Goal: Task Accomplishment & Management: Complete application form

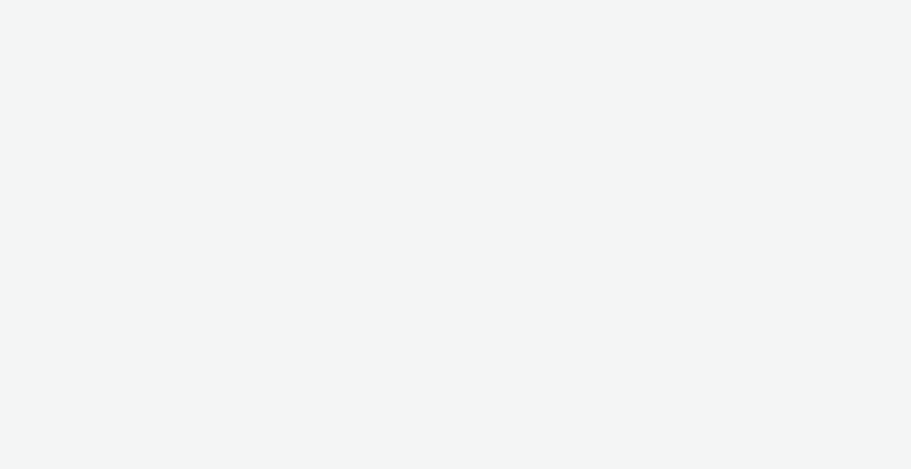
select select "b1b940d3-d05b-48b5-821e-f328c33b988b"
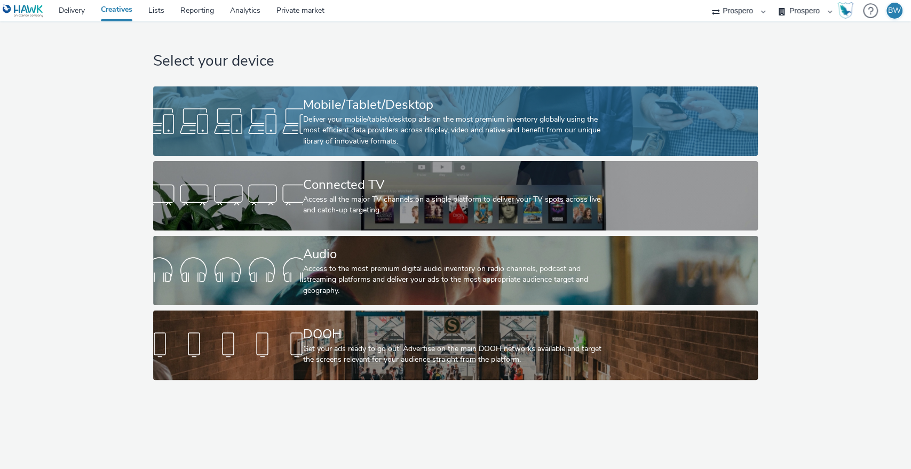
click at [315, 102] on div "Mobile/Tablet/Desktop" at bounding box center [453, 105] width 301 height 19
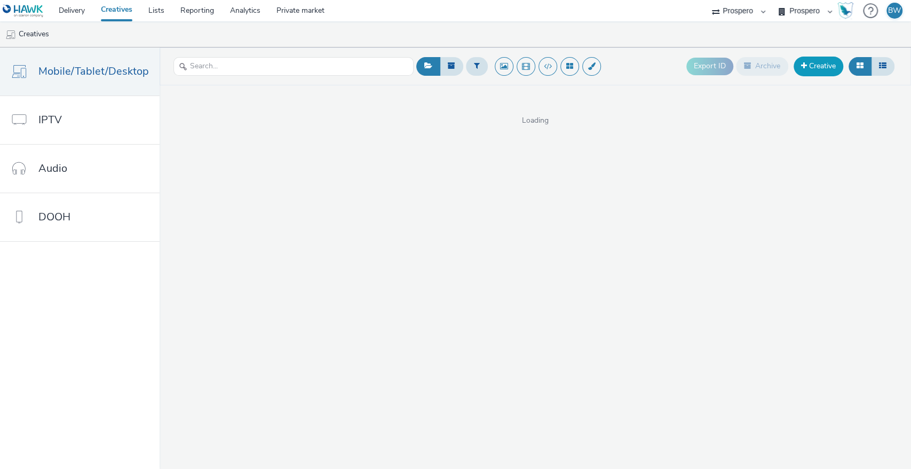
click at [805, 67] on span at bounding box center [804, 65] width 6 height 7
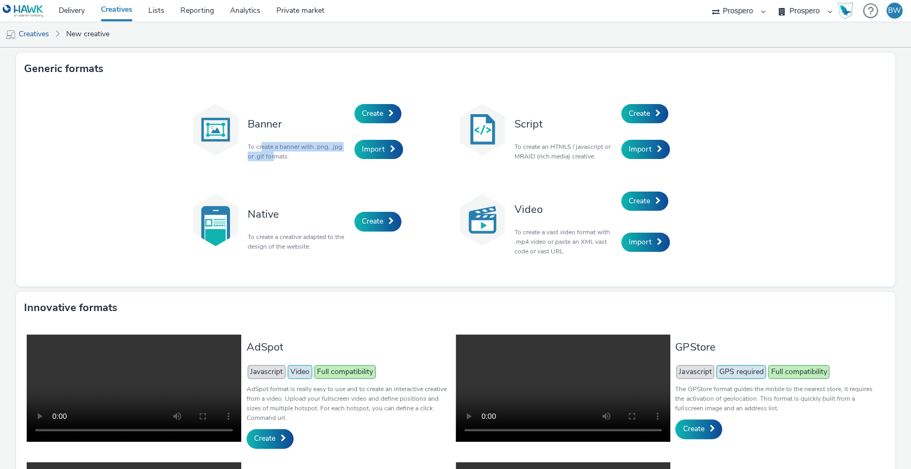
drag, startPoint x: 256, startPoint y: 150, endPoint x: 270, endPoint y: 155, distance: 15.1
click at [270, 155] on p "To create a banner with .png, .jpg or .gif formats." at bounding box center [298, 151] width 101 height 19
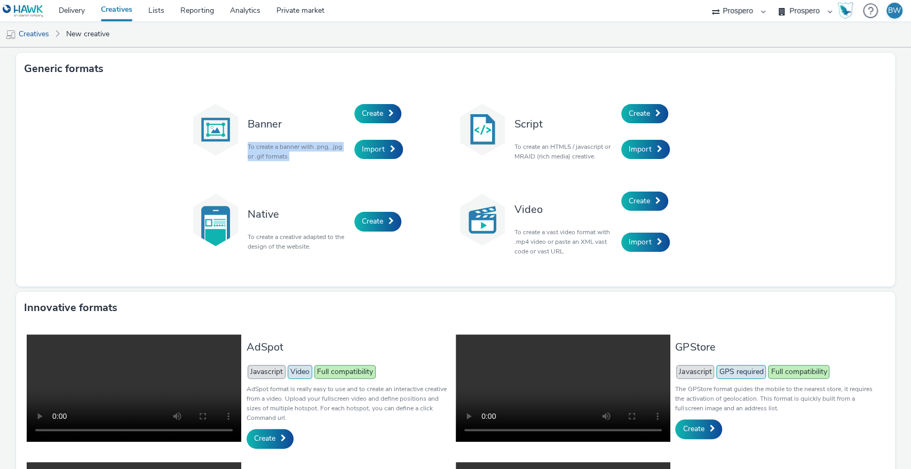
click at [270, 155] on p "To create a banner with .png, .jpg or .gif formats." at bounding box center [298, 151] width 101 height 19
click at [269, 150] on p "To create a banner with .png, .jpg or .gif formats." at bounding box center [298, 151] width 101 height 19
drag, startPoint x: 577, startPoint y: 153, endPoint x: 530, endPoint y: 140, distance: 49.1
click at [537, 144] on p "To create an HTML5 / javascript or MRAID (rich media) creative." at bounding box center [565, 151] width 101 height 19
click at [527, 140] on div "Script To create an HTML5 / javascript or MRAID (rich media) creative." at bounding box center [565, 132] width 112 height 72
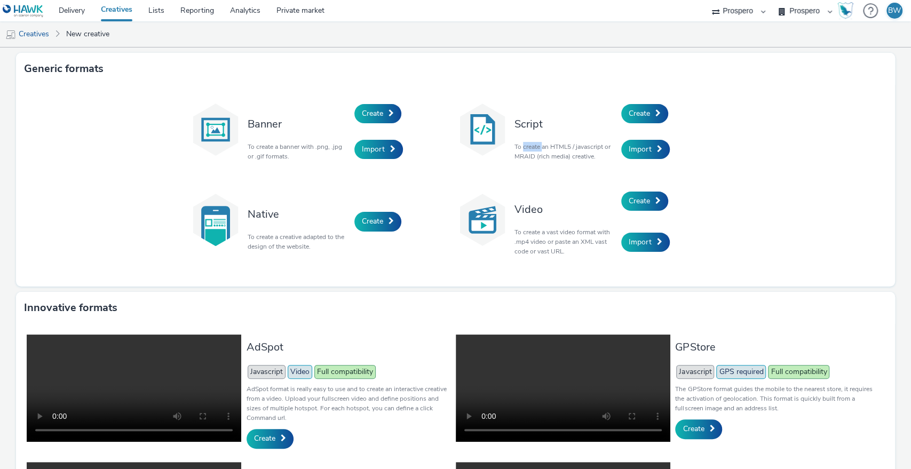
click at [527, 140] on div "Script To create an HTML5 / javascript or MRAID (rich media) creative." at bounding box center [565, 132] width 112 height 72
click at [538, 146] on p "To create an HTML5 / javascript or MRAID (rich media) creative." at bounding box center [565, 151] width 101 height 19
click at [368, 111] on span "Create" at bounding box center [372, 113] width 21 height 10
click at [641, 118] on span "Create" at bounding box center [639, 113] width 21 height 10
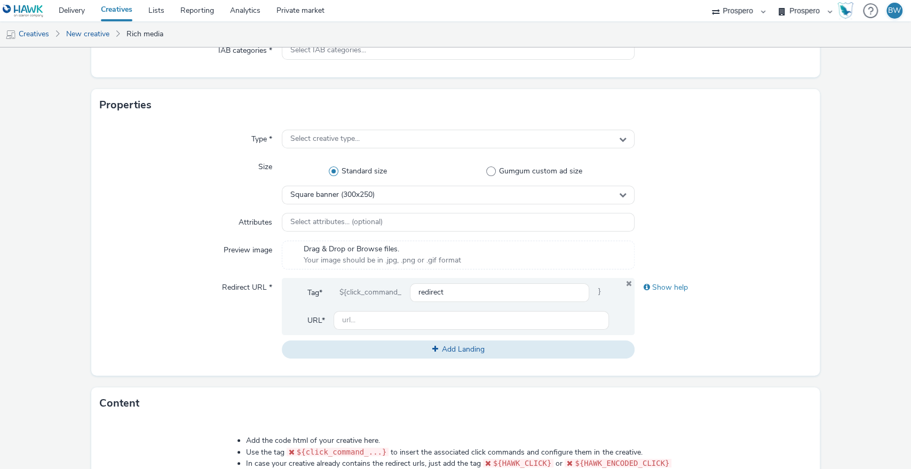
scroll to position [178, 0]
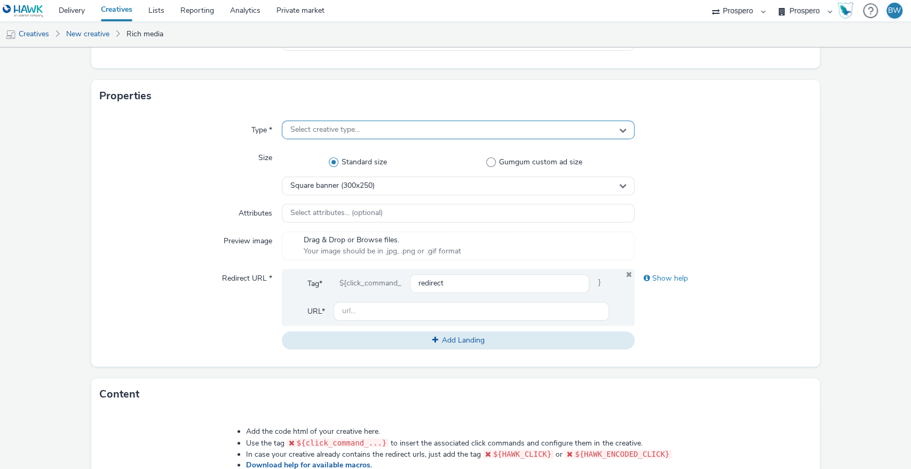
click at [298, 135] on span "Select creative type..." at bounding box center [324, 129] width 69 height 9
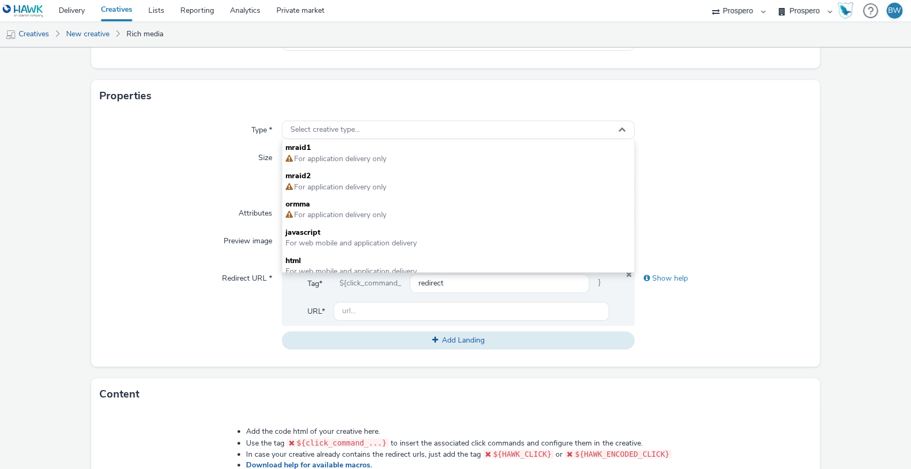
click at [151, 179] on div "Size" at bounding box center [191, 171] width 182 height 46
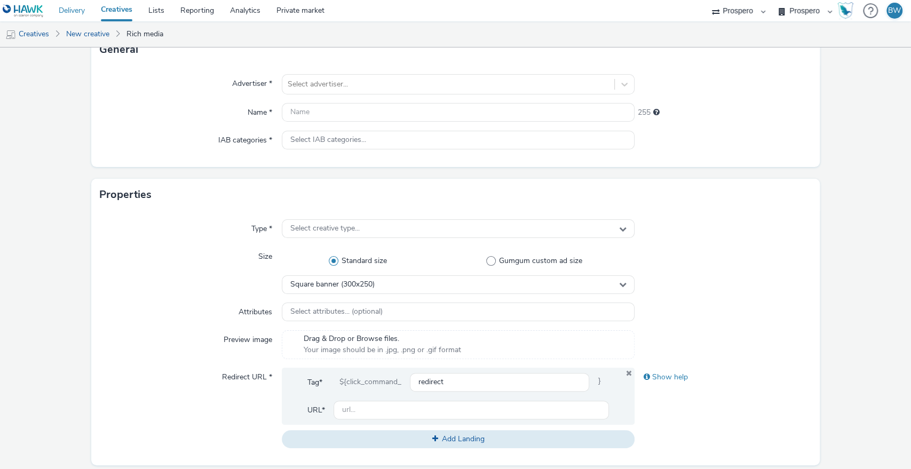
scroll to position [0, 0]
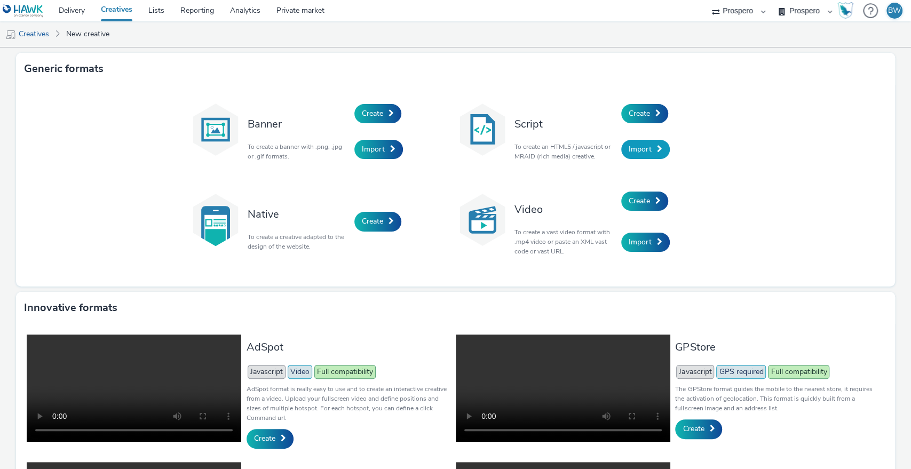
click at [631, 146] on span "Import" at bounding box center [640, 149] width 23 height 10
click at [370, 155] on link "Import" at bounding box center [379, 149] width 49 height 19
click at [615, 118] on div "Script To create an HTML5 / javascript or MRAID (rich media) creative." at bounding box center [565, 132] width 112 height 72
click at [636, 114] on span "Create" at bounding box center [639, 113] width 21 height 10
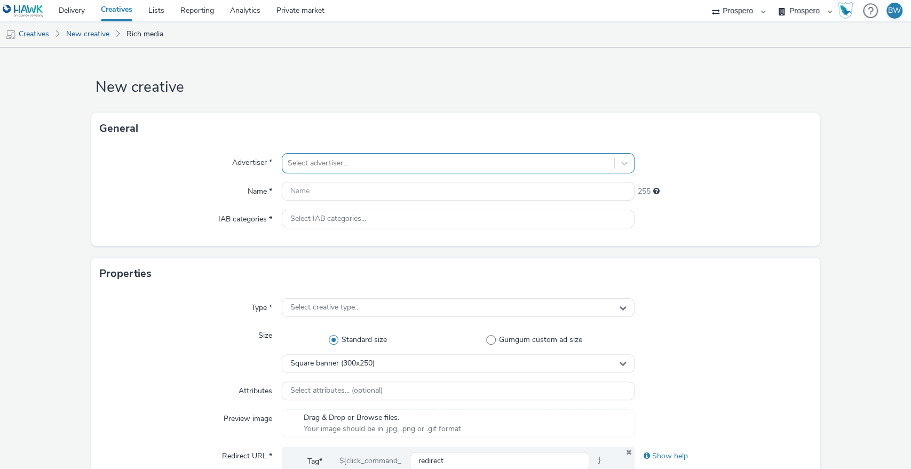
click at [388, 157] on div at bounding box center [449, 163] width 322 height 13
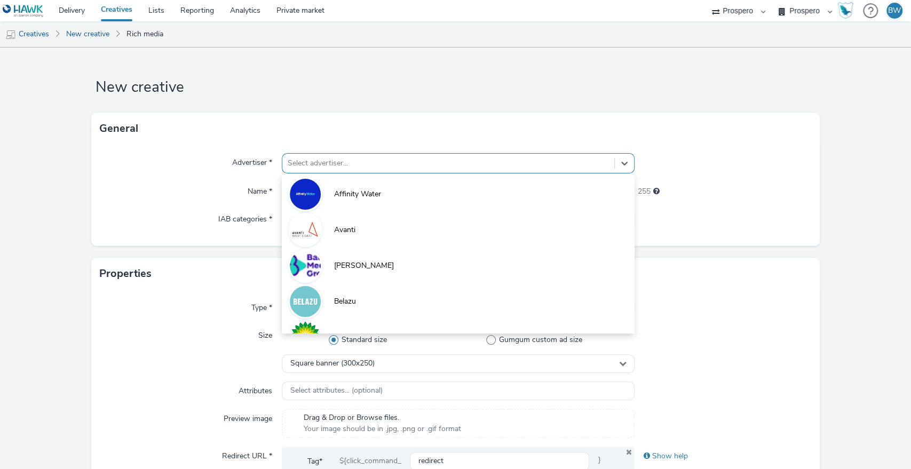
click at [180, 155] on div "Advertiser *" at bounding box center [191, 163] width 182 height 20
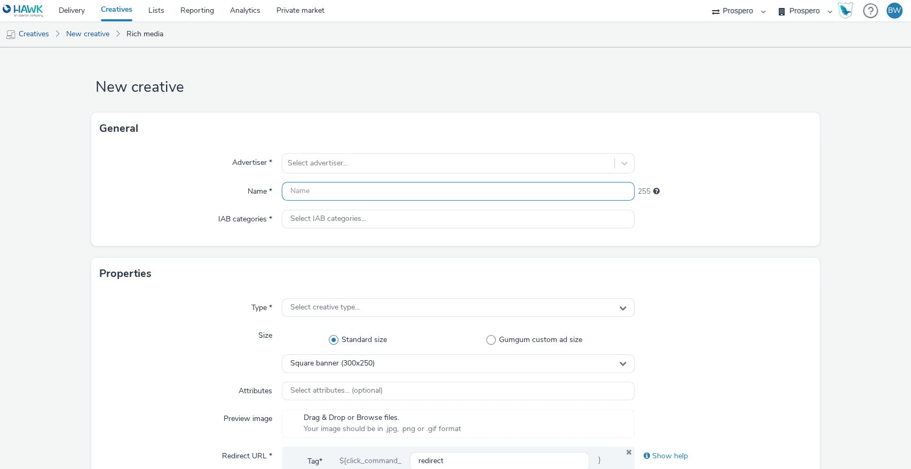
click at [321, 197] on input "text" at bounding box center [458, 191] width 353 height 19
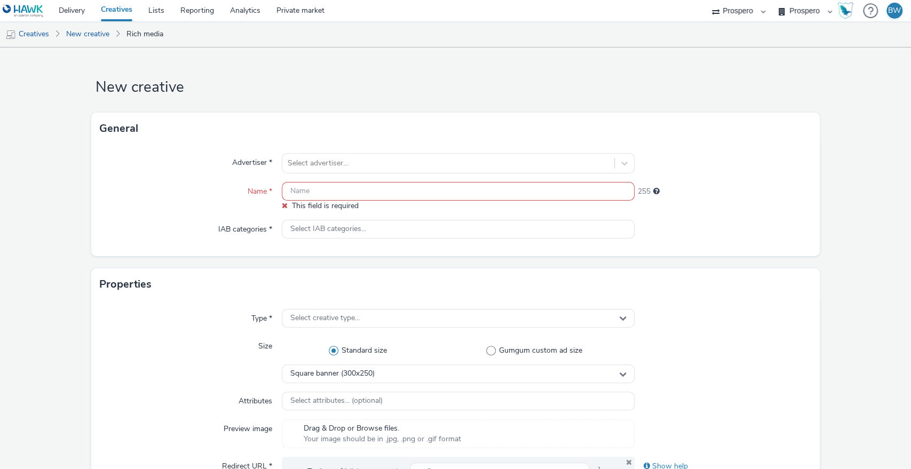
click at [104, 185] on div "Name *" at bounding box center [191, 196] width 182 height 29
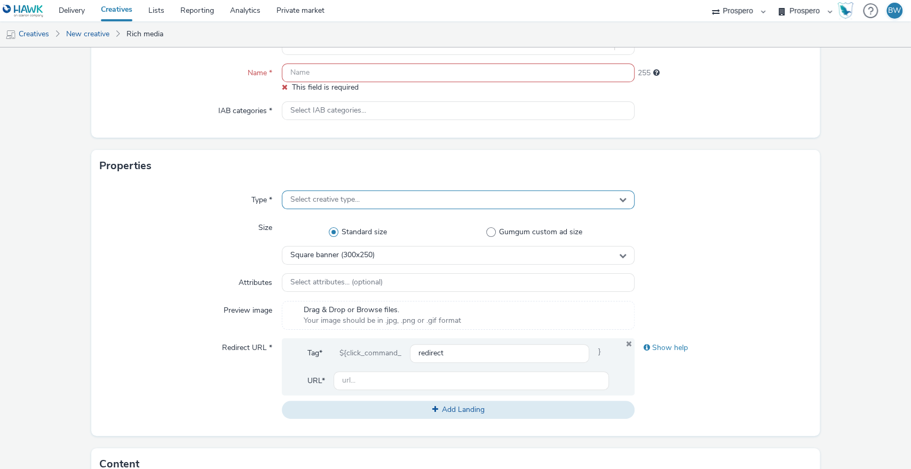
click at [338, 208] on div "Select creative type..." at bounding box center [458, 200] width 353 height 19
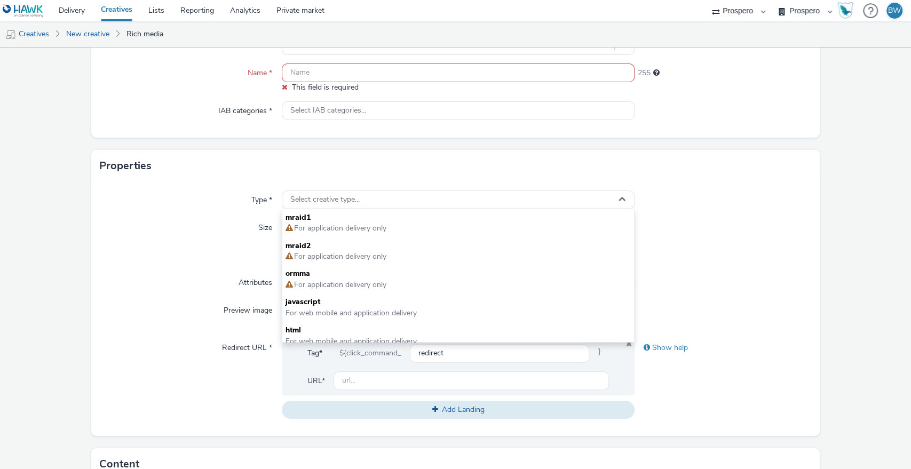
click at [93, 258] on div "Type * Select creative type... mraid1 For application delivery only mraid2 For …" at bounding box center [455, 309] width 729 height 255
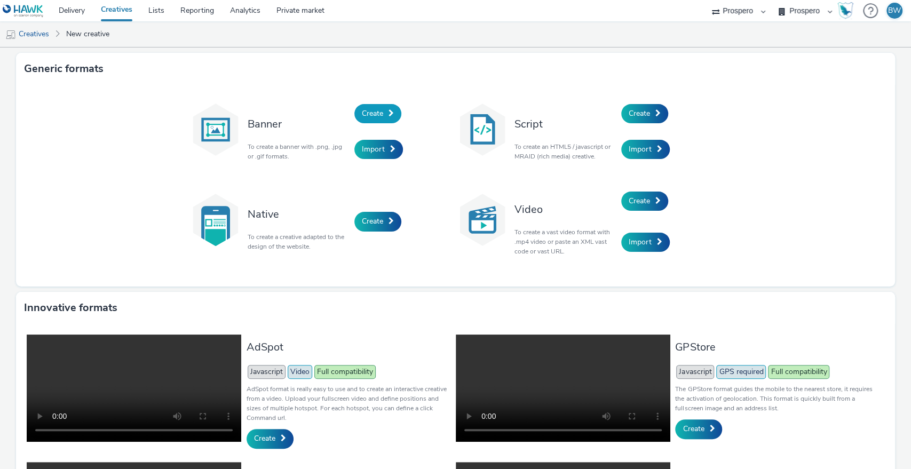
click at [362, 110] on span "Create" at bounding box center [372, 113] width 21 height 10
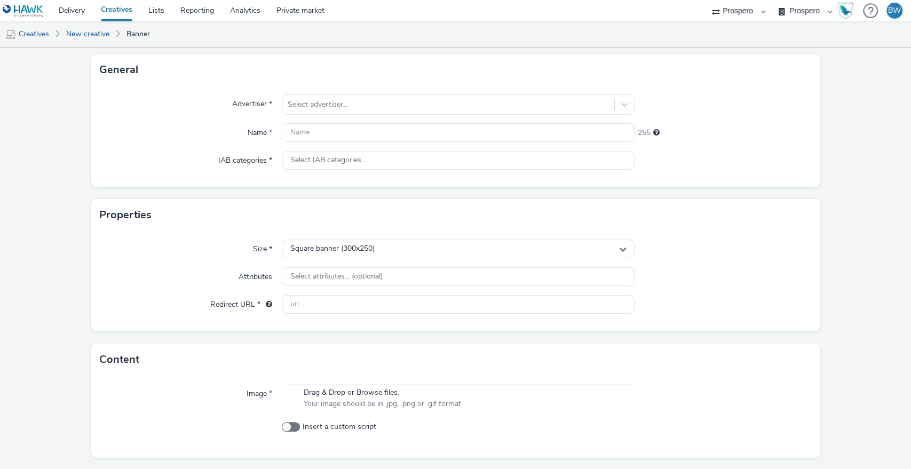
scroll to position [59, 0]
click at [349, 244] on span "Square banner (300x250)" at bounding box center [332, 248] width 84 height 9
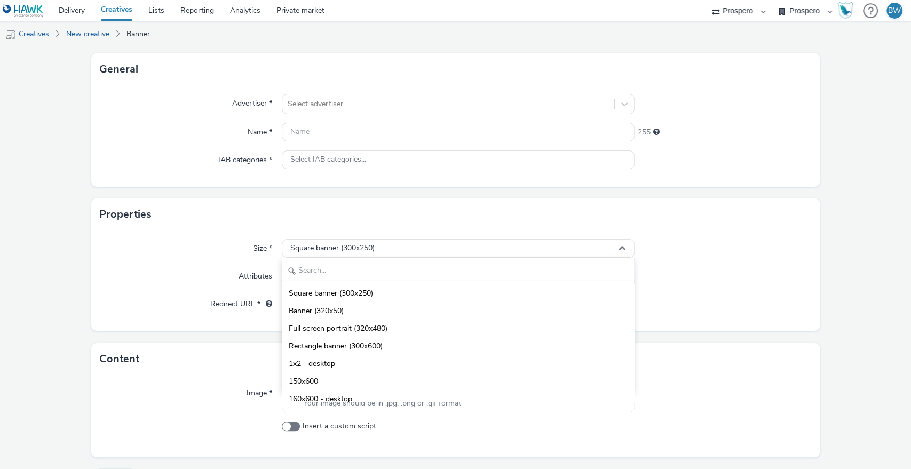
click at [198, 246] on div "Size *" at bounding box center [191, 248] width 182 height 19
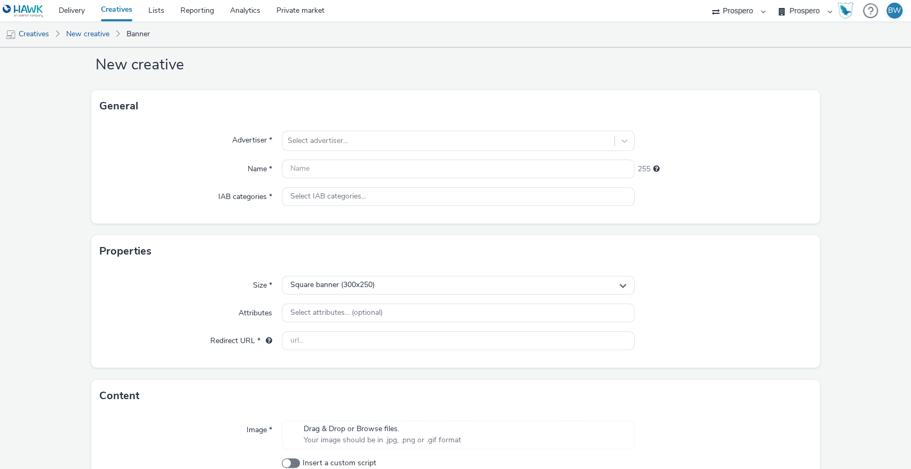
scroll to position [0, 0]
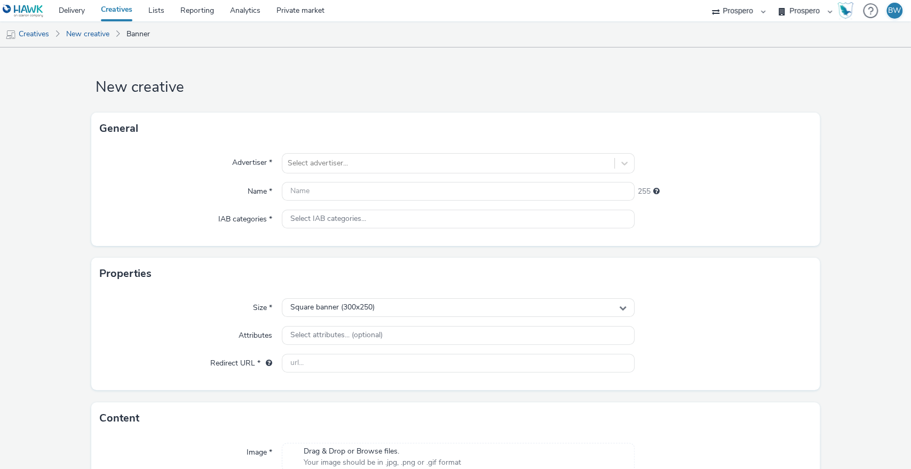
click at [122, 9] on link "Creatives" at bounding box center [117, 10] width 48 height 21
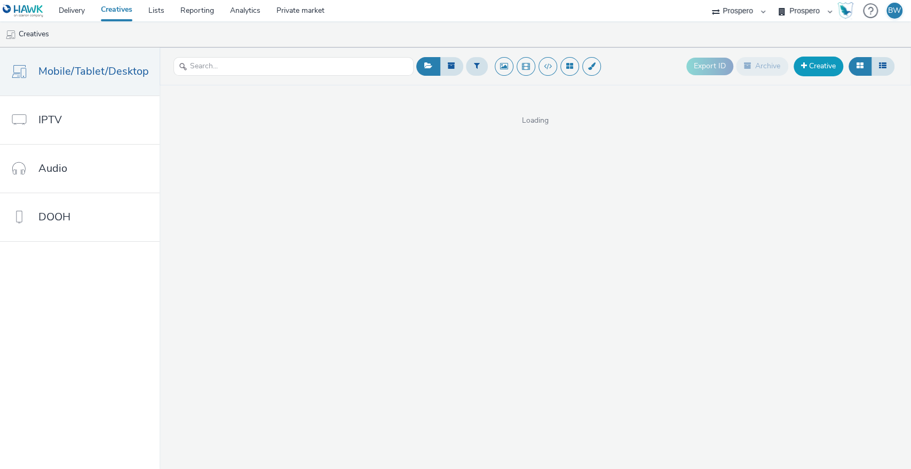
click at [810, 72] on link "Creative" at bounding box center [819, 66] width 50 height 19
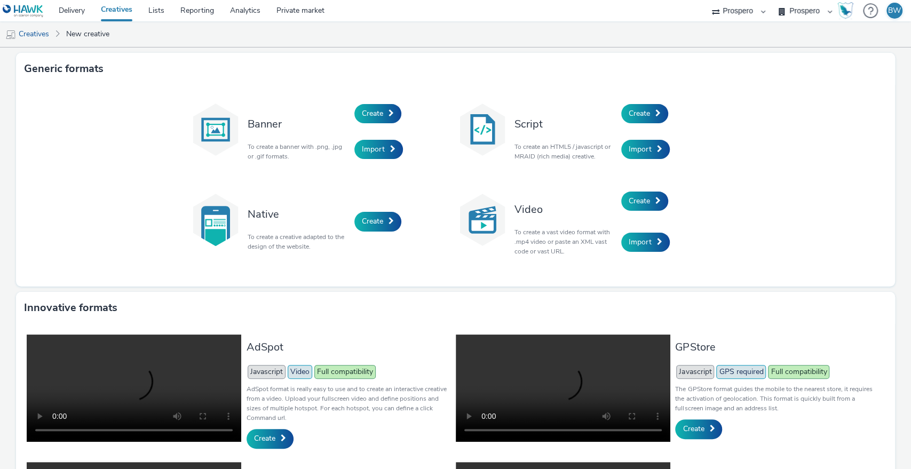
click at [632, 218] on div "Create" at bounding box center [672, 201] width 101 height 41
click at [633, 202] on span "Create" at bounding box center [639, 201] width 21 height 10
click at [381, 118] on link "Create" at bounding box center [378, 113] width 47 height 19
click at [271, 145] on p "To create a banner with .png, .jpg or .gif formats." at bounding box center [298, 151] width 101 height 19
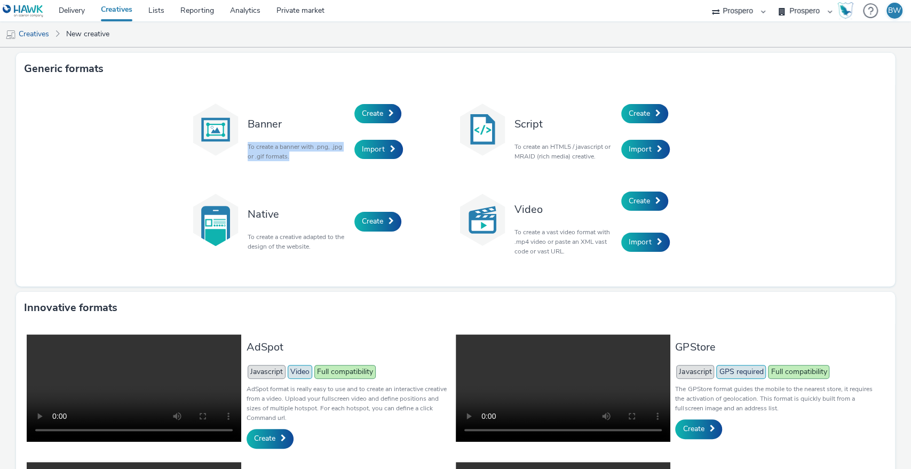
click at [271, 145] on p "To create a banner with .png, .jpg or .gif formats." at bounding box center [298, 151] width 101 height 19
click at [577, 236] on p "To create a vast video format with .mp4 video or paste an XML vast code or vast…" at bounding box center [565, 241] width 101 height 29
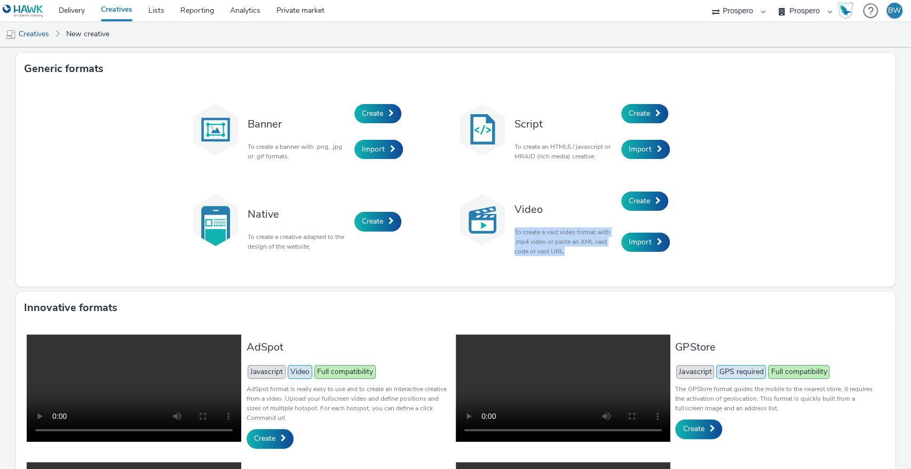
click at [577, 236] on p "To create a vast video format with .mp4 video or paste an XML vast code or vast…" at bounding box center [565, 241] width 101 height 29
click at [576, 236] on p "To create a vast video format with .mp4 video or paste an XML vast code or vast…" at bounding box center [565, 241] width 101 height 29
click at [509, 237] on div "Video To create a vast video format with .mp4 video or paste an XML vast code o…" at bounding box center [565, 222] width 112 height 82
click at [534, 237] on p "To create a vast video format with .mp4 video or paste an XML vast code or vast…" at bounding box center [565, 241] width 101 height 29
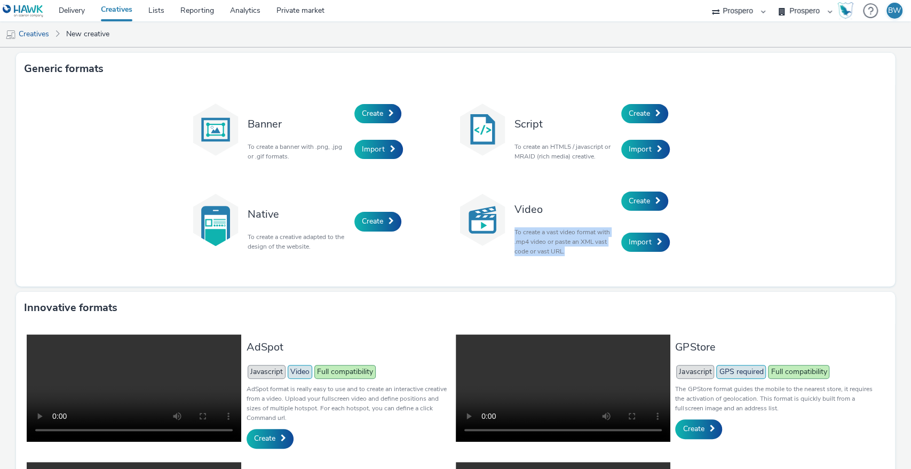
click at [534, 237] on p "To create a vast video format with .mp4 video or paste an XML vast code or vast…" at bounding box center [565, 241] width 101 height 29
click at [543, 241] on p "To create a vast video format with .mp4 video or paste an XML vast code or vast…" at bounding box center [565, 241] width 101 height 29
drag, startPoint x: 552, startPoint y: 254, endPoint x: 530, endPoint y: 233, distance: 30.2
click at [530, 233] on p "To create a vast video format with .mp4 video or paste an XML vast code or vast…" at bounding box center [565, 241] width 101 height 29
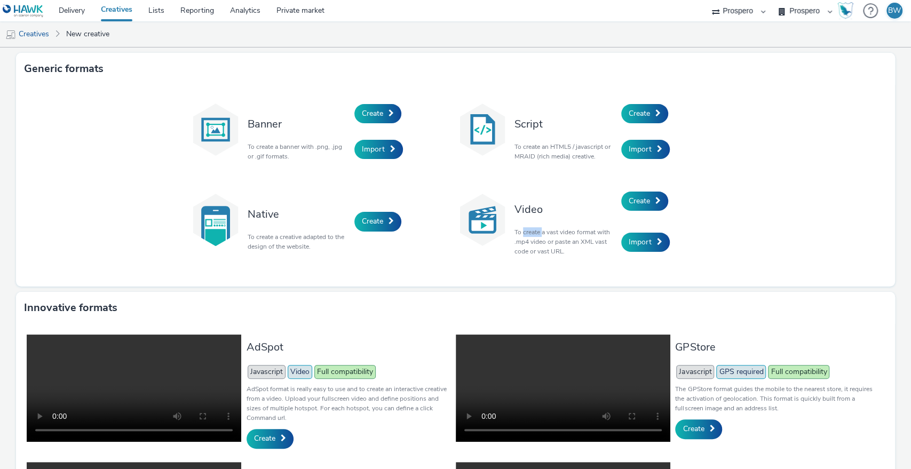
click at [530, 233] on p "To create a vast video format with .mp4 video or paste an XML vast code or vast…" at bounding box center [565, 241] width 101 height 29
click at [81, 138] on div "Banner To create a banner with .png, .jpg or .gif formats. Create Import Script…" at bounding box center [455, 186] width 879 height 202
click at [23, 166] on div "Banner To create a banner with .png, .jpg or .gif formats. Create Import Script…" at bounding box center [455, 186] width 879 height 202
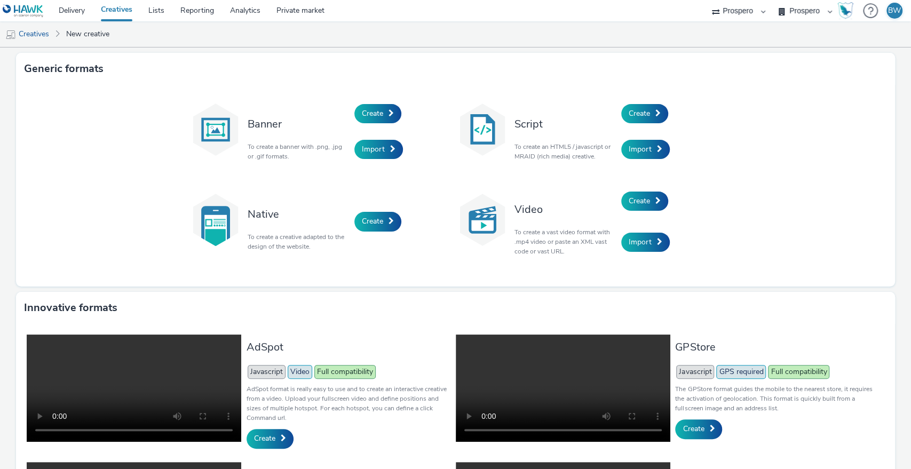
click at [0, 176] on div "Generic formats Banner To create a banner with .png, .jpg or .gif formats. Crea…" at bounding box center [455, 327] width 911 height 559
click at [5, 216] on div "Generic formats Banner To create a banner with .png, .jpg or .gif formats. Crea…" at bounding box center [455, 327] width 911 height 559
click at [277, 238] on p "To create a creative adapted to the design of the website." at bounding box center [298, 241] width 101 height 19
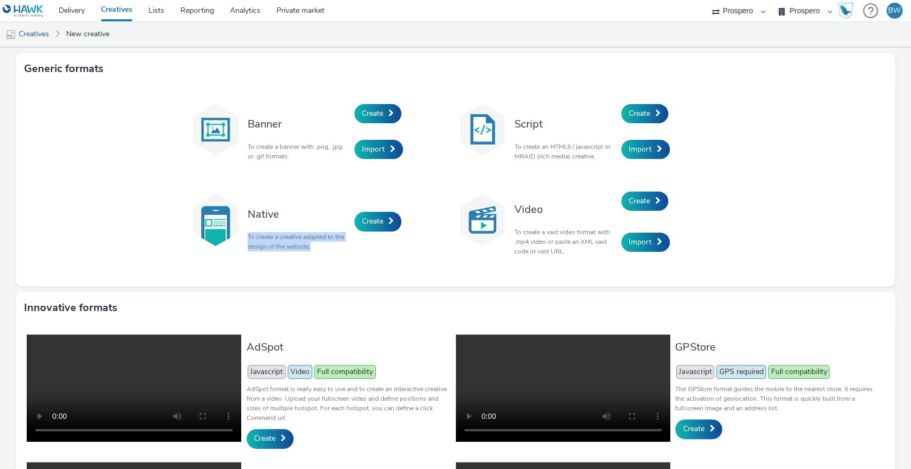
click at [277, 238] on p "To create a creative adapted to the design of the website." at bounding box center [298, 241] width 101 height 19
click at [742, 91] on div "Banner To create a banner with .png, .jpg or .gif formats. Create Import Script…" at bounding box center [455, 186] width 879 height 202
click at [649, 119] on link "Create" at bounding box center [645, 113] width 47 height 19
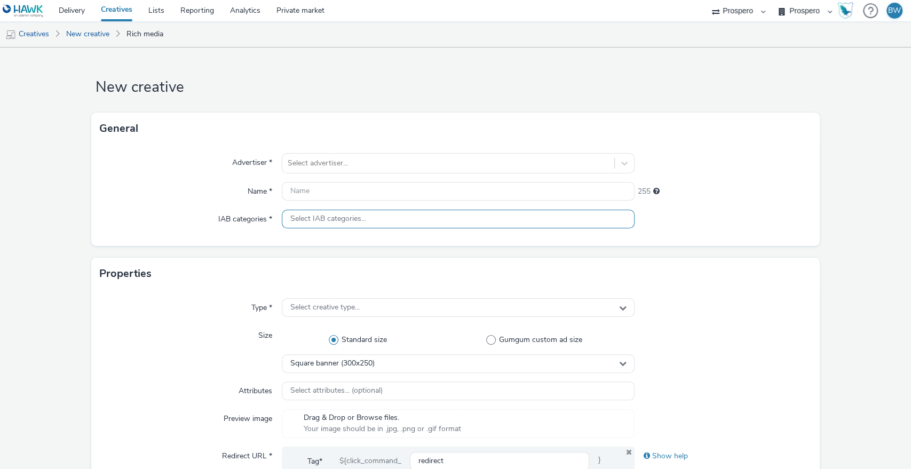
click at [316, 219] on span "Select IAB categories..." at bounding box center [328, 219] width 76 height 9
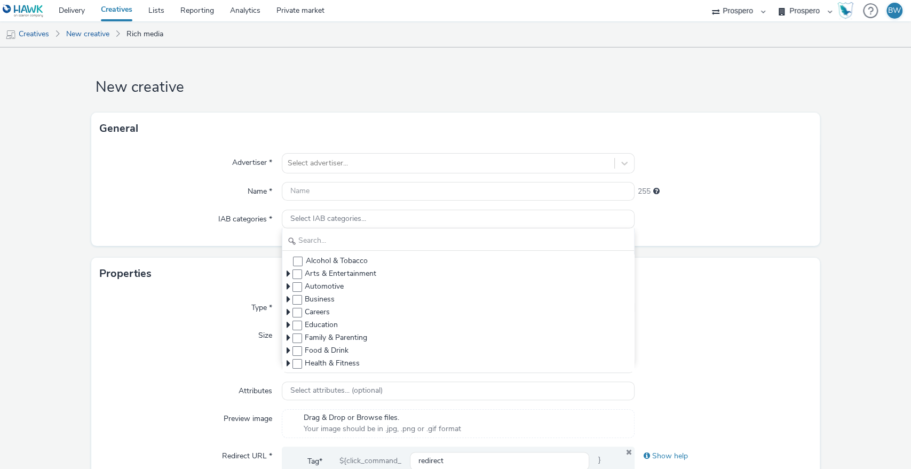
click at [164, 219] on div "IAB categories *" at bounding box center [191, 219] width 182 height 19
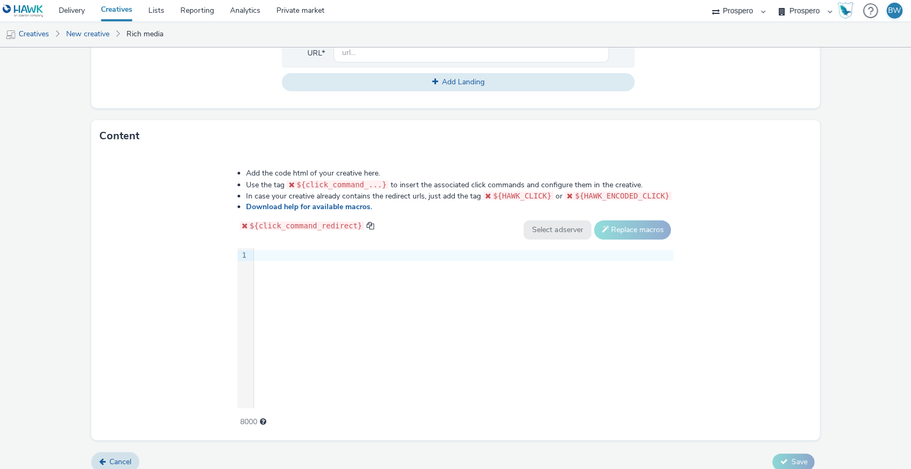
scroll to position [446, 0]
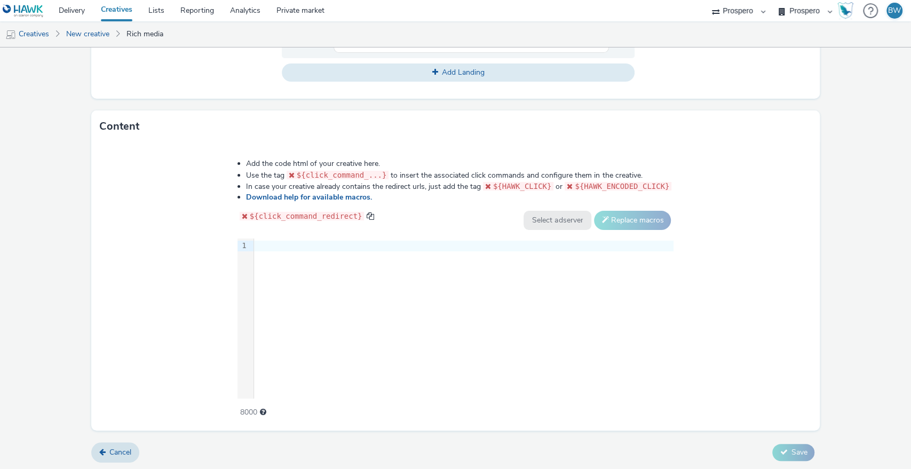
click at [316, 272] on div "9 1 ›" at bounding box center [456, 319] width 437 height 160
click at [198, 249] on div "Add the code html of your creative here. Use the tag ${click_command_...} to in…" at bounding box center [455, 287] width 729 height 288
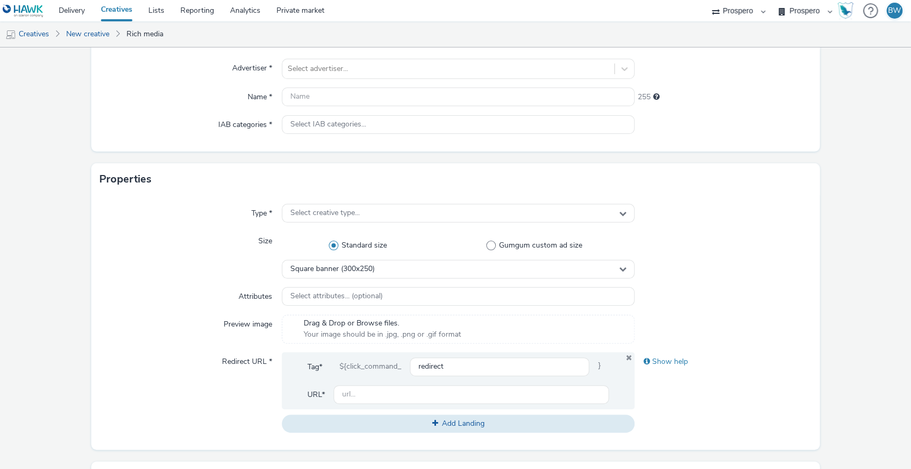
scroll to position [0, 0]
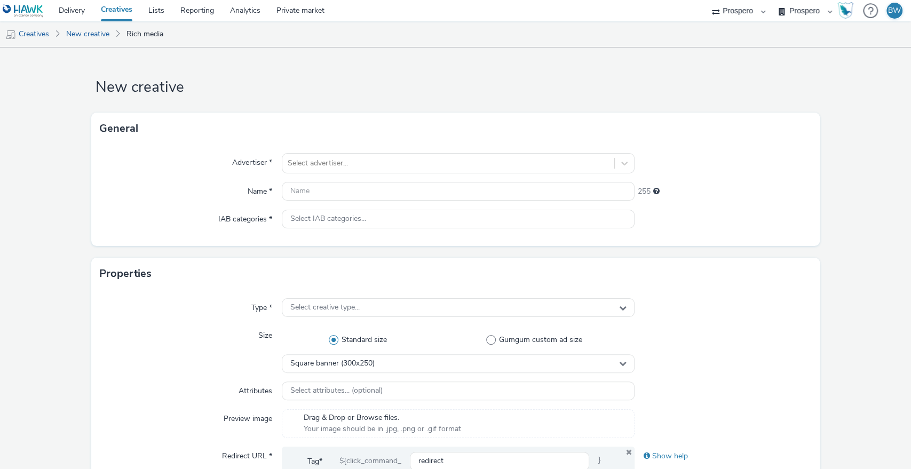
drag, startPoint x: 124, startPoint y: 189, endPoint x: 67, endPoint y: 171, distance: 59.8
click at [120, 188] on div "Name *" at bounding box center [191, 191] width 182 height 19
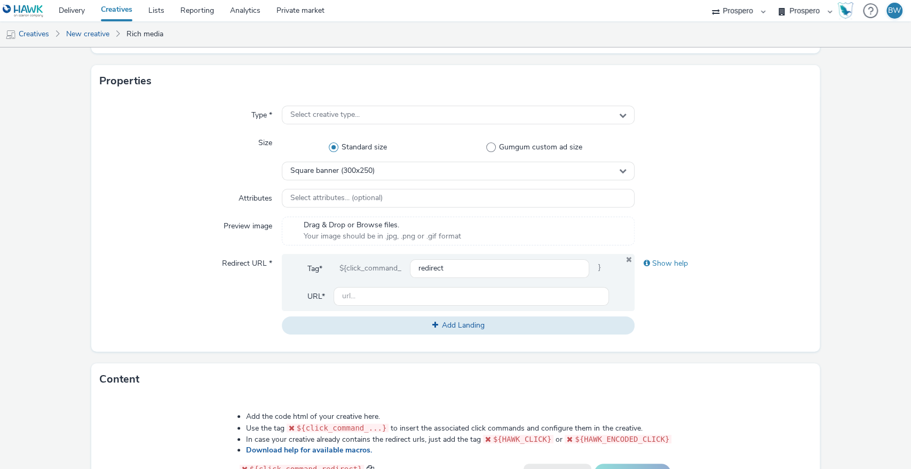
scroll to position [415, 0]
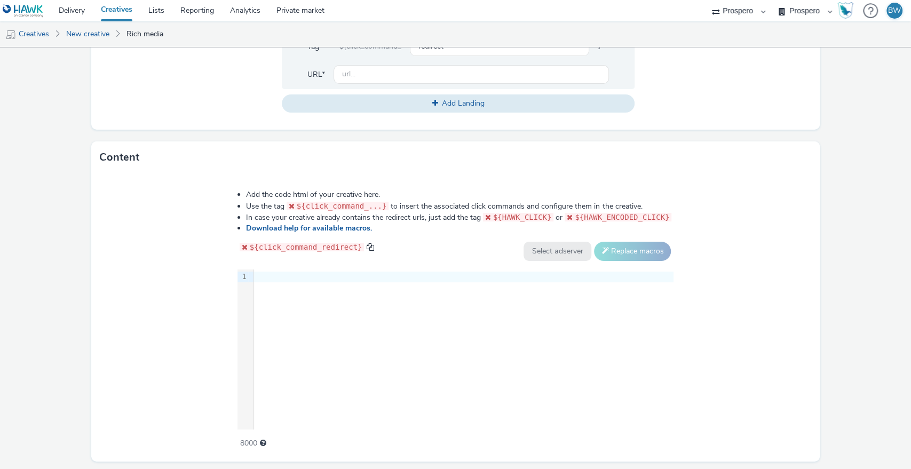
click at [145, 200] on div "Add the code html of your creative here. Use the tag ${click_command_...} to in…" at bounding box center [455, 318] width 729 height 288
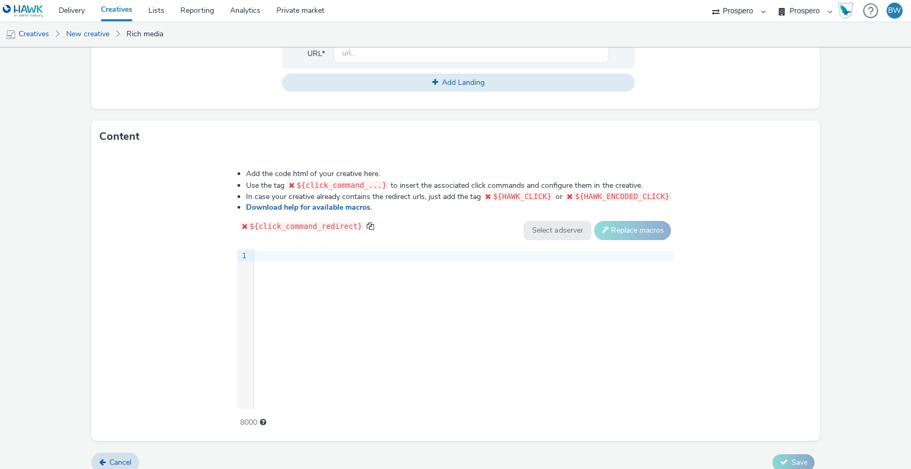
scroll to position [446, 0]
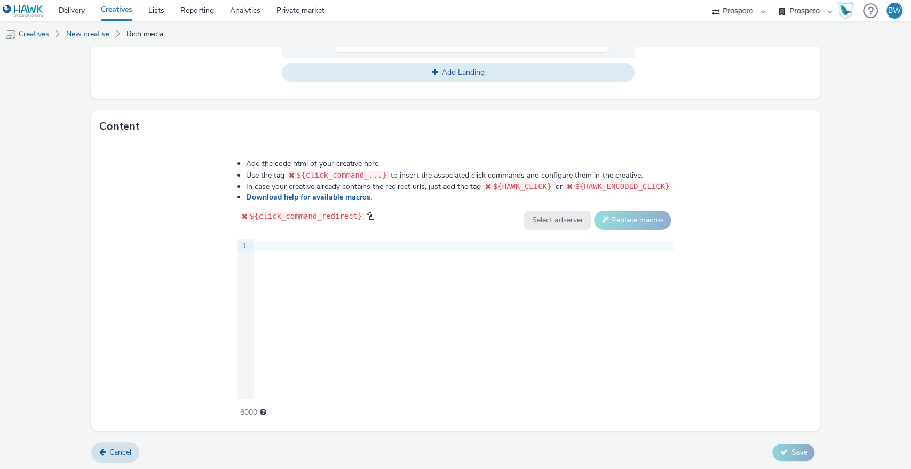
click at [65, 213] on form "New creative General Advertiser * Select advertiser... Name * 255 IAB categorie…" at bounding box center [455, 36] width 911 height 869
click at [124, 213] on div "Add the code html of your creative here. Use the tag ${click_command_...} to in…" at bounding box center [455, 287] width 729 height 288
click at [57, 208] on form "New creative General Advertiser * Select advertiser... Name * 255 IAB categorie…" at bounding box center [455, 36] width 911 height 869
click at [141, 223] on div "Add the code html of your creative here. Use the tag ${click_command_...} to in…" at bounding box center [455, 287] width 729 height 288
click at [329, 285] on div "9 1 ›" at bounding box center [456, 319] width 437 height 160
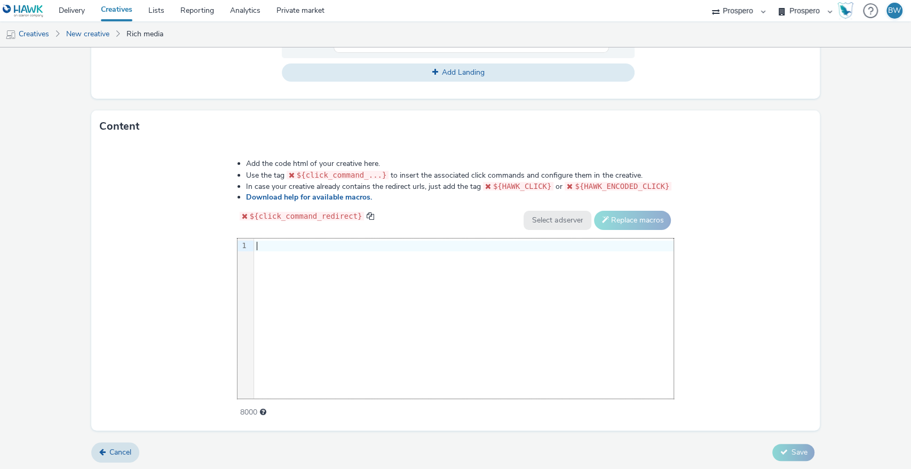
click at [127, 262] on div "Add the code html of your creative here. Use the tag ${click_command_...} to in…" at bounding box center [455, 287] width 729 height 288
click at [45, 226] on form "New creative General Advertiser * Select advertiser... Name * 255 IAB categorie…" at bounding box center [455, 36] width 911 height 869
click at [100, 223] on div "Add the code html of your creative here. Use the tag ${click_command_...} to in…" at bounding box center [455, 287] width 729 height 288
drag, startPoint x: 20, startPoint y: 217, endPoint x: 127, endPoint y: 214, distance: 106.8
click at [22, 217] on form "New creative General Advertiser * Select advertiser... Name * 255 IAB categorie…" at bounding box center [455, 36] width 911 height 869
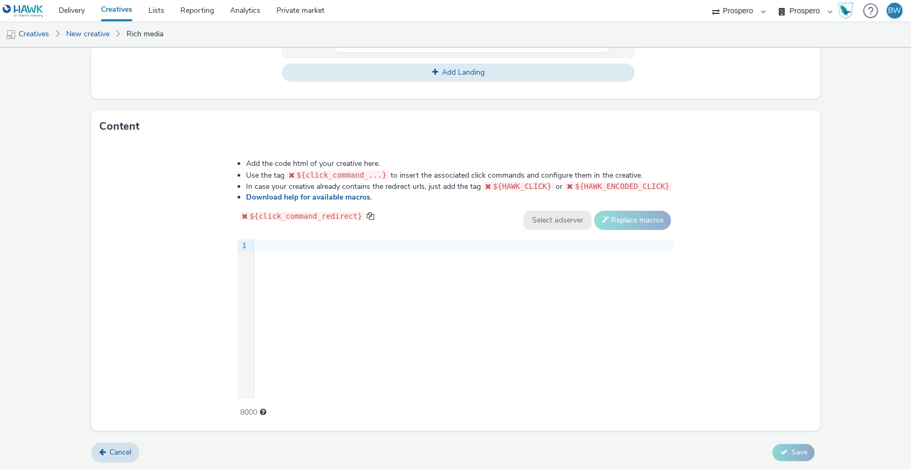
click at [145, 214] on div "Add the code html of your creative here. Use the tag ${click_command_...} to in…" at bounding box center [455, 287] width 729 height 288
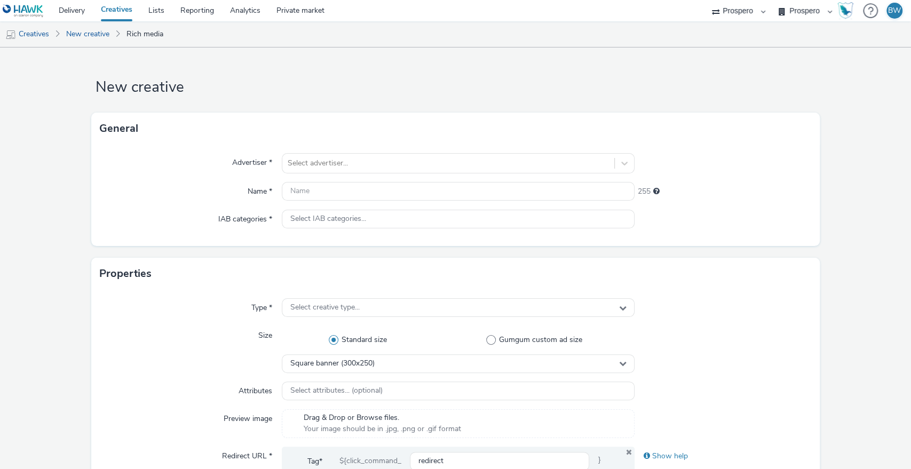
scroll to position [59, 0]
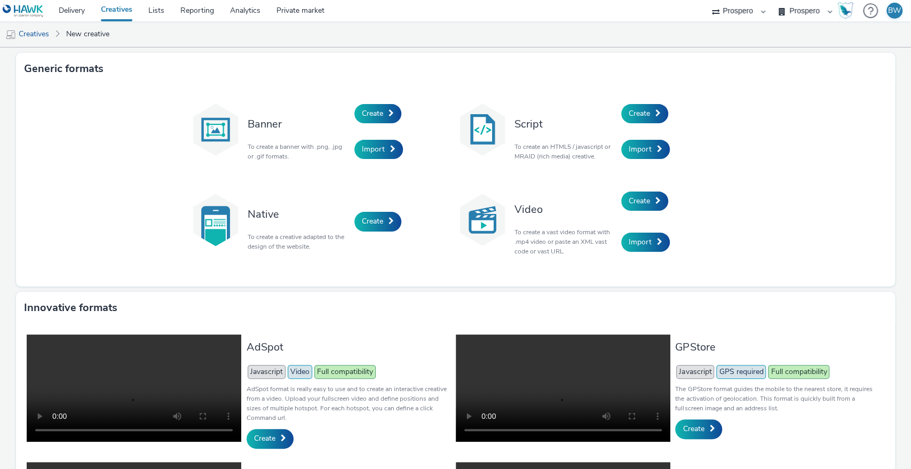
click at [473, 67] on div "Generic formats" at bounding box center [455, 69] width 879 height 32
click at [773, 122] on div "Banner To create a banner with .png, .jpg or .gif formats. Create Import Script…" at bounding box center [455, 186] width 879 height 202
click at [555, 69] on div "Generic formats" at bounding box center [455, 69] width 879 height 32
click at [501, 72] on div "Generic formats" at bounding box center [455, 69] width 879 height 32
click at [622, 112] on link "Create" at bounding box center [645, 113] width 47 height 19
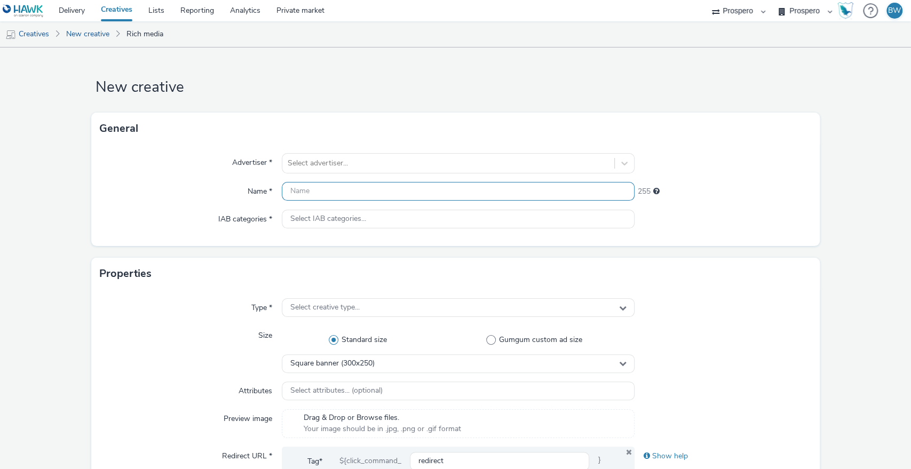
click at [357, 200] on input "text" at bounding box center [458, 191] width 353 height 19
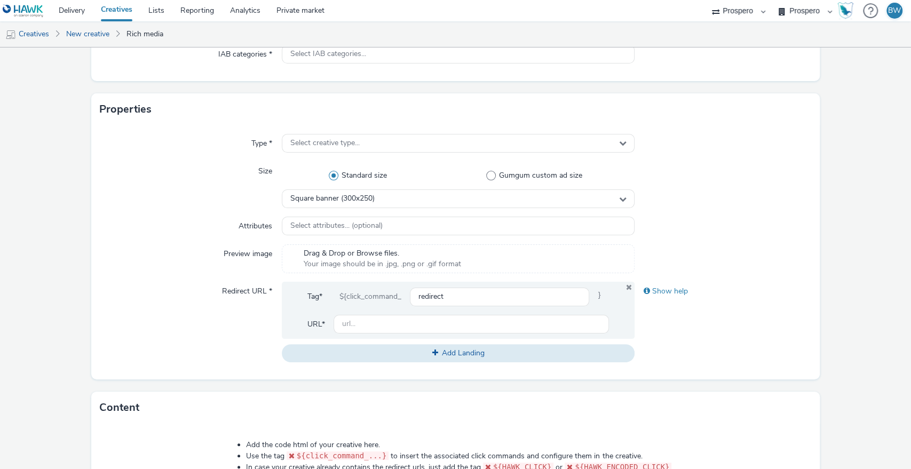
click at [113, 258] on div "Type * Select creative type... Size Standard size Gumgum custom ad size Square …" at bounding box center [455, 252] width 729 height 255
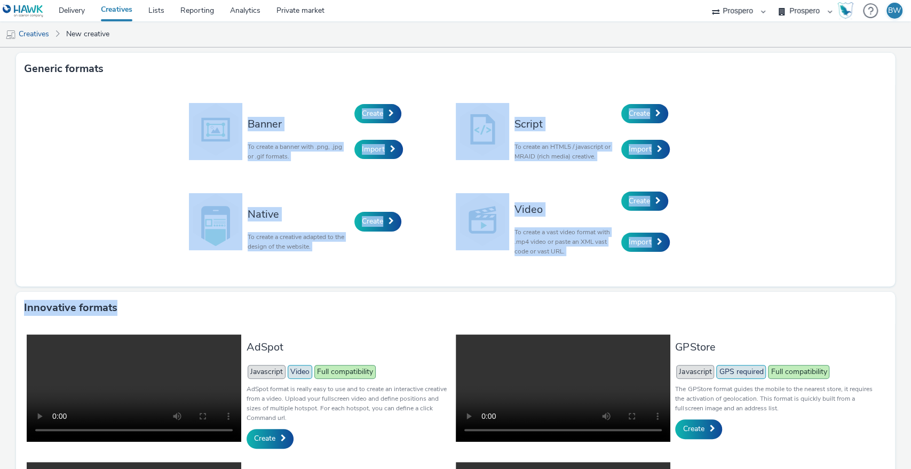
drag, startPoint x: 408, startPoint y: 78, endPoint x: 777, endPoint y: 272, distance: 417.5
click at [777, 281] on div "Generic formats Banner To create a banner with .png, .jpg or .gif formats. Crea…" at bounding box center [455, 170] width 879 height 234
click at [777, 272] on div "Banner To create a banner with .png, .jpg or .gif formats. Create Import Script…" at bounding box center [455, 186] width 879 height 202
drag, startPoint x: 185, startPoint y: 93, endPoint x: 805, endPoint y: 255, distance: 641.4
click at [805, 255] on div "Generic formats Banner To create a banner with .png, .jpg or .gif formats. Crea…" at bounding box center [455, 170] width 879 height 234
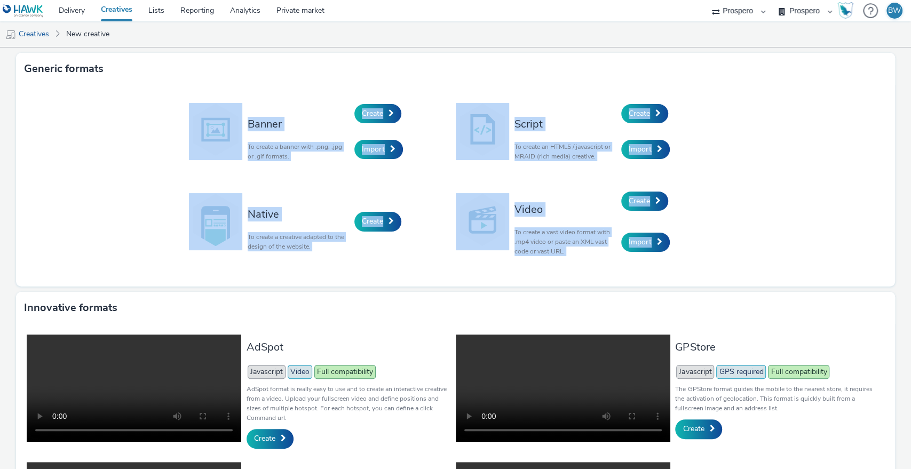
click at [805, 255] on div "Banner To create a banner with .png, .jpg or .gif formats. Create Import Script…" at bounding box center [455, 186] width 879 height 202
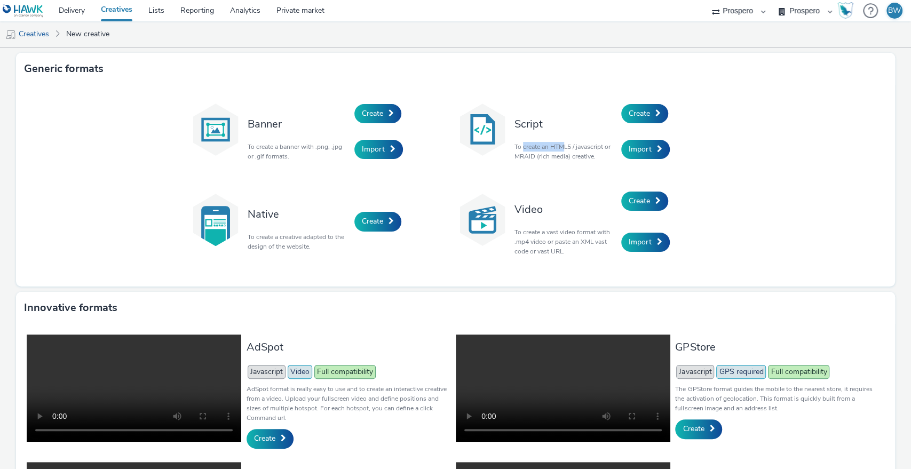
drag, startPoint x: 519, startPoint y: 145, endPoint x: 562, endPoint y: 152, distance: 43.2
click at [562, 152] on p "To create an HTML5 / javascript or MRAID (rich media) creative." at bounding box center [565, 151] width 101 height 19
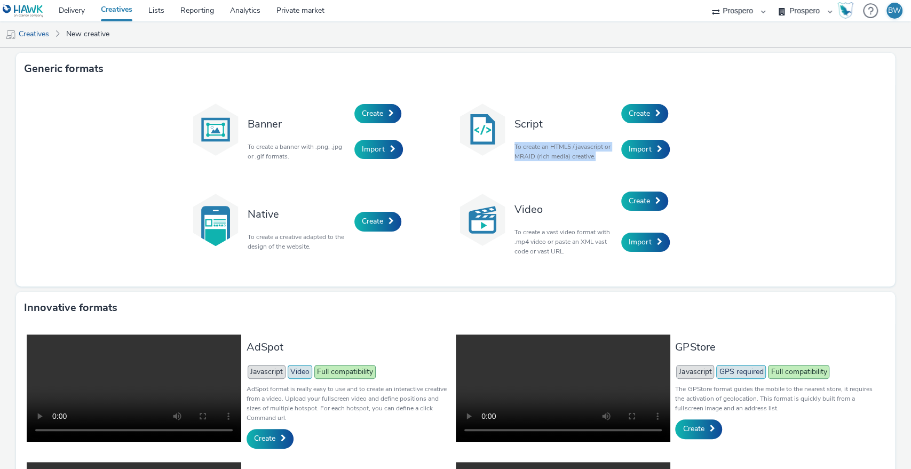
click at [563, 153] on p "To create an HTML5 / javascript or MRAID (rich media) creative." at bounding box center [565, 151] width 101 height 19
click at [275, 148] on p "To create a banner with .png, .jpg or .gif formats." at bounding box center [298, 151] width 101 height 19
click at [268, 162] on div "Banner To create a banner with .png, .jpg or .gif formats." at bounding box center [298, 132] width 112 height 72
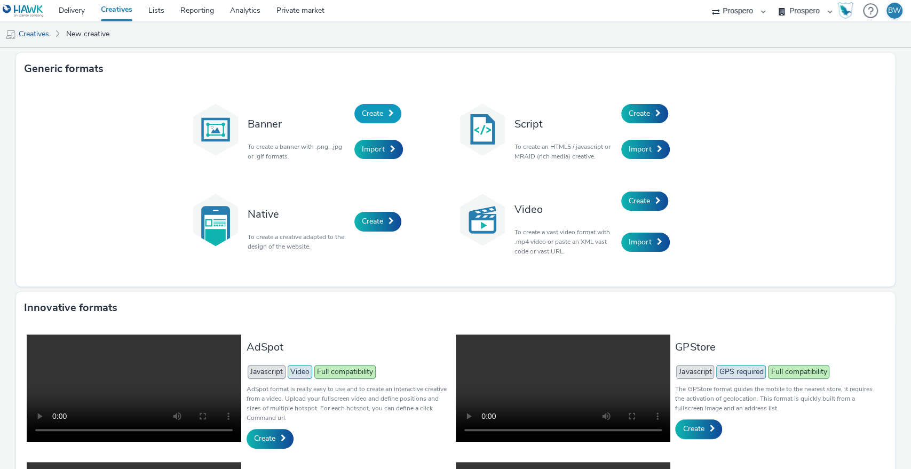
click at [366, 109] on span "Create" at bounding box center [372, 113] width 21 height 10
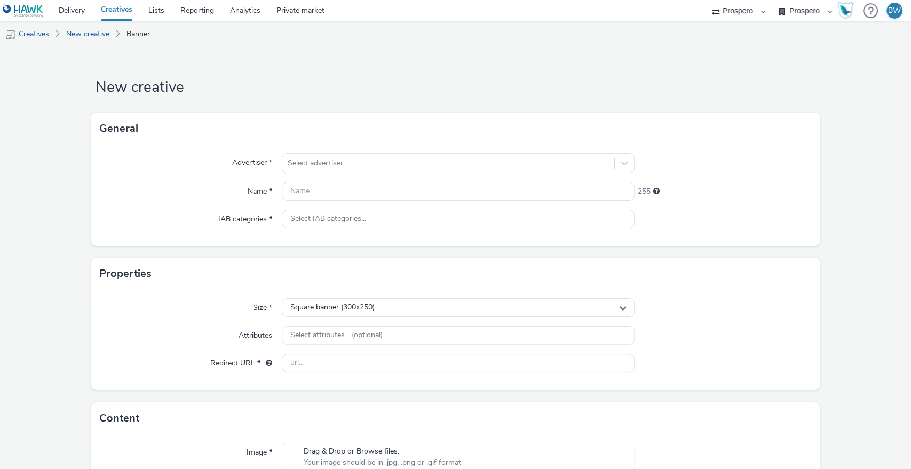
scroll to position [87, 0]
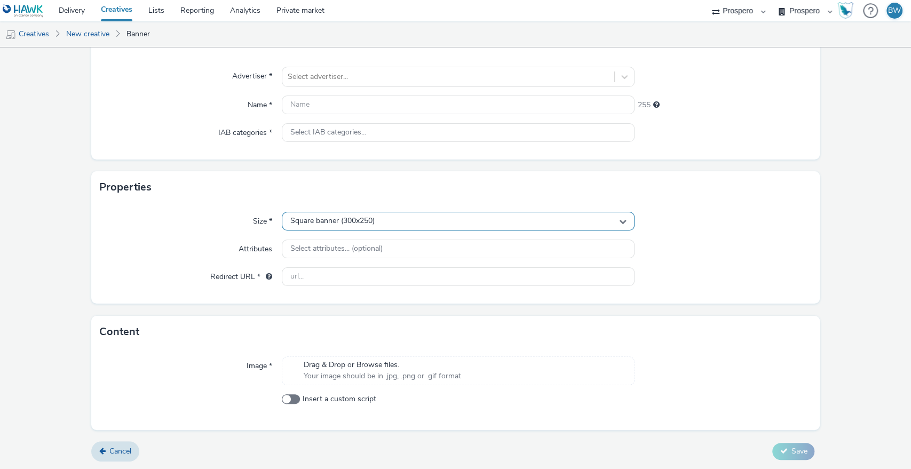
click at [406, 220] on div "Square banner (300x250)" at bounding box center [458, 221] width 353 height 19
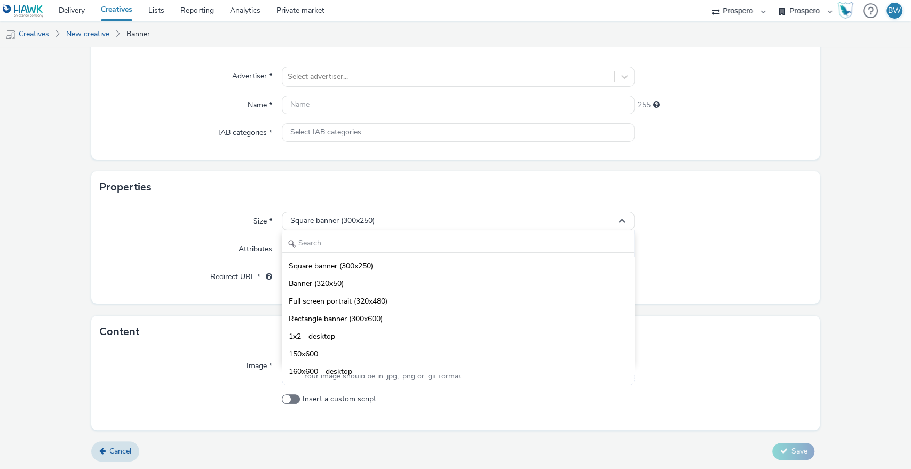
click at [105, 202] on div "Properties" at bounding box center [455, 187] width 729 height 32
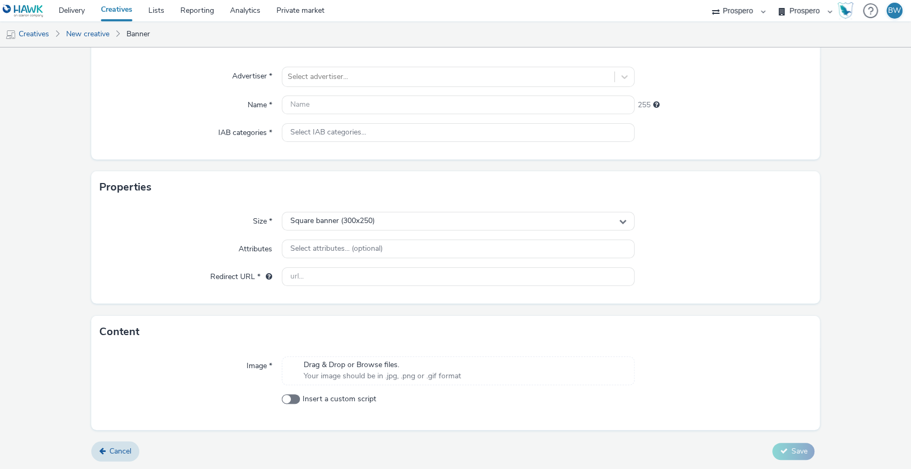
click at [60, 224] on form "New creative General Advertiser * Select advertiser... Name * 255 IAB categorie…" at bounding box center [455, 215] width 911 height 509
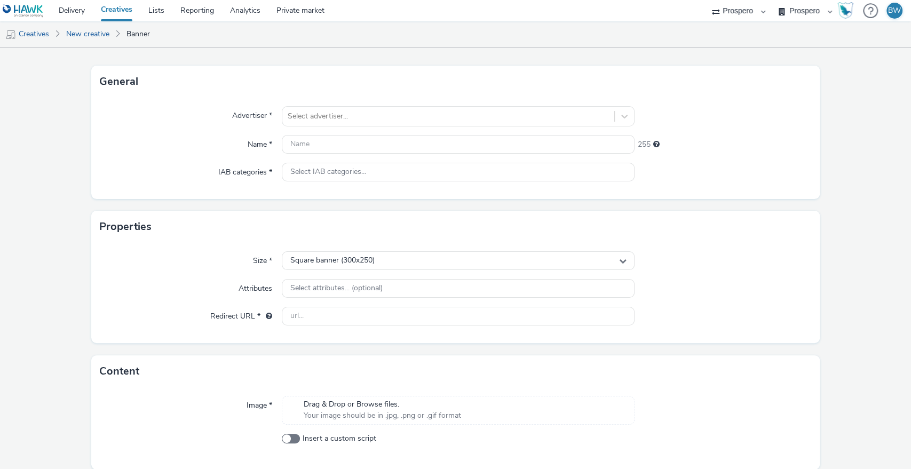
scroll to position [0, 0]
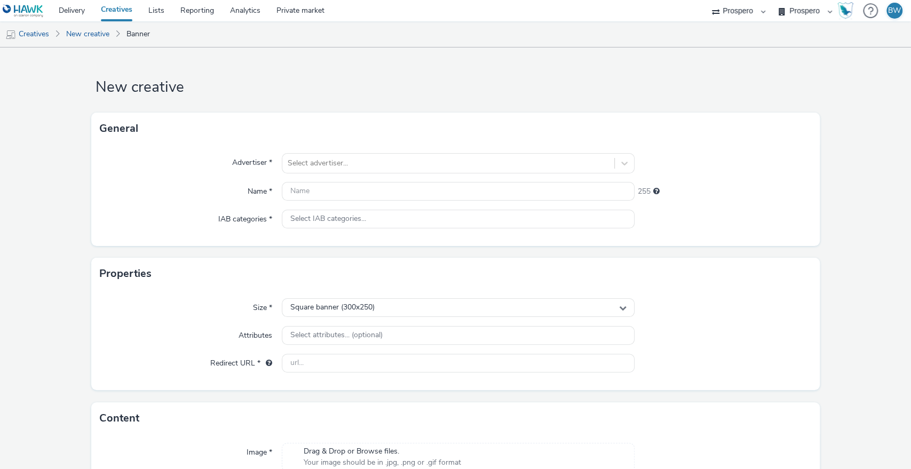
click at [120, 8] on link "Creatives" at bounding box center [117, 10] width 48 height 21
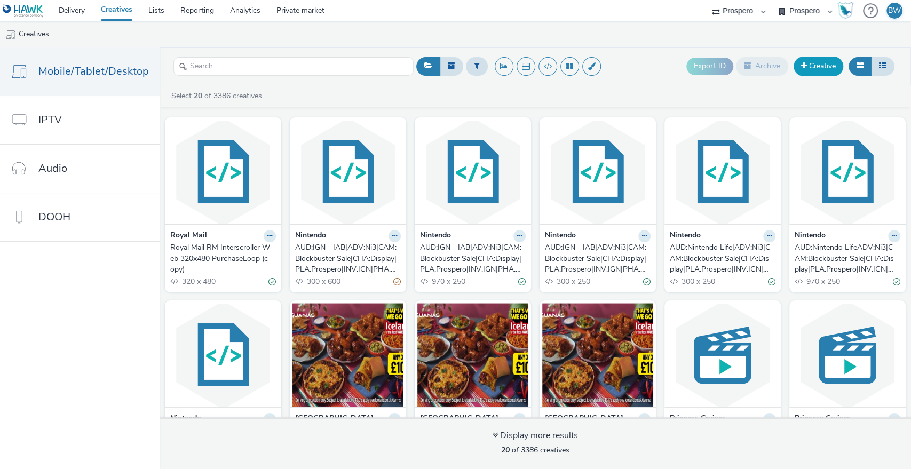
click at [814, 63] on link "Creative" at bounding box center [819, 66] width 50 height 19
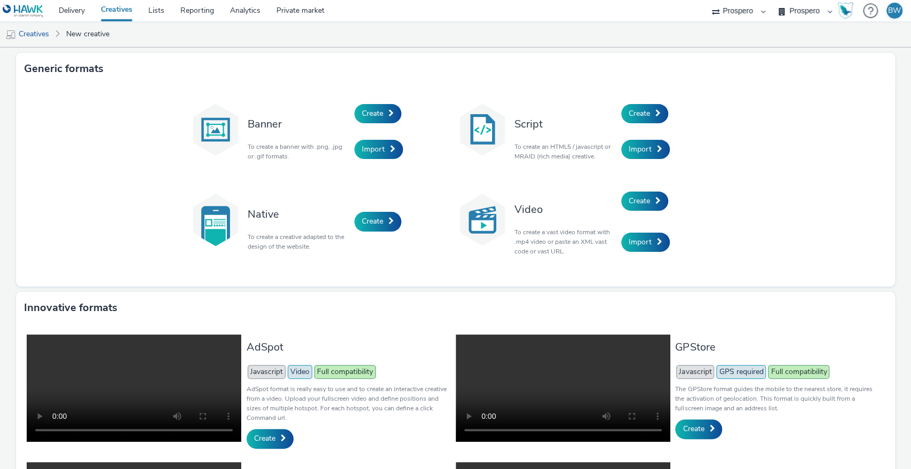
click at [114, 10] on link "Creatives" at bounding box center [117, 10] width 48 height 21
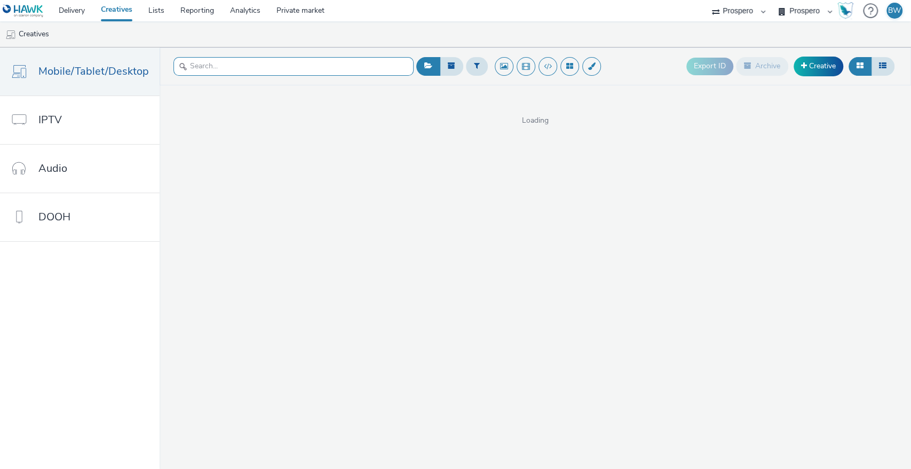
click at [250, 63] on input "text" at bounding box center [294, 66] width 240 height 19
type input "hang"
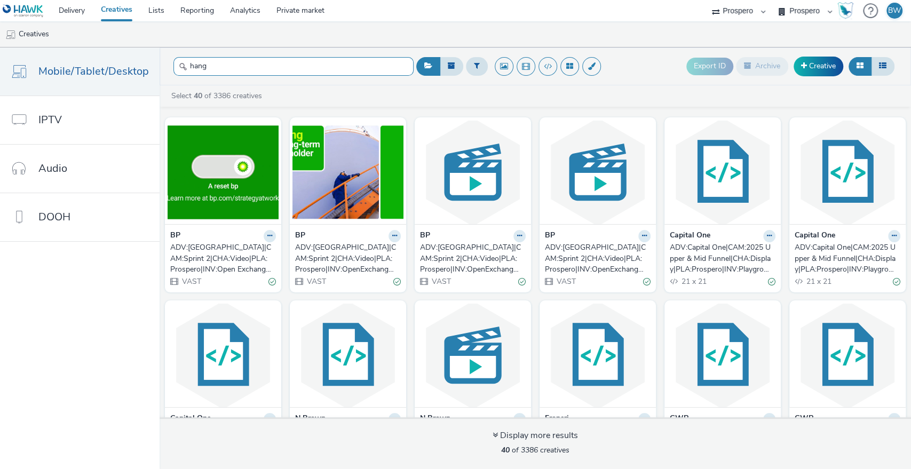
scroll to position [59, 0]
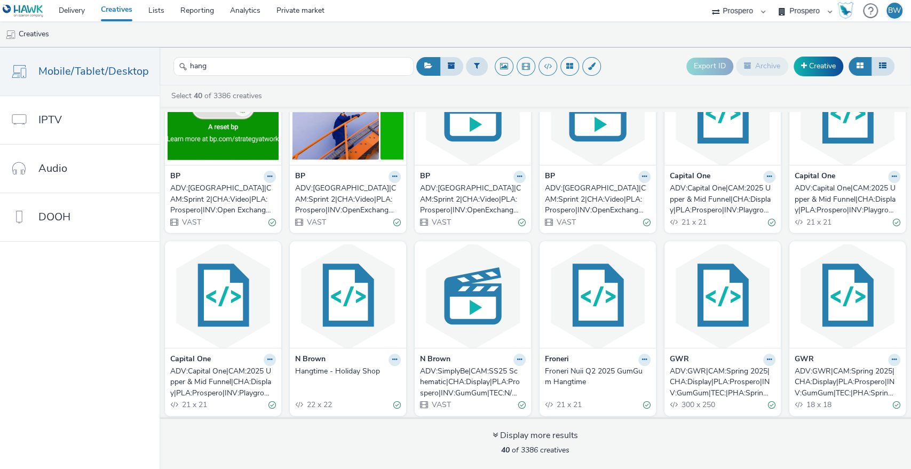
click at [305, 366] on div "Hangtime - Holiday Shop" at bounding box center [345, 371] width 101 height 11
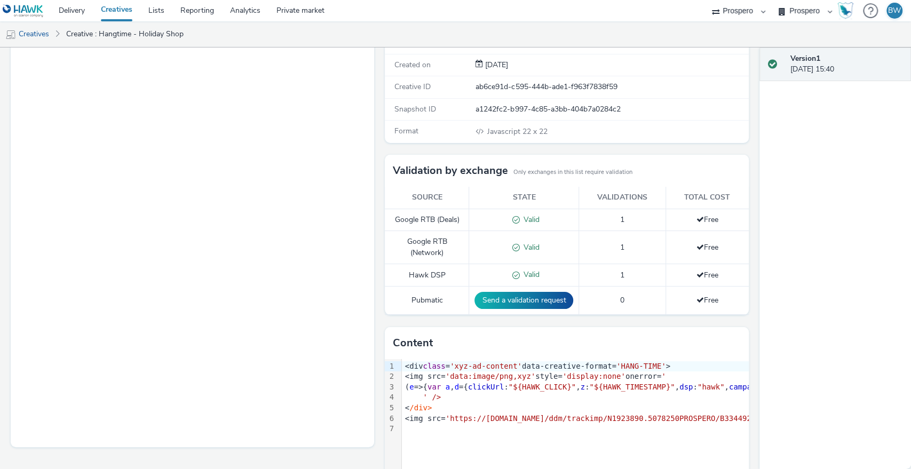
scroll to position [178, 0]
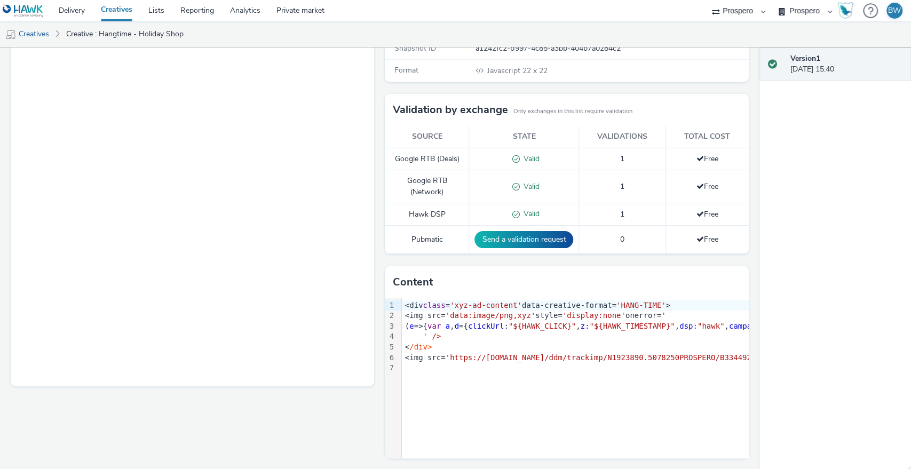
click at [534, 378] on div "9 1 2 3 4 5 6 7 › <div class = 'xyz-ad-content' data-creative-format= 'HANG-TIM…" at bounding box center [567, 378] width 364 height 160
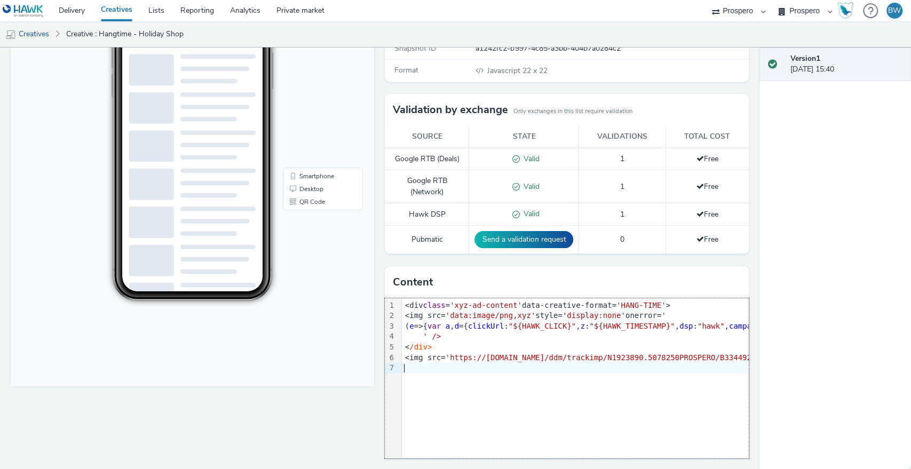
scroll to position [0, 0]
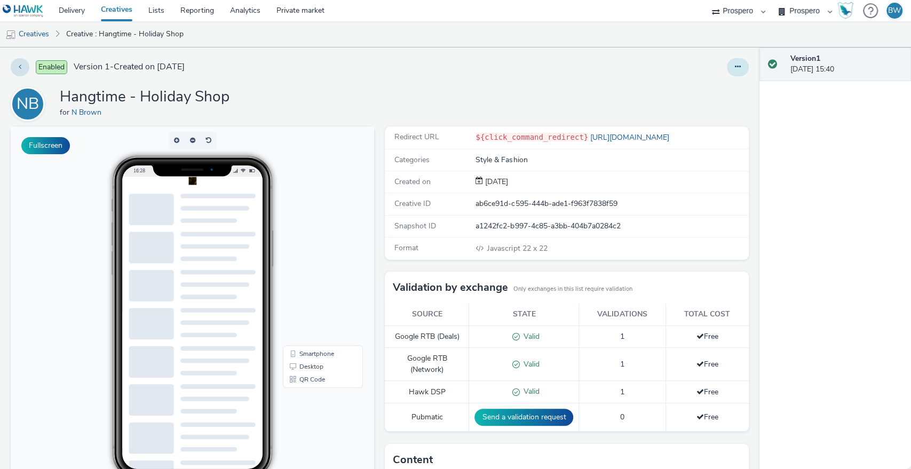
click at [727, 65] on button at bounding box center [738, 67] width 22 height 18
click at [680, 89] on link "Edit" at bounding box center [709, 88] width 80 height 21
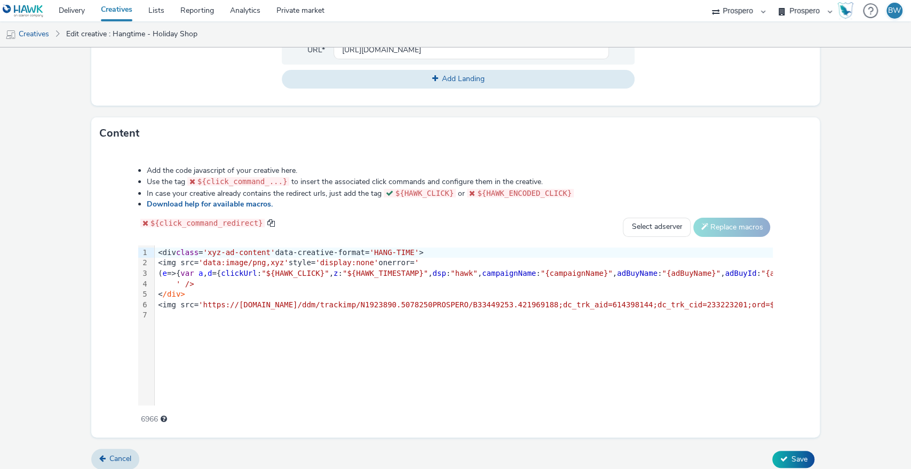
scroll to position [453, 0]
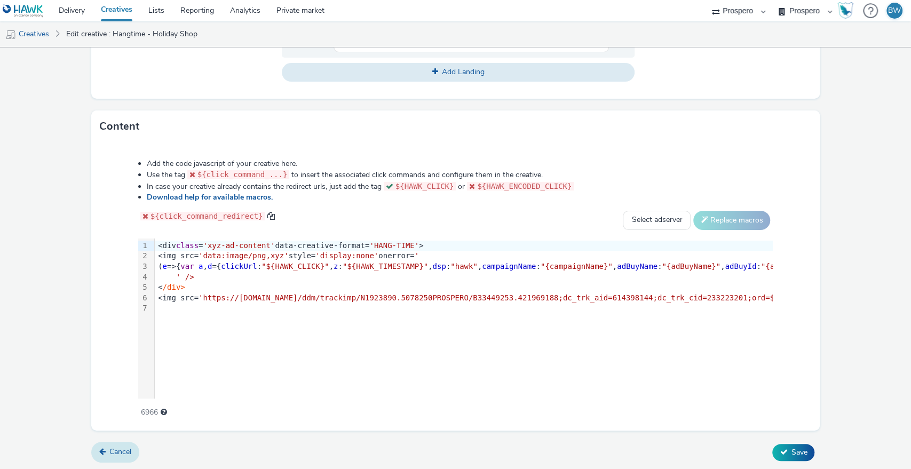
click at [109, 455] on span "Cancel" at bounding box center [120, 452] width 22 height 10
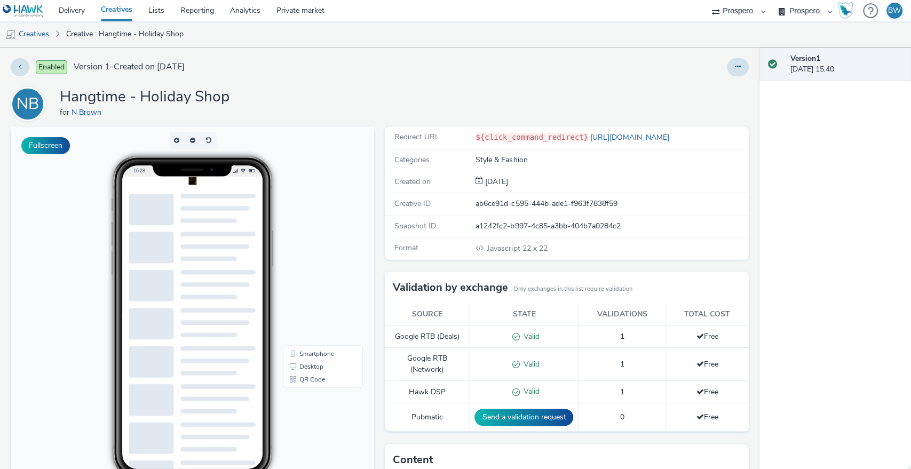
click at [309, 86] on div "Enabled Version 1 - Created on 22 May 2025 NB Hangtime - Holiday Shop for N Bro…" at bounding box center [380, 259] width 760 height 422
click at [122, 8] on link "Creatives" at bounding box center [117, 10] width 48 height 21
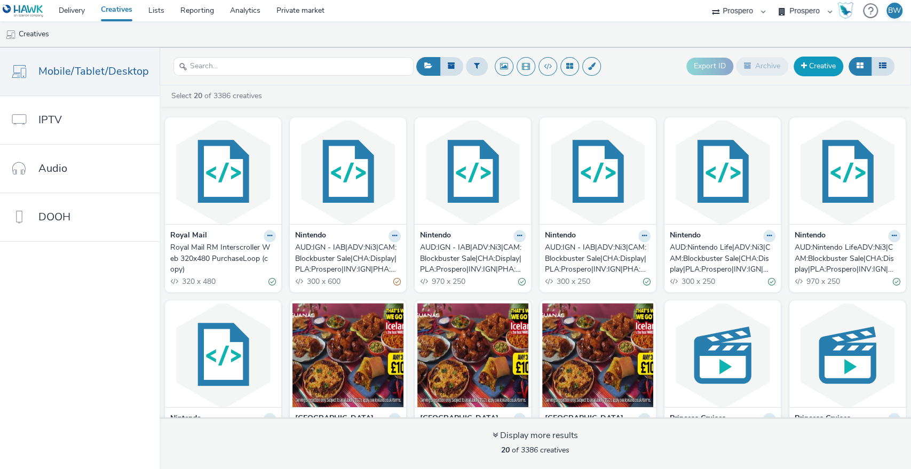
click at [798, 66] on link "Creative" at bounding box center [819, 66] width 50 height 19
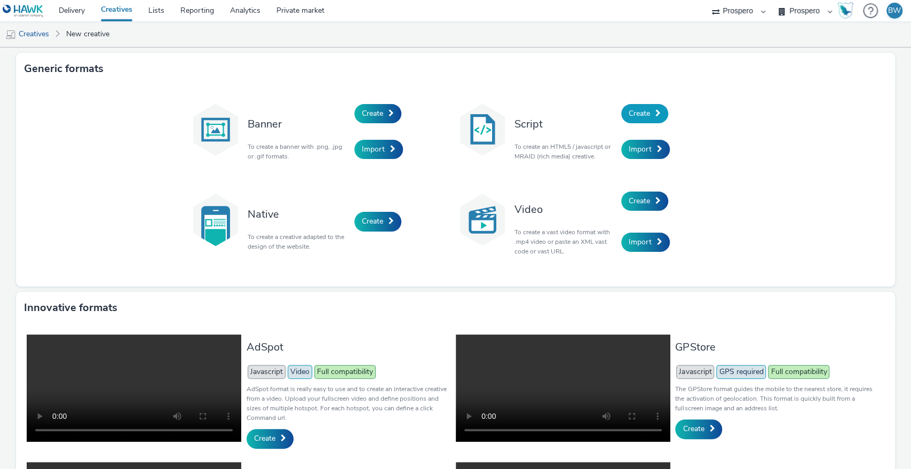
click at [647, 114] on link "Create" at bounding box center [645, 113] width 47 height 19
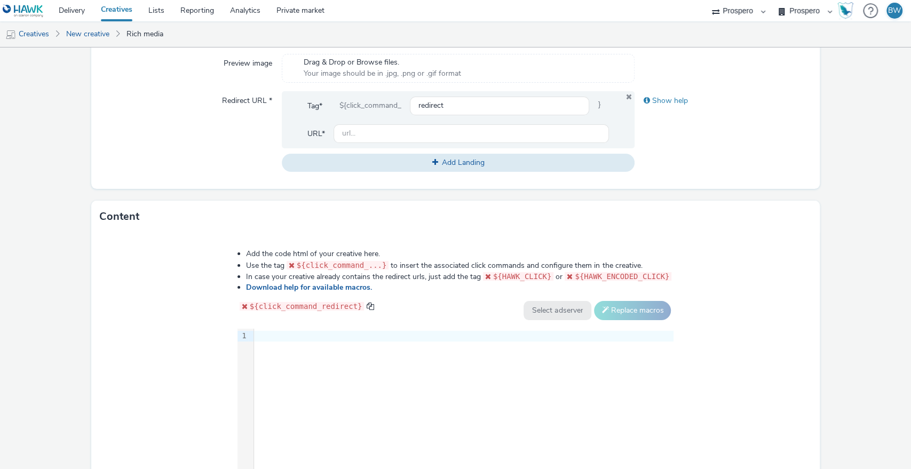
scroll to position [446, 0]
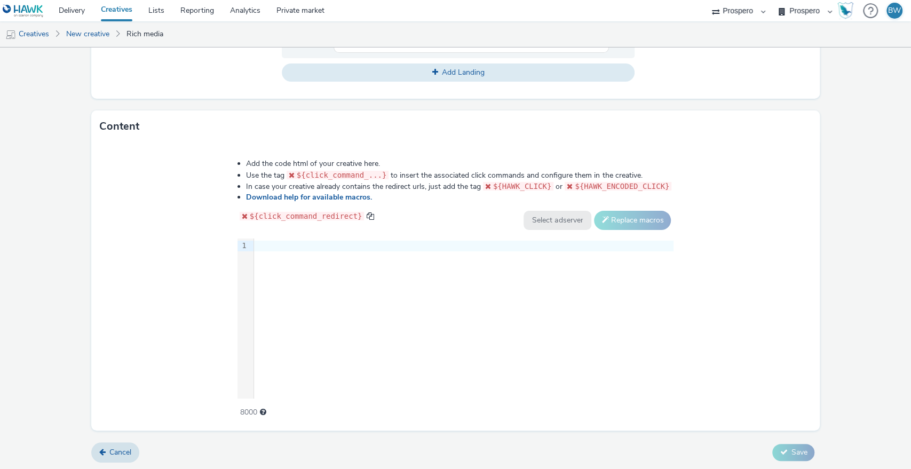
click at [290, 286] on div "9 1 ›" at bounding box center [456, 319] width 437 height 160
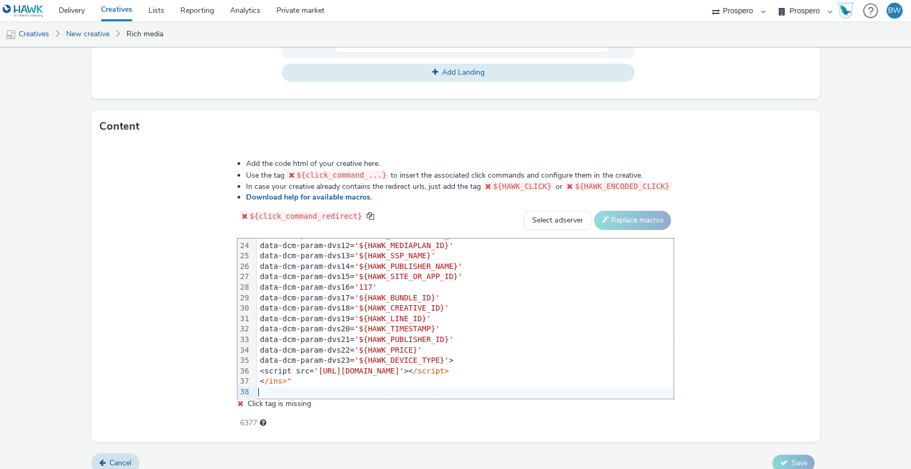
scroll to position [241, 0]
click at [312, 377] on div "< /ins>"" at bounding box center [465, 381] width 417 height 11
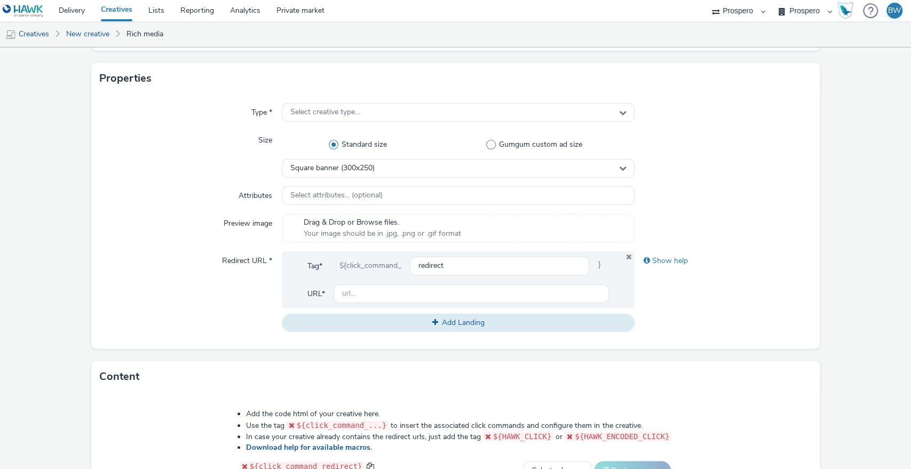
scroll to position [327, 0]
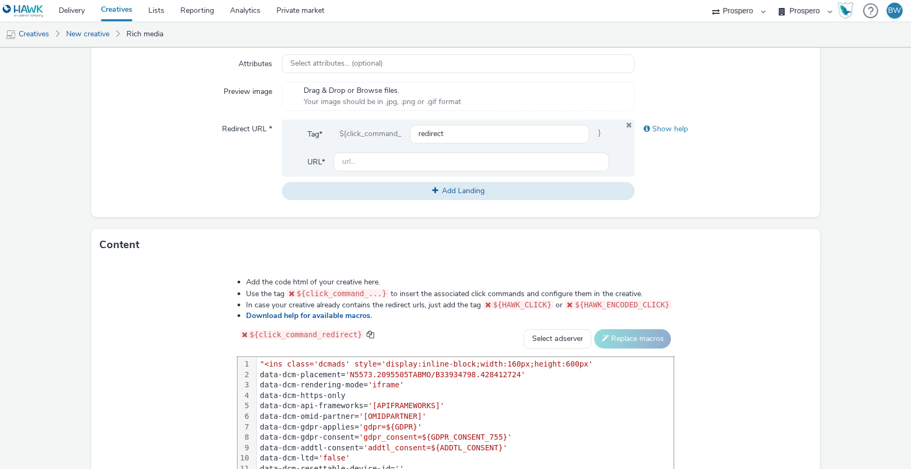
click at [266, 360] on span ""<ins class='dcmads' style='display:inline-block;width:160px;height:600px'" at bounding box center [426, 364] width 333 height 9
click at [152, 326] on div "Add the code html of your creative here. Use the tag ${click_command_...} to in…" at bounding box center [455, 411] width 729 height 300
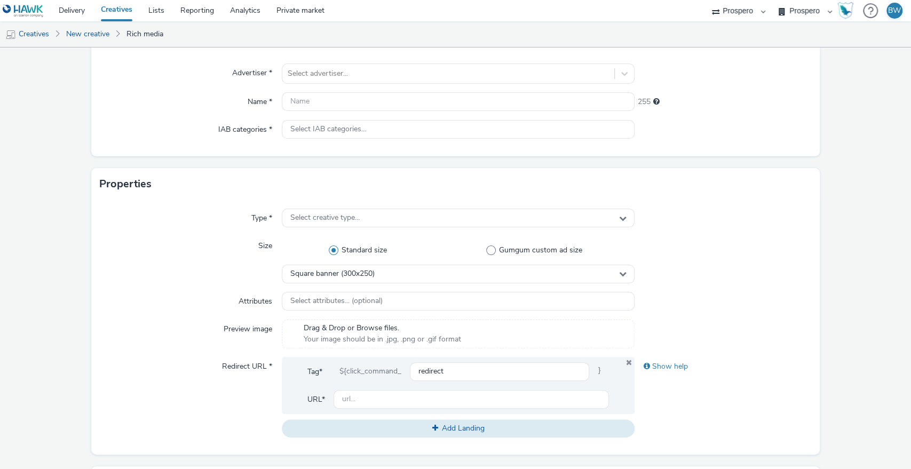
scroll to position [0, 0]
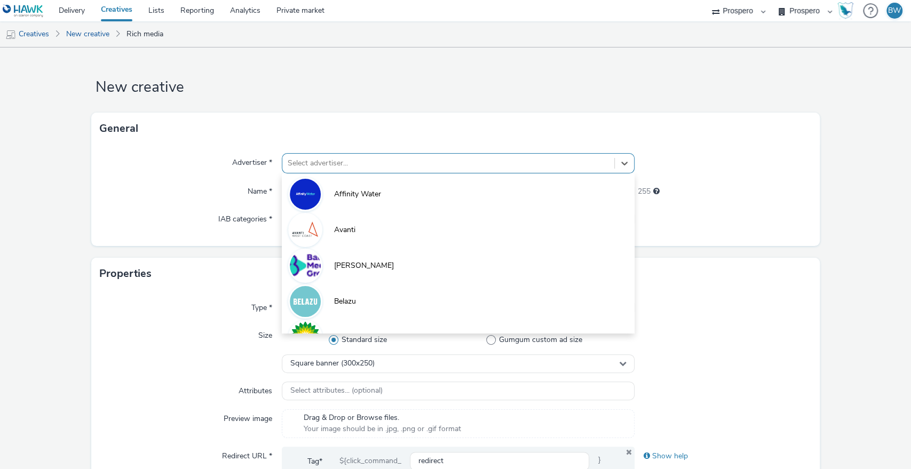
click at [354, 158] on div at bounding box center [449, 163] width 322 height 13
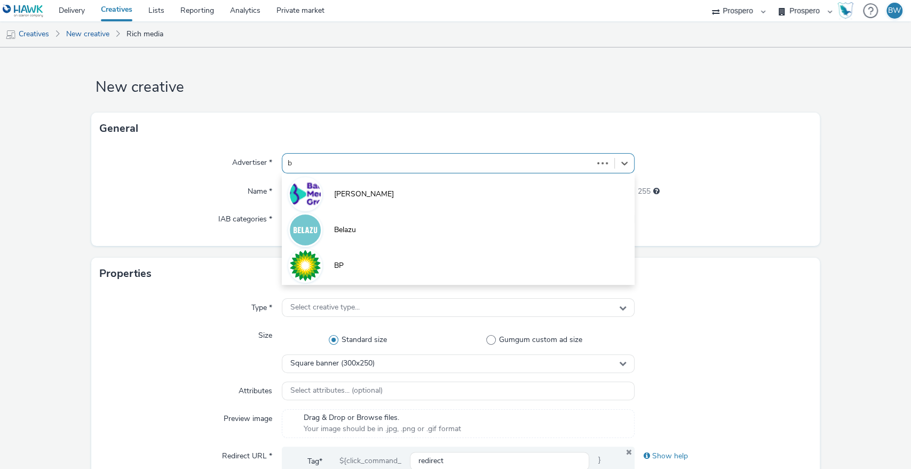
type input "ba"
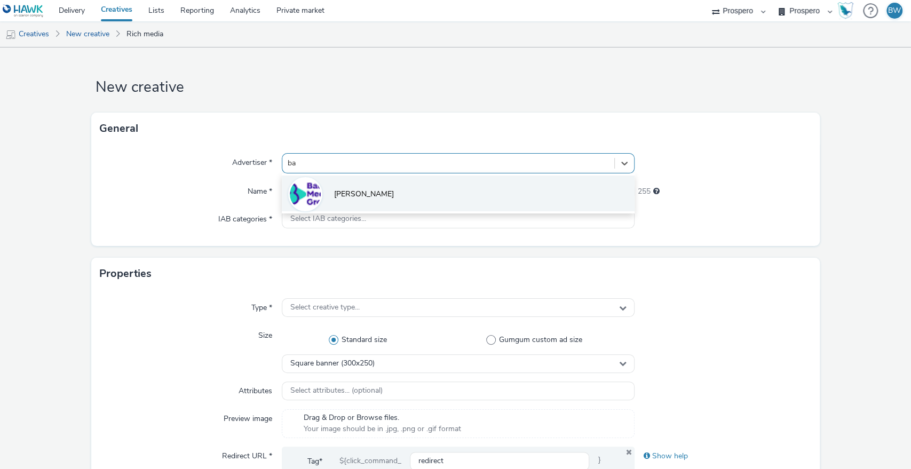
click at [319, 194] on div at bounding box center [305, 194] width 34 height 34
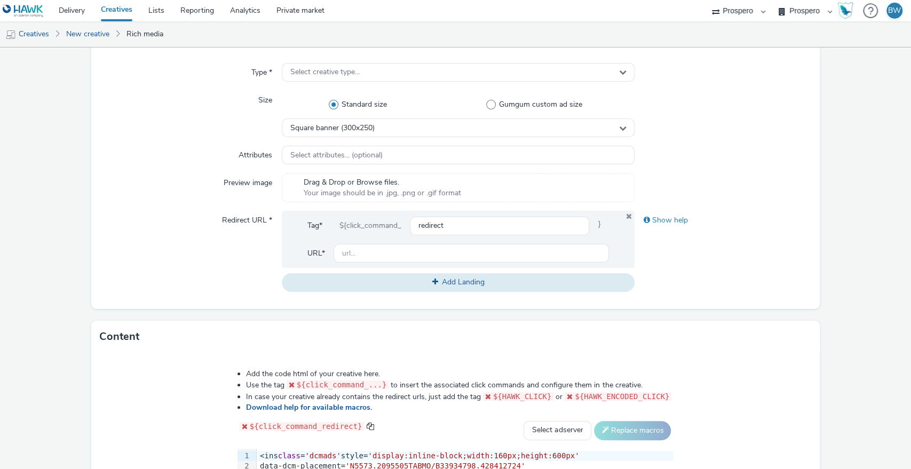
scroll to position [178, 0]
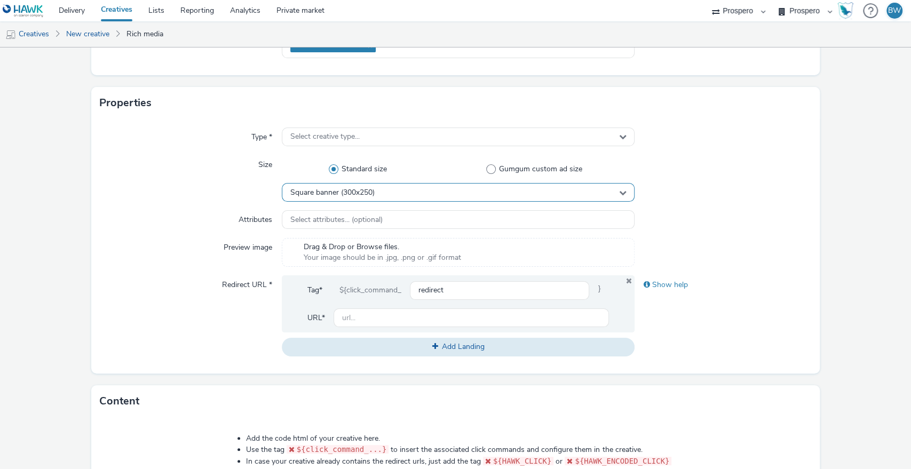
click at [374, 192] on div "Square banner (300x250)" at bounding box center [458, 192] width 353 height 19
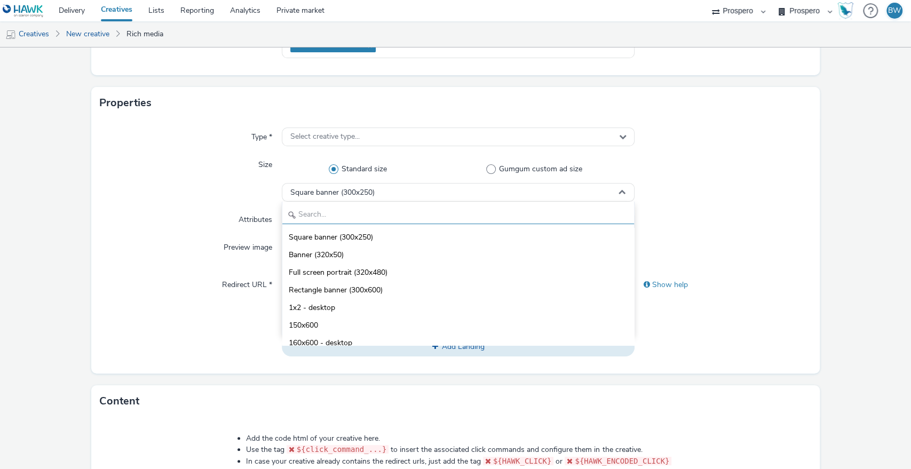
click at [371, 213] on input "text" at bounding box center [458, 215] width 352 height 19
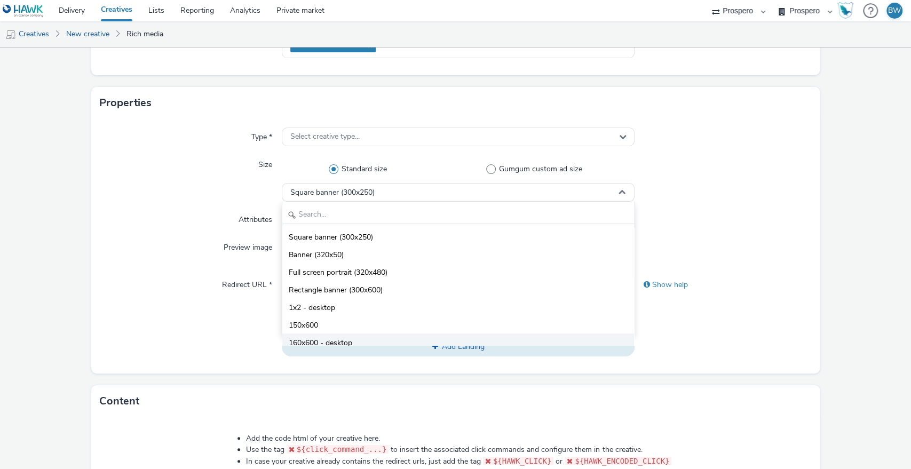
click at [345, 339] on span "160x600 - desktop" at bounding box center [321, 343] width 64 height 11
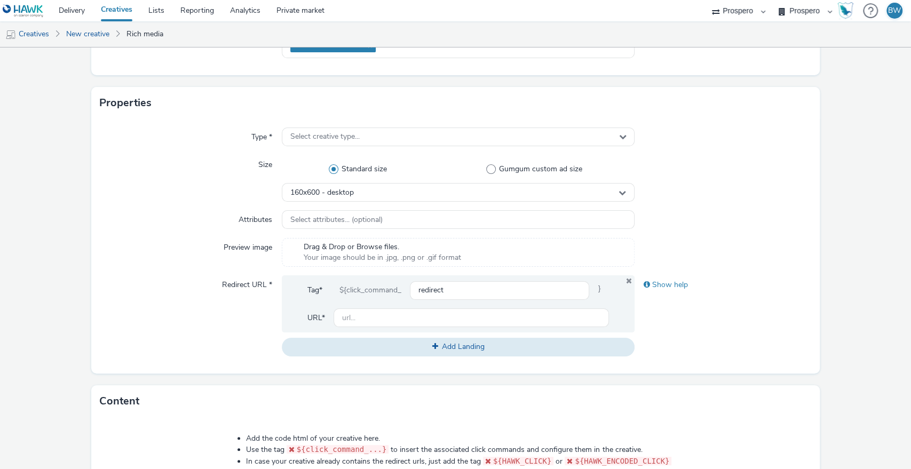
click at [166, 207] on div "Type * Select creative type... Size Standard size Gumgum custom ad size 160x600…" at bounding box center [455, 246] width 729 height 255
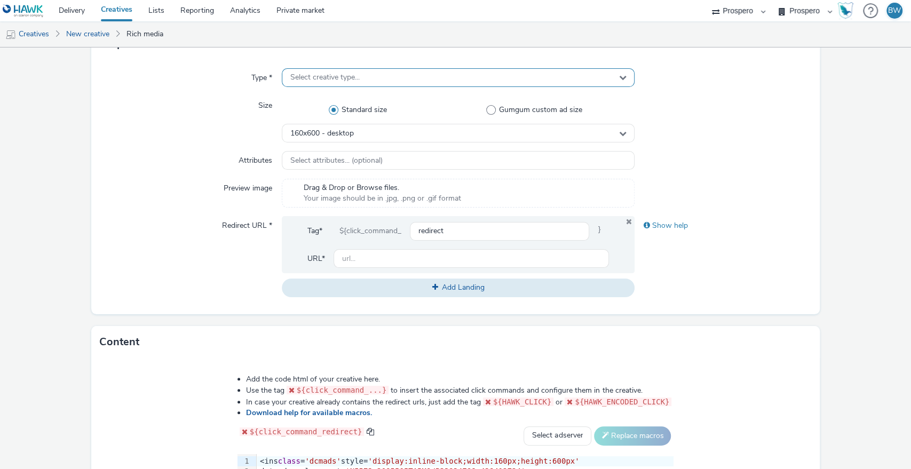
click at [308, 82] on div "Select creative type..." at bounding box center [458, 77] width 353 height 19
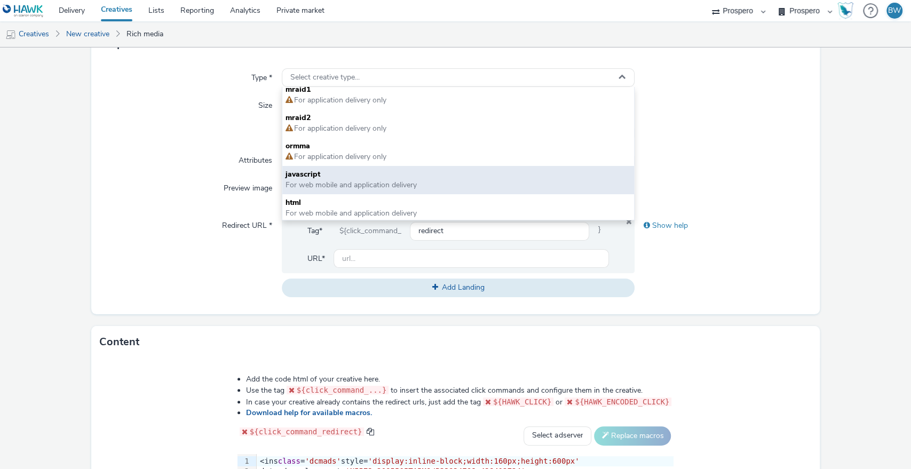
scroll to position [7, 0]
click at [375, 180] on span "For web mobile and application delivery" at bounding box center [351, 183] width 131 height 10
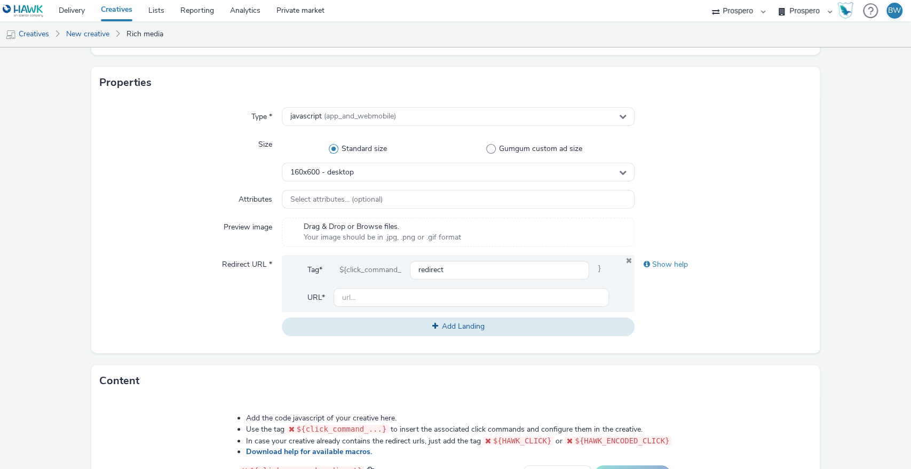
scroll to position [178, 0]
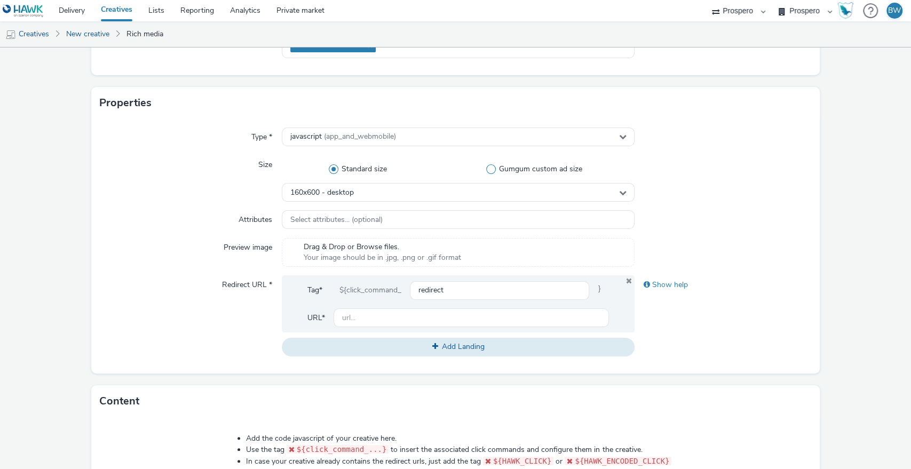
click at [510, 171] on span "Gumgum custom ad size" at bounding box center [540, 169] width 83 height 11
click at [534, 171] on input "Gumgum custom ad size" at bounding box center [537, 169] width 7 height 7
radio input "false"
radio input "true"
click at [379, 197] on div "In-Slot Hangtime Desktop (24x24)" at bounding box center [458, 192] width 353 height 19
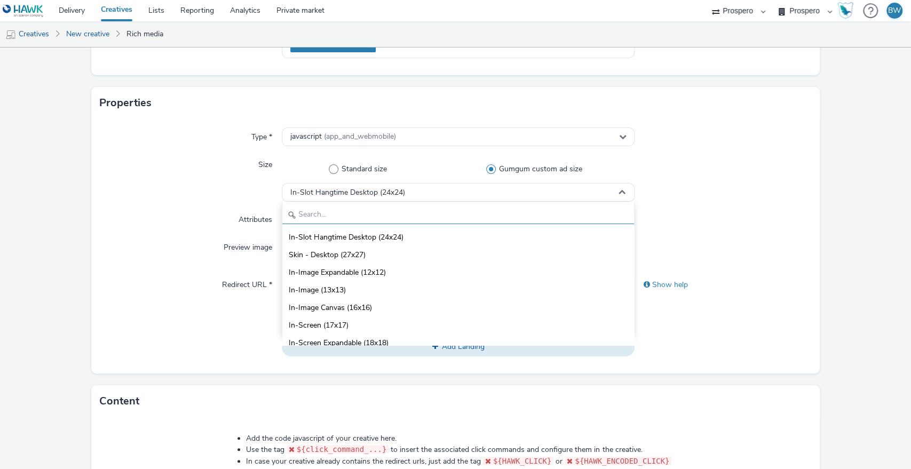
click at [400, 207] on input "text" at bounding box center [458, 215] width 352 height 19
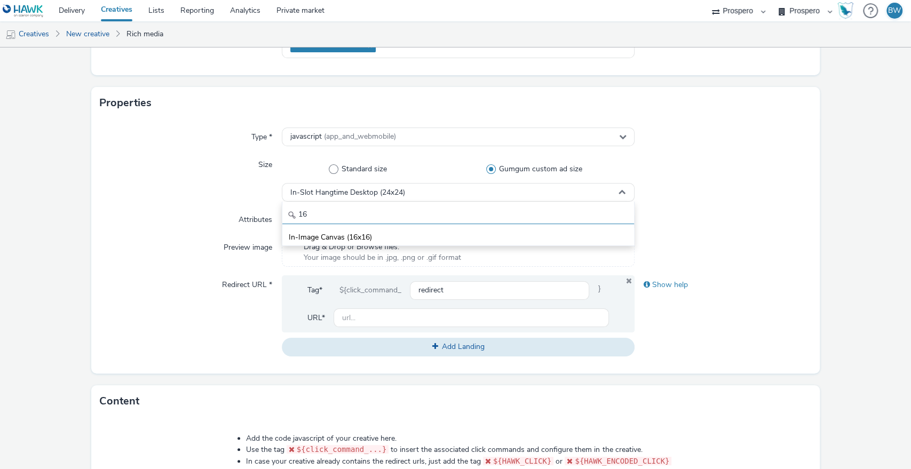
type input "1"
type input "6"
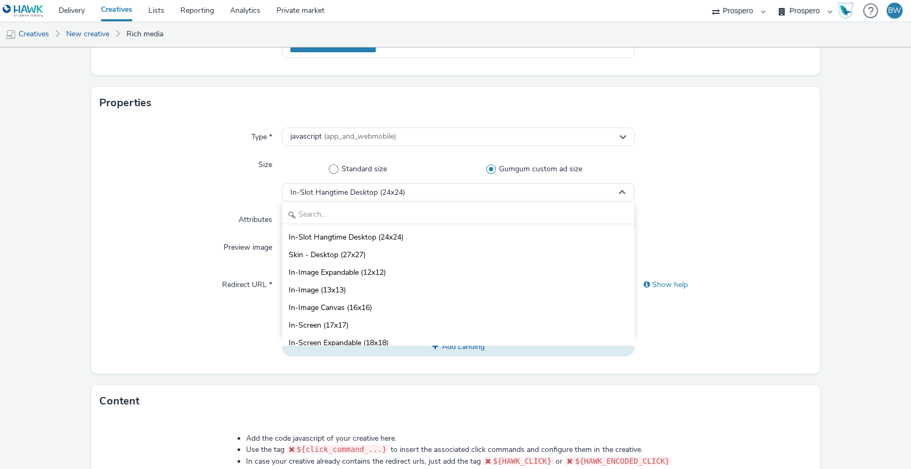
click at [346, 174] on div "Standard size Gumgum custom ad size" at bounding box center [458, 169] width 353 height 28
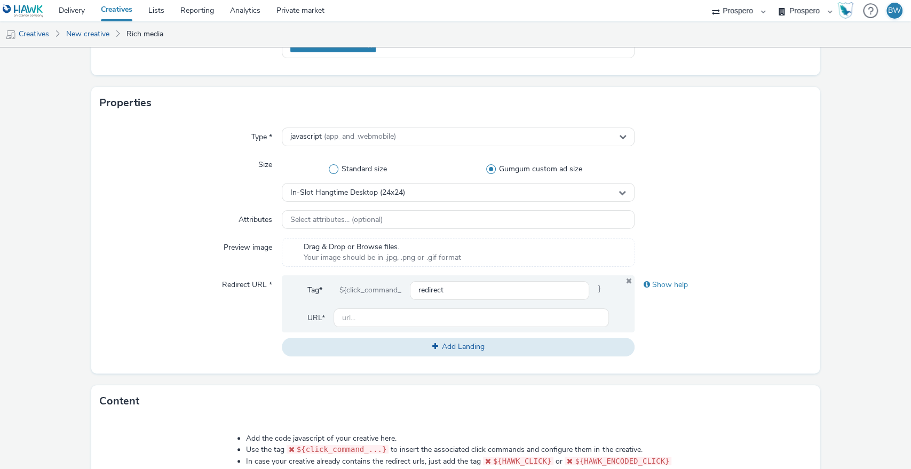
click at [343, 171] on span "Standard size" at bounding box center [364, 169] width 45 height 11
click at [357, 171] on input "Standard size" at bounding box center [360, 169] width 7 height 7
radio input "true"
radio input "false"
click at [334, 197] on div "Square banner (300x250)" at bounding box center [458, 192] width 353 height 19
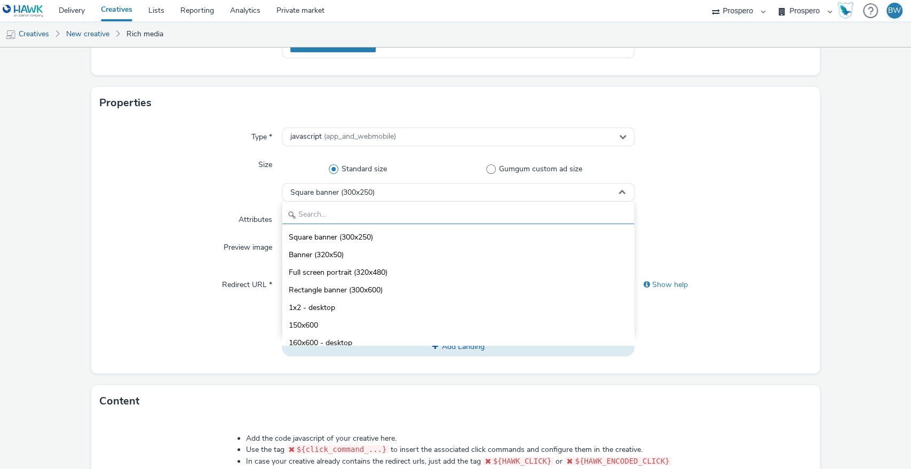
click at [324, 215] on input "text" at bounding box center [458, 215] width 352 height 19
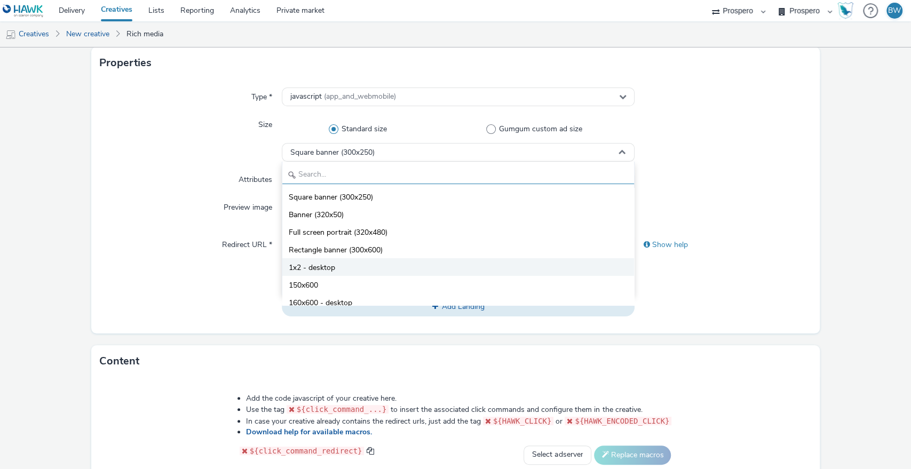
scroll to position [237, 0]
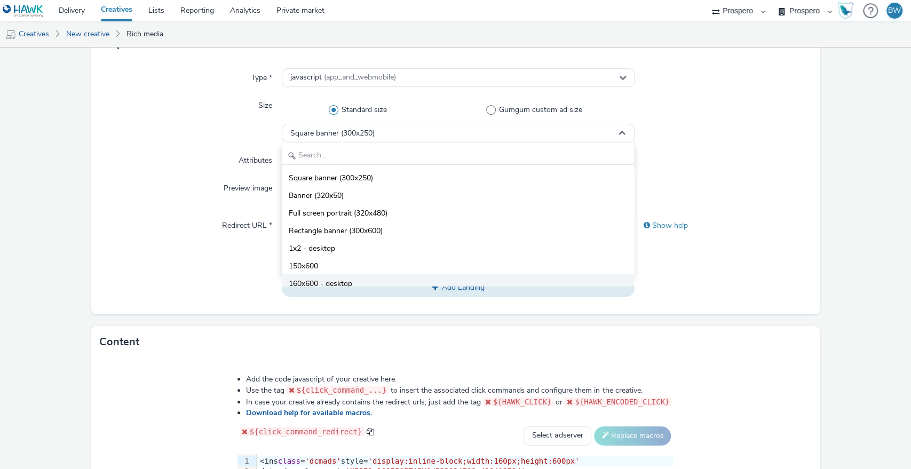
click at [363, 280] on li "160x600 - desktop" at bounding box center [458, 283] width 352 height 18
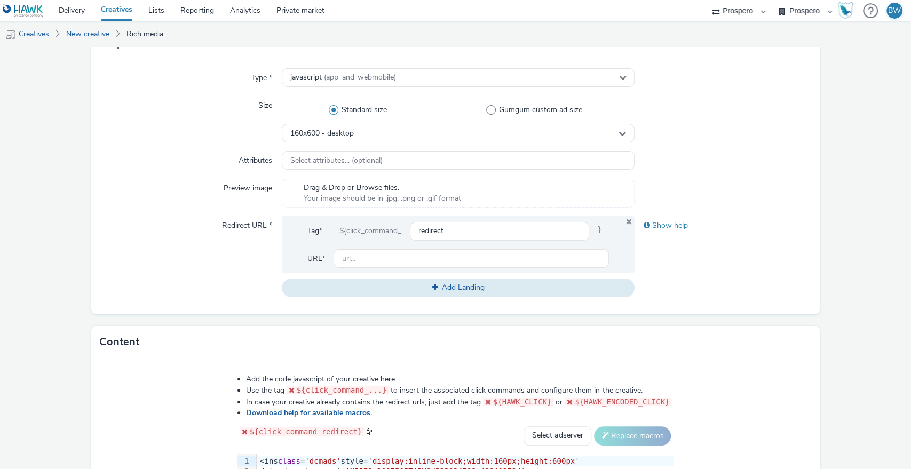
click at [160, 164] on div "Attributes" at bounding box center [191, 160] width 182 height 19
click at [142, 213] on div "Type * javascript (app_and_webmobile) Size Standard size Gumgum custom ad size …" at bounding box center [455, 187] width 729 height 255
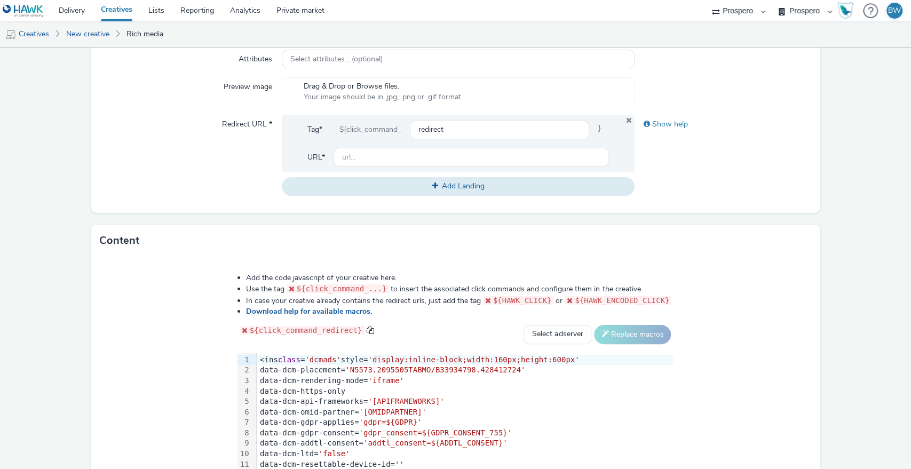
scroll to position [296, 0]
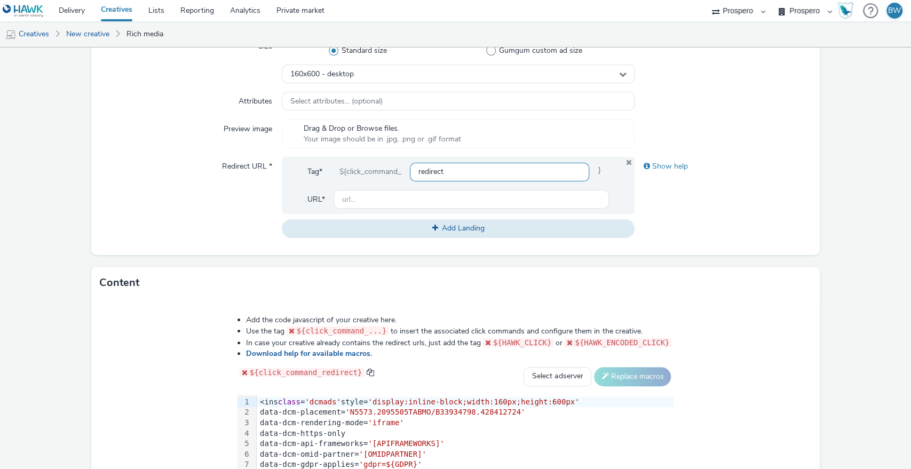
click at [451, 175] on input "redirect" at bounding box center [500, 172] width 180 height 19
click at [395, 200] on input "text" at bounding box center [472, 199] width 276 height 19
type input "b"
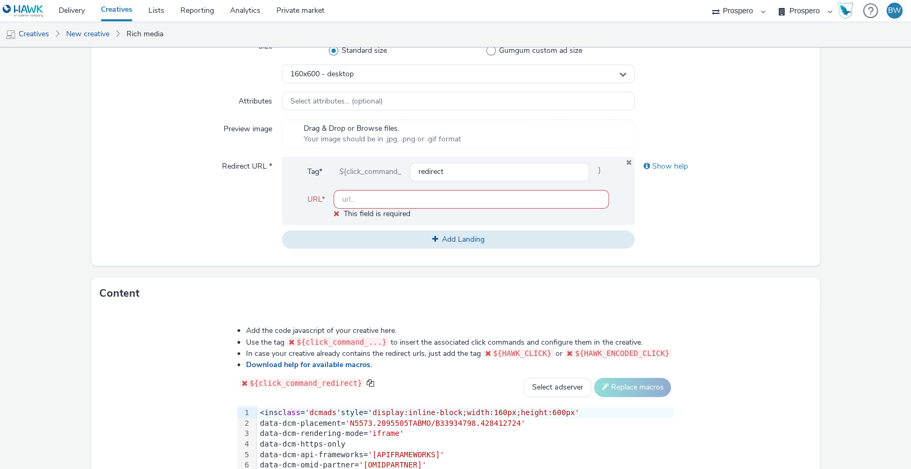
paste input "https://www.bauermedia.co.uk/"
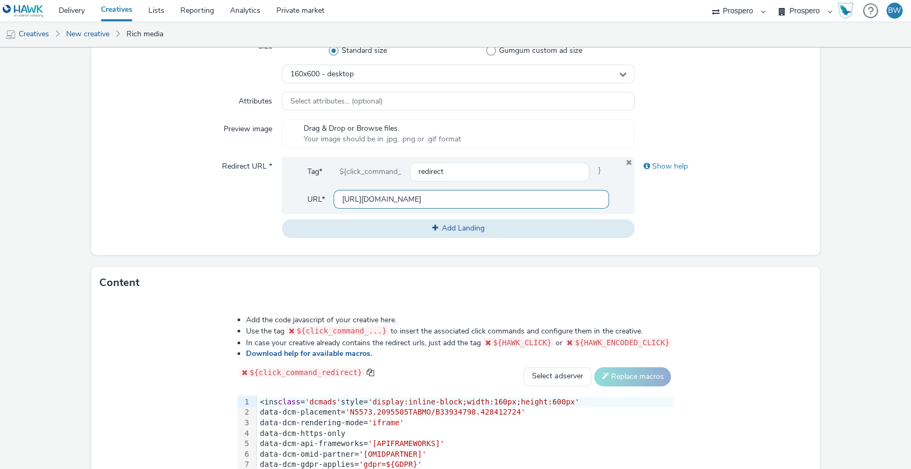
type input "https://www.bauermedia.co.uk/"
click at [661, 221] on div "Show help" at bounding box center [723, 197] width 177 height 81
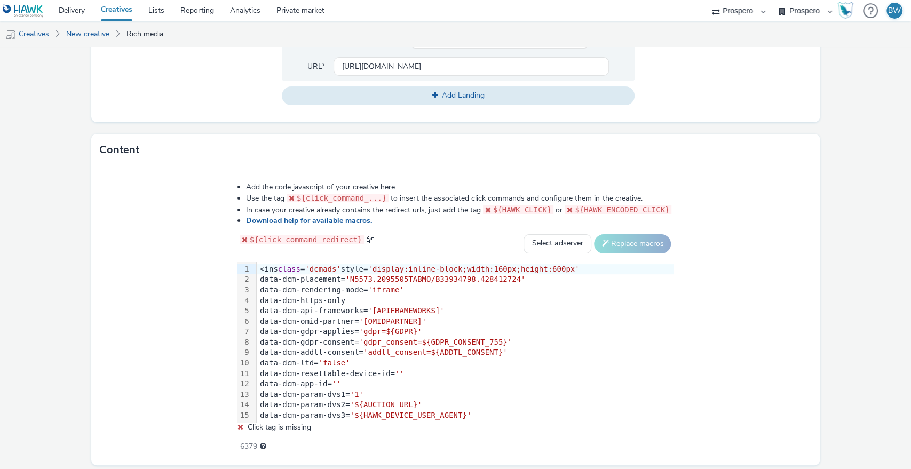
scroll to position [463, 0]
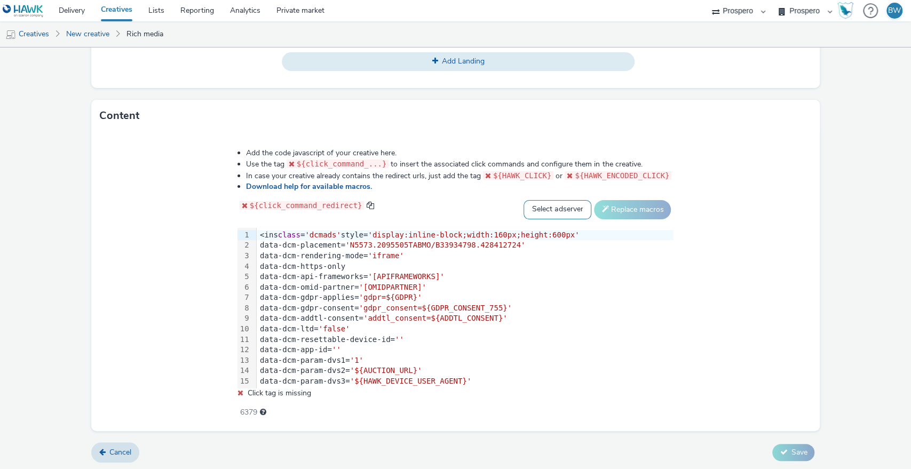
click at [528, 204] on select "Select adserver Sizmek DCM Adform Sting" at bounding box center [558, 209] width 68 height 19
click at [334, 234] on span "'dcmads'" at bounding box center [323, 235] width 36 height 9
drag, startPoint x: 422, startPoint y: 296, endPoint x: 413, endPoint y: 298, distance: 9.7
click at [413, 298] on span "'gdpr=${GDPR}'" at bounding box center [390, 297] width 63 height 9
click at [422, 294] on span "'gdpr=${GDPR}'" at bounding box center [390, 297] width 63 height 9
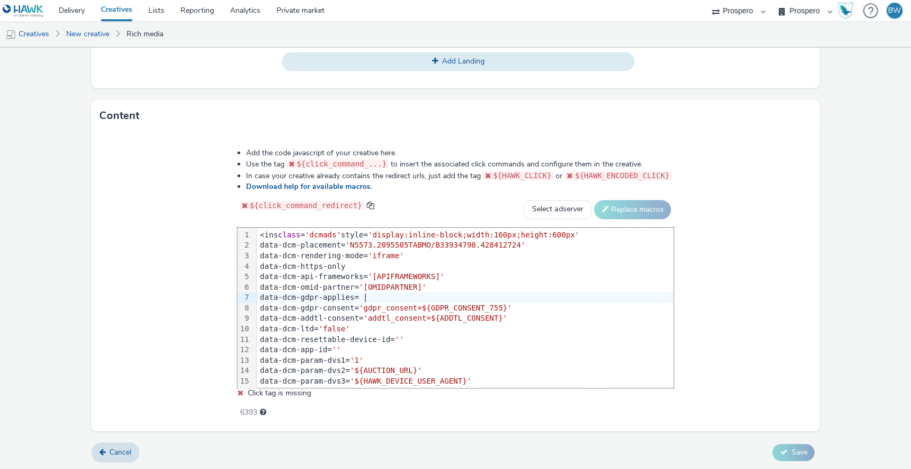
click at [504, 308] on div "data-dcm-gdpr-consent= 'gdpr_consent=${GDPR_CONSENT_755}'" at bounding box center [465, 308] width 417 height 11
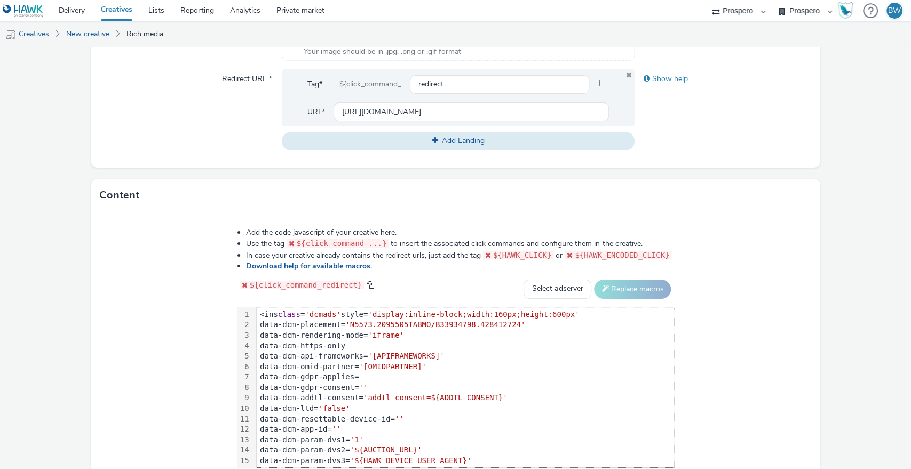
scroll to position [404, 0]
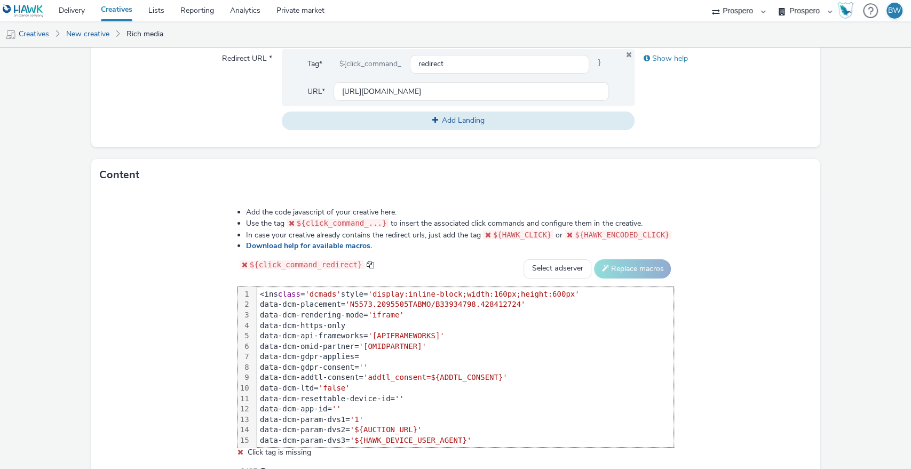
click at [501, 373] on div "data-dcm-addtl-consent= 'addtl_consent=${ADDTL_CONSENT}'" at bounding box center [465, 378] width 417 height 11
drag, startPoint x: 697, startPoint y: 280, endPoint x: 708, endPoint y: 272, distance: 12.9
click at [705, 274] on div "Add the code javascript of your creative here. Use the tag ${click_command_...}…" at bounding box center [455, 341] width 729 height 300
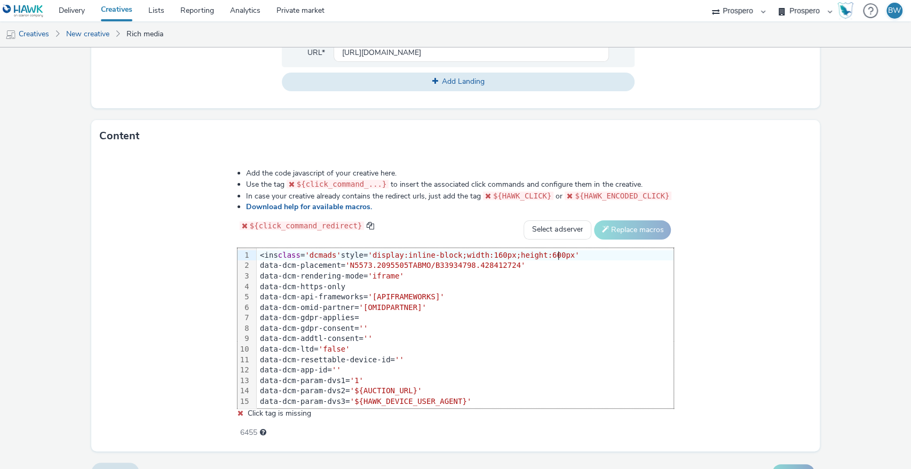
scroll to position [463, 0]
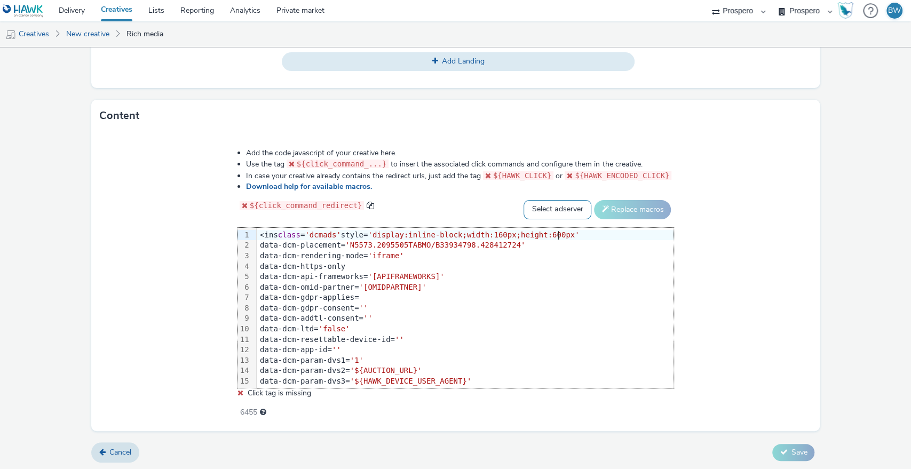
click at [530, 207] on select "Select adserver Sizmek DCM Adform Sting" at bounding box center [558, 209] width 68 height 19
click at [199, 284] on div "Add the code javascript of your creative here. Use the tag ${click_command_...}…" at bounding box center [455, 282] width 729 height 300
click at [537, 204] on select "Select adserver Sizmek DCM Adform Sting" at bounding box center [558, 209] width 68 height 19
select select "dcm"
click at [524, 200] on select "Select adserver Sizmek DCM Adform Sting" at bounding box center [558, 209] width 68 height 19
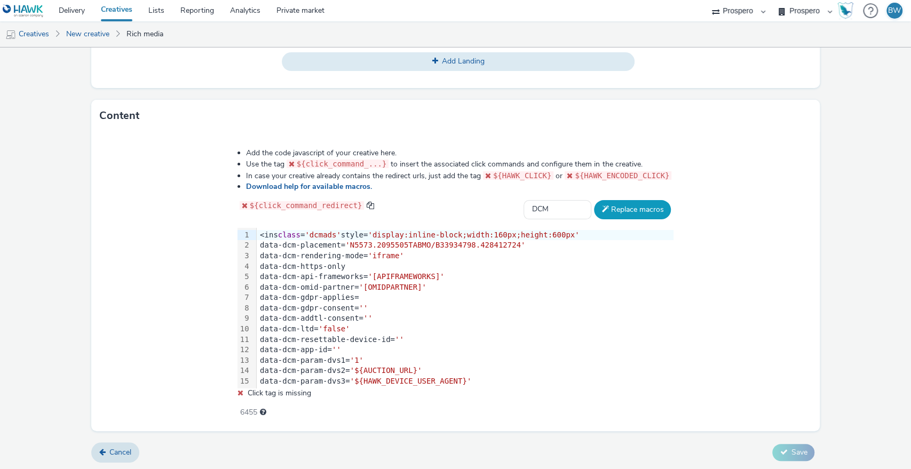
click at [618, 209] on button "Replace macros" at bounding box center [632, 209] width 77 height 19
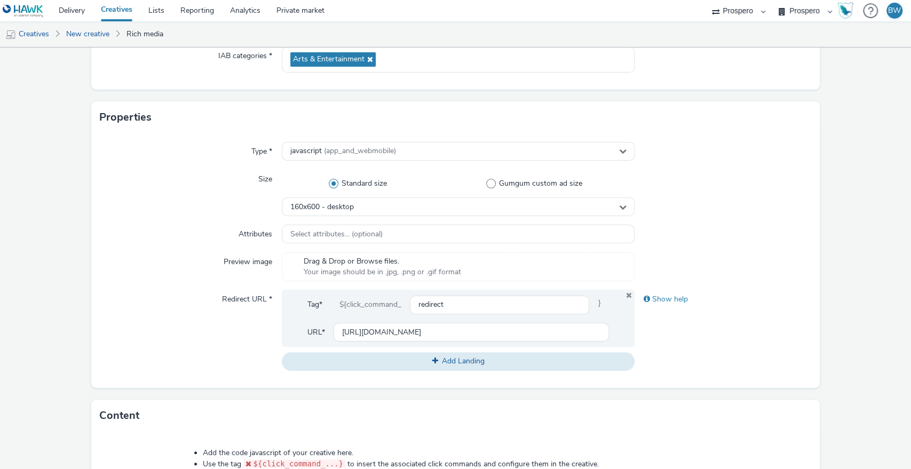
scroll to position [156, 0]
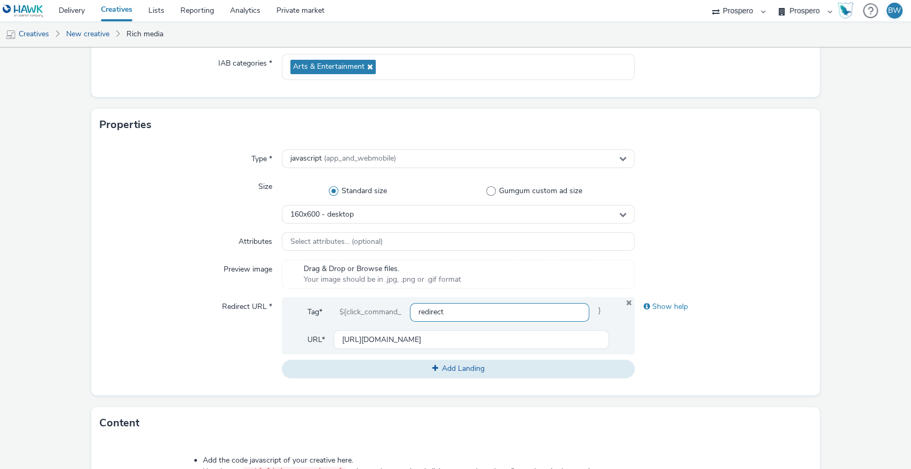
click at [465, 315] on input "redirect" at bounding box center [500, 312] width 180 height 19
click at [326, 240] on span "Select attributes... (optional)" at bounding box center [336, 242] width 92 height 9
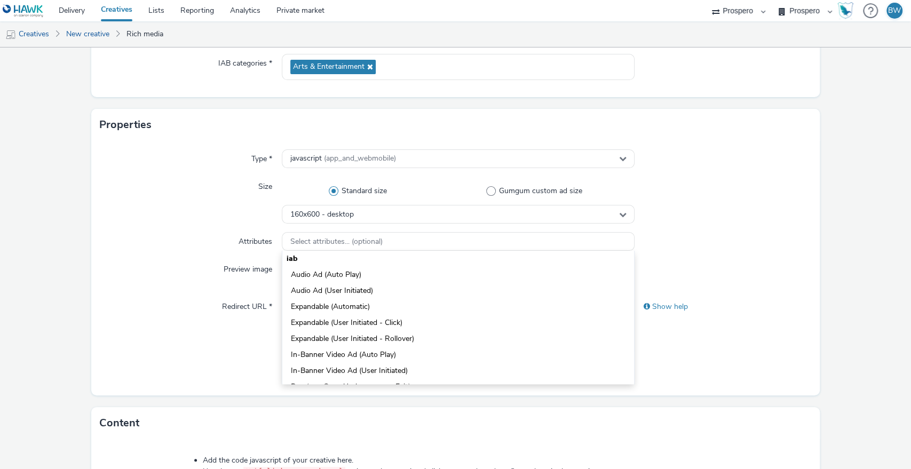
click at [188, 238] on div "Attributes" at bounding box center [191, 241] width 182 height 19
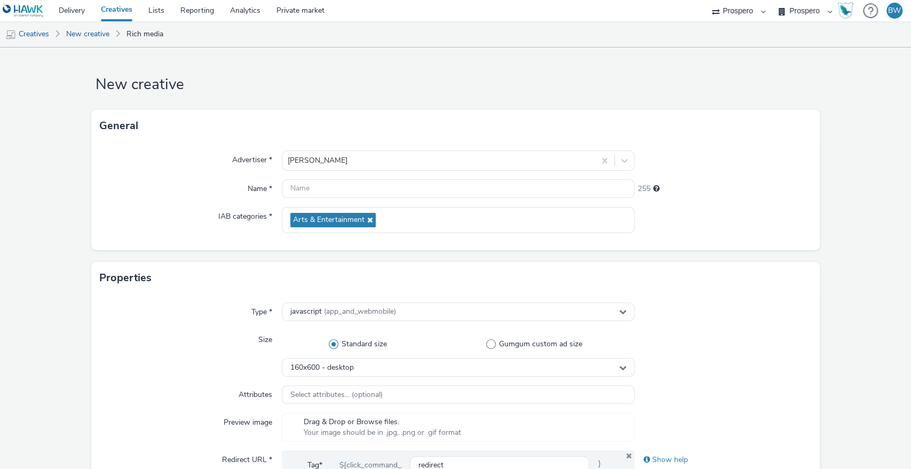
scroll to position [0, 0]
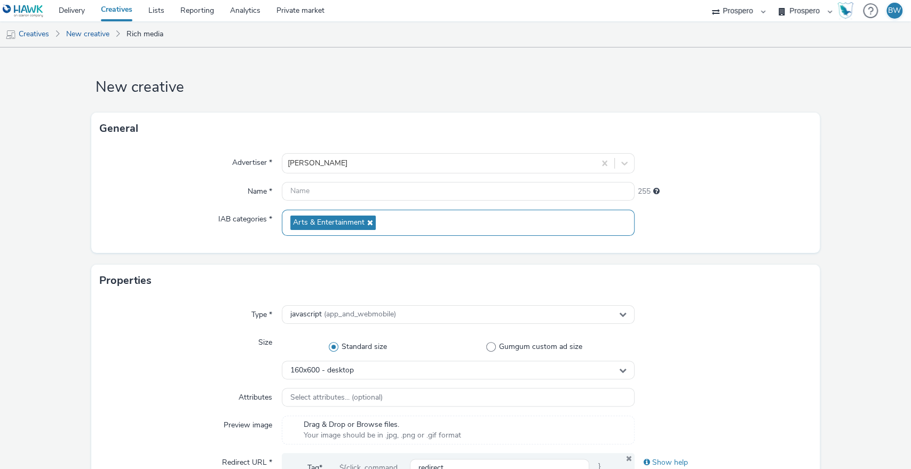
drag, startPoint x: 282, startPoint y: 211, endPoint x: 298, endPoint y: 199, distance: 20.3
click at [282, 210] on div "Arts & Entertainment" at bounding box center [458, 223] width 353 height 26
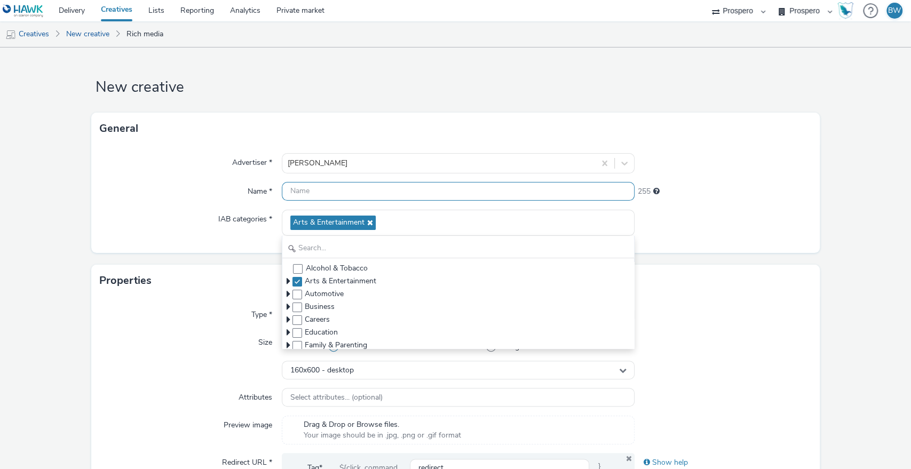
click at [302, 197] on input "text" at bounding box center [458, 191] width 353 height 19
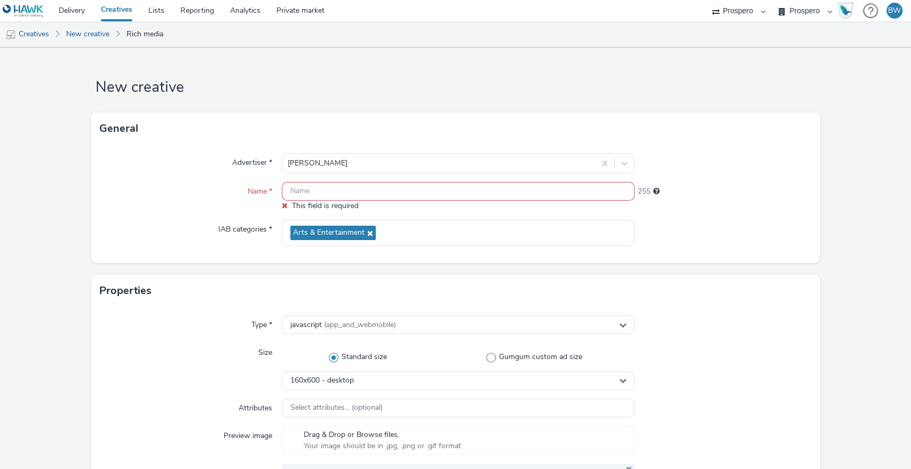
paste input "ADV:Bauer|CAM:Magic 2025 Autumn|CHA:Display|PLA:Prospero|INV:GumGum|TEC:N/A|PHA…"
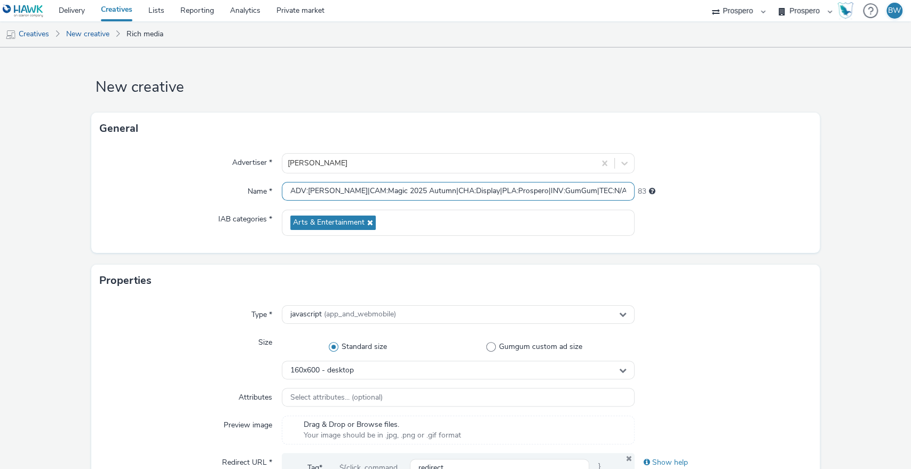
scroll to position [0, 341]
type input "ADV:Bauer|CAM:Magic 2025 Autumn|CHA:Display|PLA:Prospero|INV:GumGum|TEC:N/A|PHA…"
click at [735, 208] on div "Advertiser * Bauer Name * ADV:Bauer|CAM:Magic 2025 Autumn|CHA:Display|PLA:Prosp…" at bounding box center [455, 199] width 729 height 108
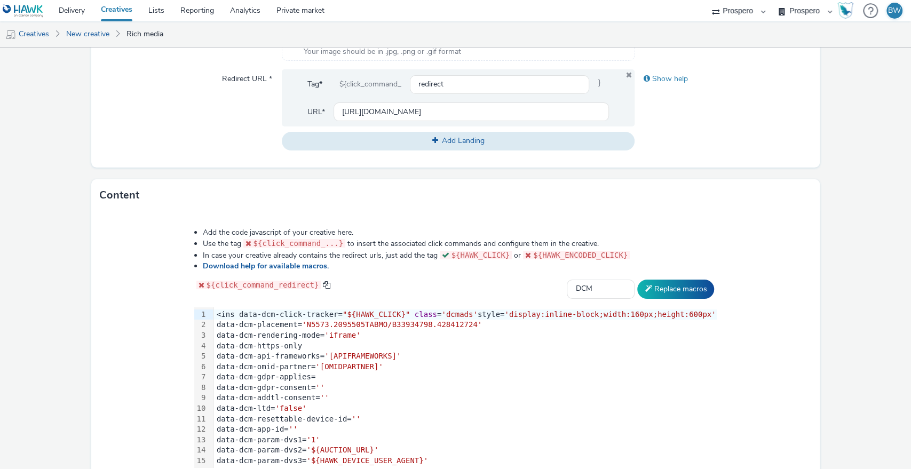
scroll to position [453, 0]
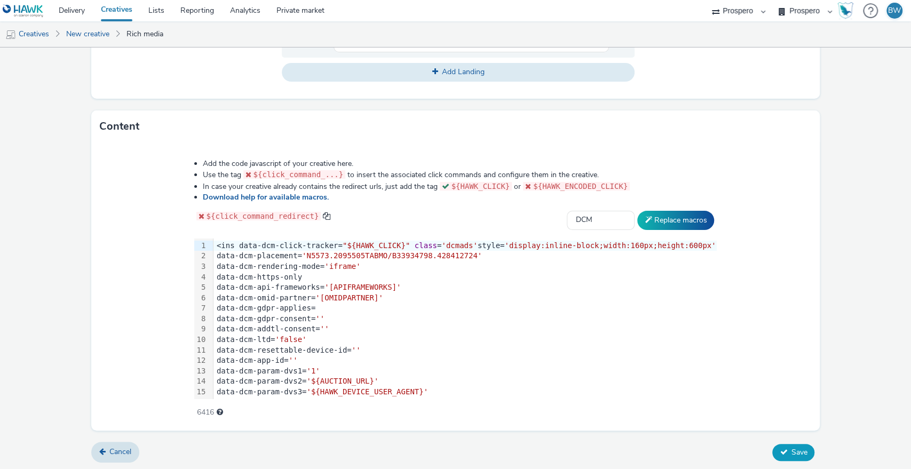
click at [779, 444] on button "Save" at bounding box center [794, 452] width 42 height 17
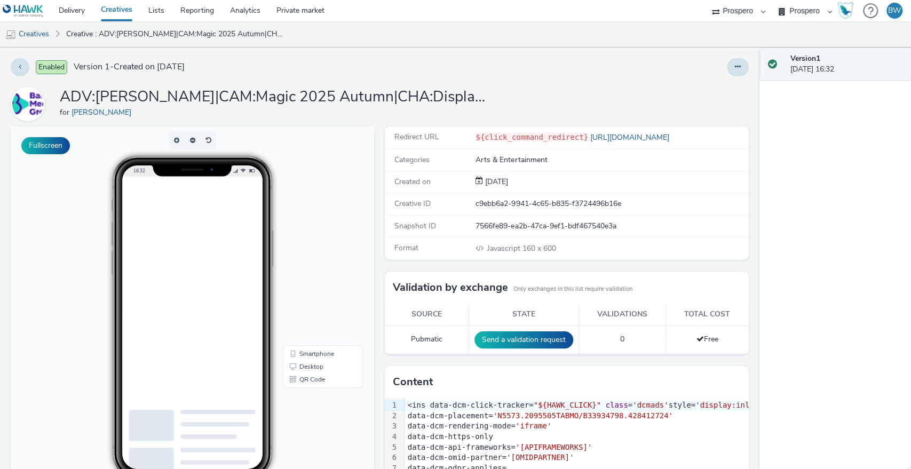
scroll to position [59, 0]
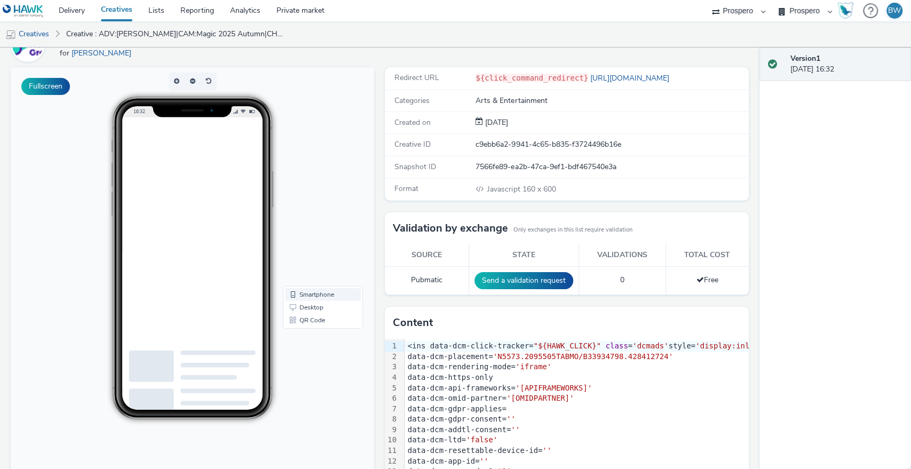
click at [313, 290] on link "Smartphone" at bounding box center [323, 294] width 76 height 13
click at [303, 307] on link "Desktop" at bounding box center [323, 307] width 76 height 13
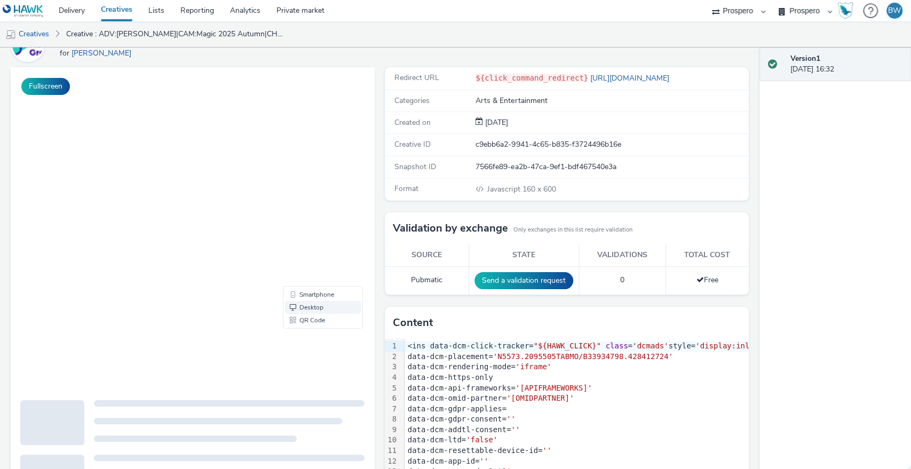
scroll to position [0, 0]
click at [175, 184] on div at bounding box center [193, 229] width 364 height 324
click at [293, 290] on link "Smartphone" at bounding box center [323, 294] width 76 height 13
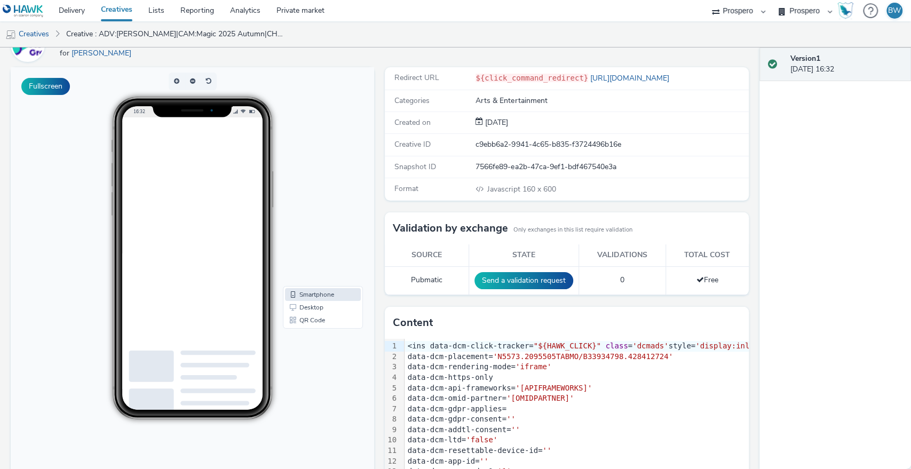
drag, startPoint x: 820, startPoint y: 153, endPoint x: 345, endPoint y: 18, distance: 494.1
click at [816, 153] on div "Version 1 08 September 2025, 16:32" at bounding box center [836, 259] width 152 height 422
click at [424, 57] on div "for Bauer" at bounding box center [273, 53] width 427 height 11
click at [451, 34] on ul "Creatives Creative : ADV:Bauer|CAM:Magic 2025 Autumn|CHA:Display|PLA:Prospero|I…" at bounding box center [455, 34] width 911 height 26
click at [812, 246] on div "Version 1 08 September 2025, 16:32" at bounding box center [836, 259] width 152 height 422
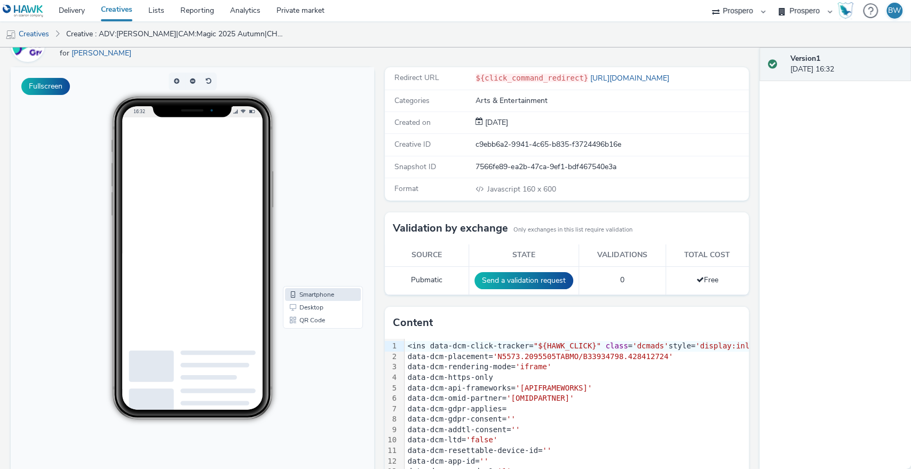
click at [594, 38] on ul "Creatives Creative : ADV:Bauer|CAM:Magic 2025 Autumn|CHA:Display|PLA:Prospero|I…" at bounding box center [455, 34] width 911 height 26
click at [609, 32] on ul "Creatives Creative : ADV:Bauer|CAM:Magic 2025 Autumn|CHA:Display|PLA:Prospero|I…" at bounding box center [455, 34] width 911 height 26
drag, startPoint x: 324, startPoint y: 37, endPoint x: 466, endPoint y: 38, distance: 142.0
click at [331, 37] on ul "Creatives Creative : ADV:Bauer|CAM:Magic 2025 Autumn|CHA:Display|PLA:Prospero|I…" at bounding box center [455, 34] width 911 height 26
click at [466, 38] on ul "Creatives Creative : ADV:Bauer|CAM:Magic 2025 Autumn|CHA:Display|PLA:Prospero|I…" at bounding box center [455, 34] width 911 height 26
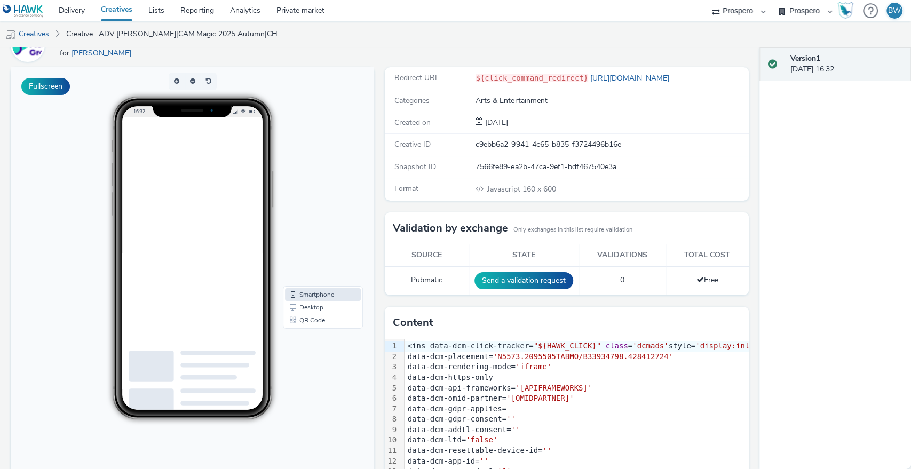
click at [484, 50] on div "for Bauer" at bounding box center [273, 53] width 427 height 11
drag, startPoint x: 488, startPoint y: 30, endPoint x: 494, endPoint y: 50, distance: 20.3
click at [494, 50] on div "Delivery Creatives Lists Reporting Analytics Private market Prospero Bountiful …" at bounding box center [455, 234] width 911 height 469
click at [494, 50] on div "ADV:Bauer|CAM:Magic 2025 Autumn|CHA:Display|PLA:Prospero|INV:GumGum|TEC:N/A|PHA…" at bounding box center [380, 45] width 738 height 34
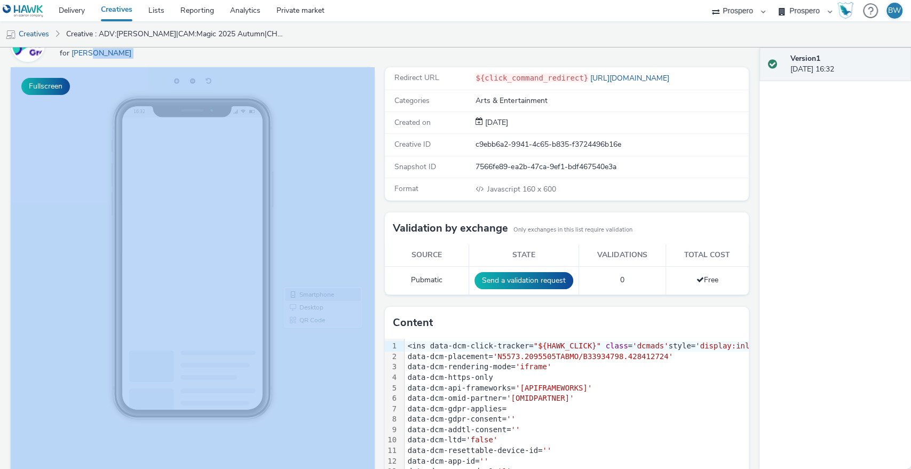
click at [494, 50] on div "ADV:Bauer|CAM:Magic 2025 Autumn|CHA:Display|PLA:Prospero|INV:GumGum|TEC:N/A|PHA…" at bounding box center [380, 45] width 738 height 34
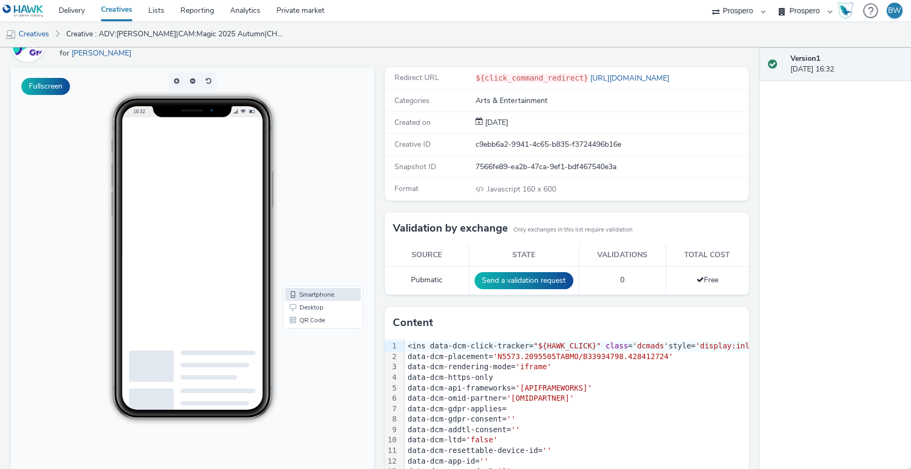
click at [491, 36] on ul "Creatives Creative : ADV:Bauer|CAM:Magic 2025 Autumn|CHA:Display|PLA:Prospero|I…" at bounding box center [455, 34] width 911 height 26
click at [498, 38] on ul "Creatives Creative : ADV:Bauer|CAM:Magic 2025 Autumn|CHA:Display|PLA:Prospero|I…" at bounding box center [455, 34] width 911 height 26
click at [503, 38] on ul "Creatives Creative : ADV:Bauer|CAM:Magic 2025 Autumn|CHA:Display|PLA:Prospero|I…" at bounding box center [455, 34] width 911 height 26
click at [504, 58] on div "ADV:Bauer|CAM:Magic 2025 Autumn|CHA:Display|PLA:Prospero|INV:GumGum|TEC:N/A|PHA…" at bounding box center [380, 45] width 738 height 34
click at [514, 23] on ul "Creatives Creative : ADV:Bauer|CAM:Magic 2025 Autumn|CHA:Display|PLA:Prospero|I…" at bounding box center [455, 34] width 911 height 26
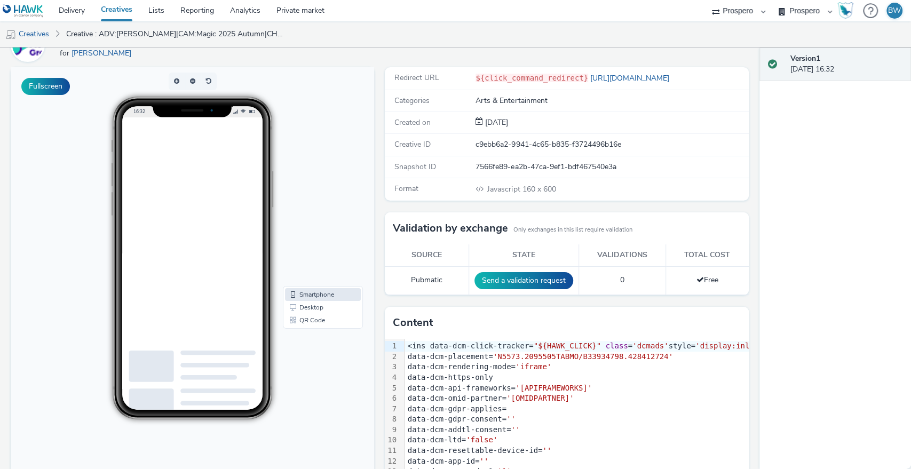
click at [511, 52] on div "ADV:Bauer|CAM:Magic 2025 Autumn|CHA:Display|PLA:Prospero|INV:GumGum|TEC:N/A|PHA…" at bounding box center [380, 45] width 738 height 34
click at [513, 35] on ul "Creatives Creative : ADV:Bauer|CAM:Magic 2025 Autumn|CHA:Display|PLA:Prospero|I…" at bounding box center [455, 34] width 911 height 26
click at [521, 50] on div "ADV:Bauer|CAM:Magic 2025 Autumn|CHA:Display|PLA:Prospero|INV:GumGum|TEC:N/A|PHA…" at bounding box center [380, 45] width 738 height 34
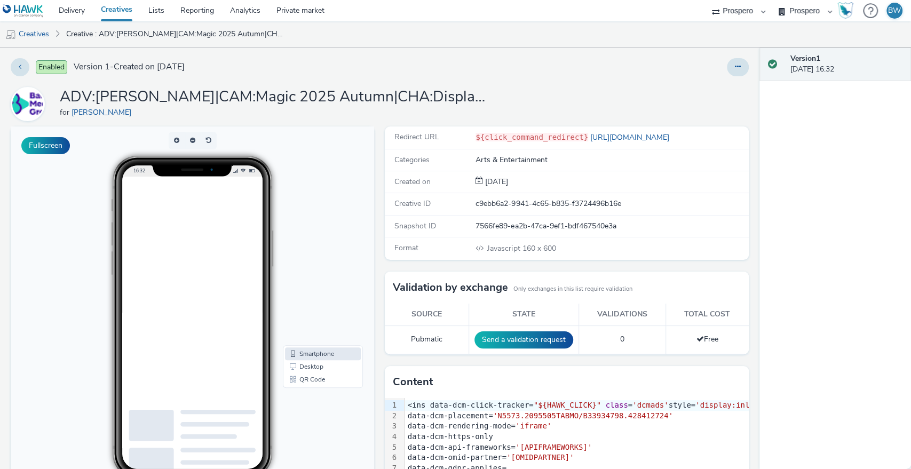
drag, startPoint x: 186, startPoint y: 111, endPoint x: 351, endPoint y: 111, distance: 164.5
click at [331, 111] on div "for Bauer" at bounding box center [273, 112] width 427 height 11
click at [362, 110] on div "for Bauer" at bounding box center [273, 112] width 427 height 11
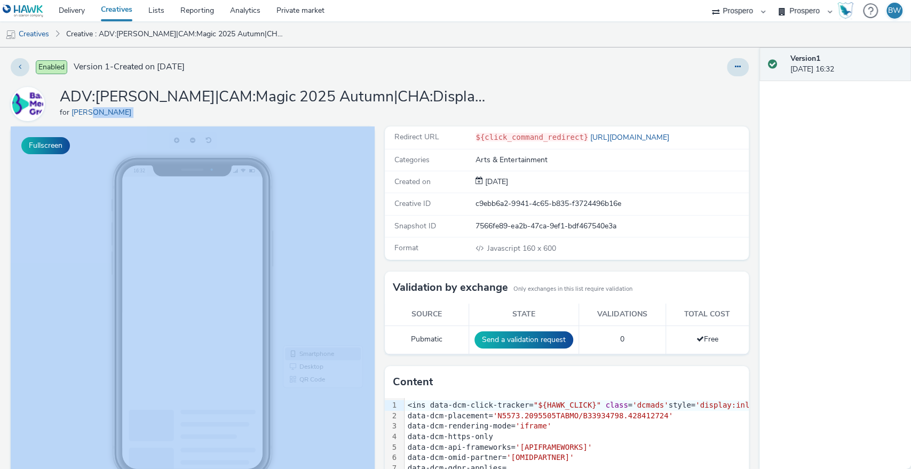
click at [362, 110] on div "for Bauer" at bounding box center [273, 112] width 427 height 11
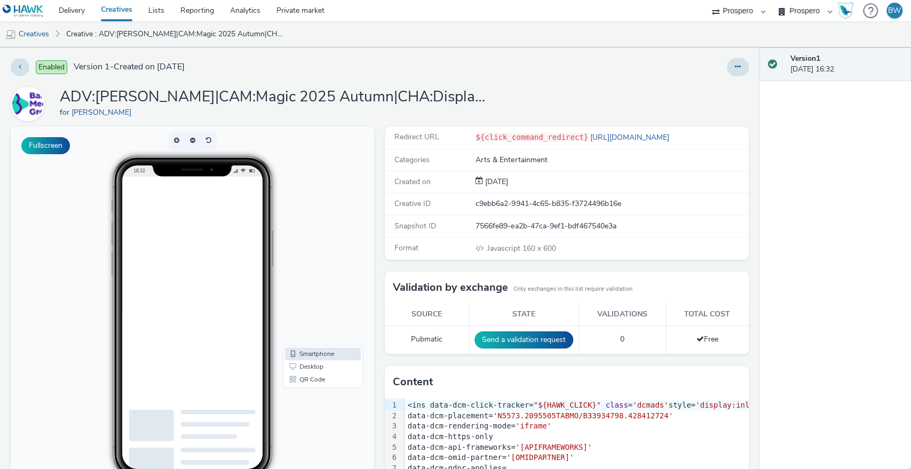
click at [369, 85] on div "Enabled Version 1 - Created on 08 September 2025 ADV:Bauer|CAM:Magic 2025 Autum…" at bounding box center [380, 259] width 760 height 422
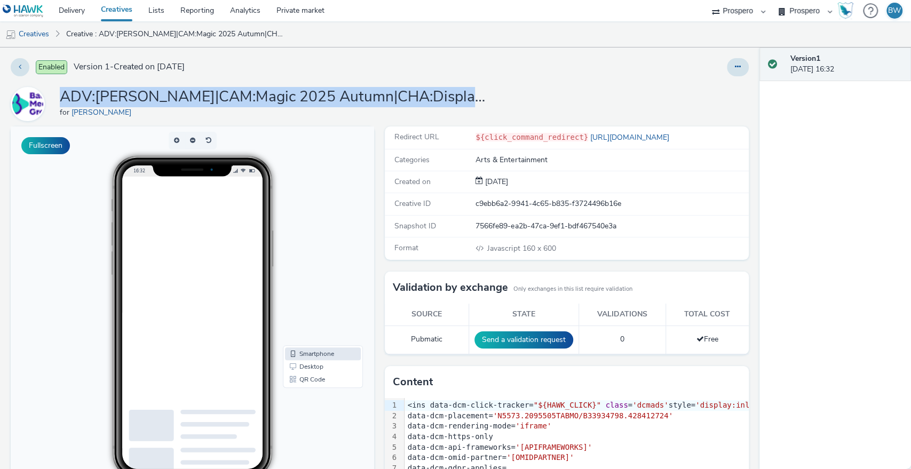
drag, startPoint x: 369, startPoint y: 85, endPoint x: 653, endPoint y: 110, distance: 285.1
click at [400, 93] on div "Enabled Version 1 - Created on 08 September 2025 ADV:Bauer|CAM:Magic 2025 Autum…" at bounding box center [380, 259] width 760 height 422
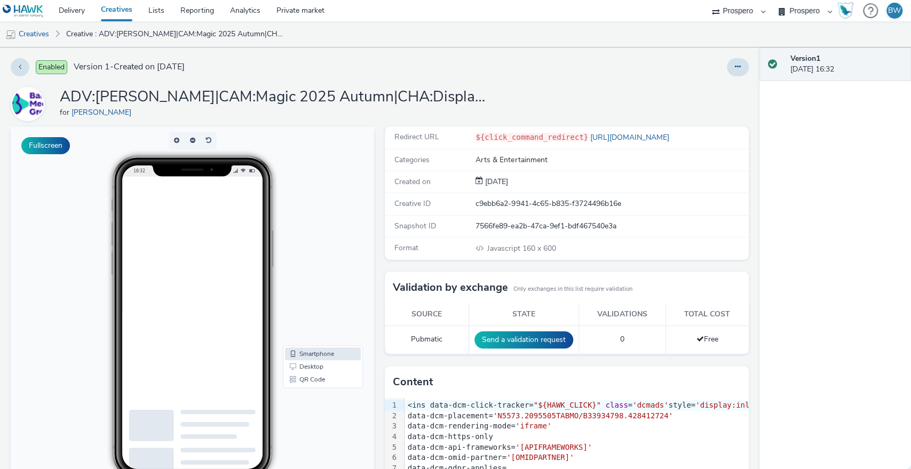
click at [654, 110] on div "ADV:Bauer|CAM:Magic 2025 Autumn|CHA:Display|PLA:Prospero|INV:GumGum|TEC:N/A|PHA…" at bounding box center [380, 104] width 738 height 34
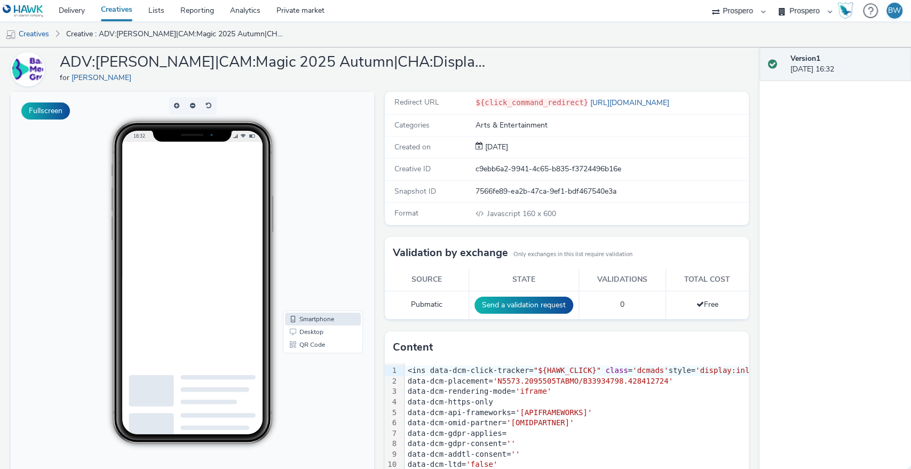
scroll to position [107, 0]
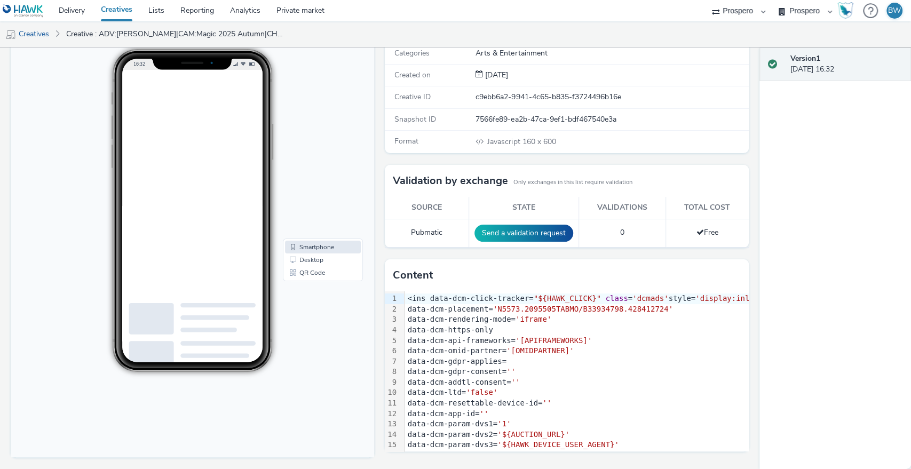
click at [374, 234] on div "Fullscreen" at bounding box center [195, 245] width 369 height 450
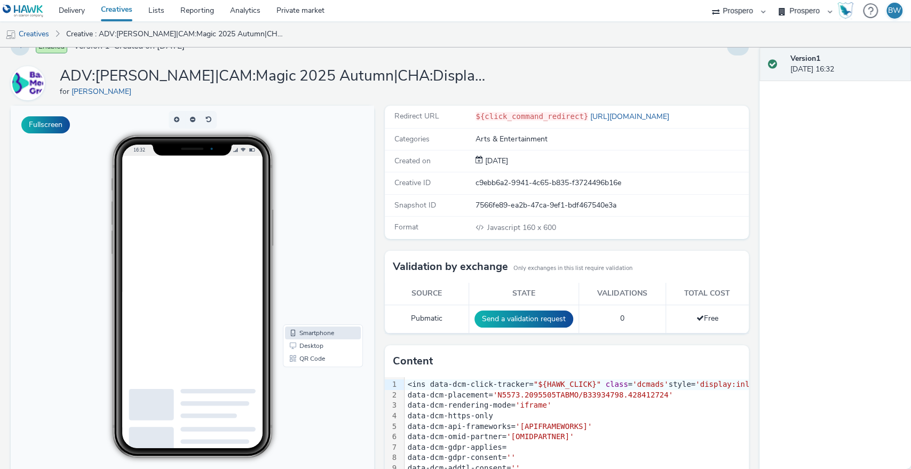
scroll to position [0, 0]
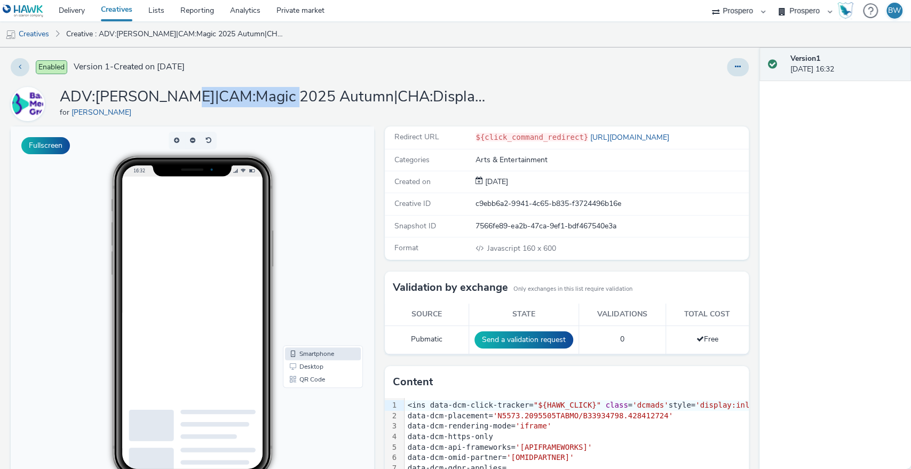
drag, startPoint x: 187, startPoint y: 85, endPoint x: 308, endPoint y: 96, distance: 120.6
click at [298, 96] on div "Enabled Version 1 - Created on 08 September 2025 ADV:Bauer|CAM:Magic 2025 Autum…" at bounding box center [380, 259] width 760 height 422
click at [308, 96] on h1 "ADV:Bauer|CAM:Magic 2025 Autumn|CHA:Display|PLA:Prospero|INV:GumGum|TEC:N/A|PHA…" at bounding box center [273, 97] width 427 height 20
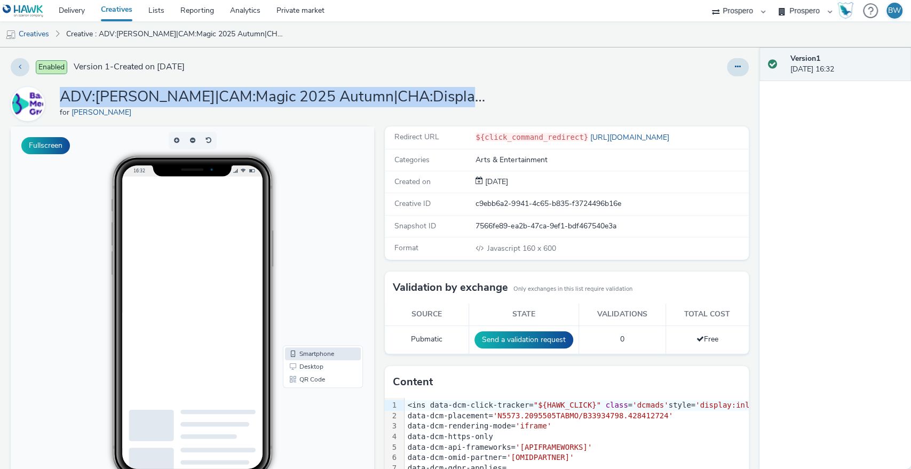
click at [308, 96] on h1 "ADV:Bauer|CAM:Magic 2025 Autumn|CHA:Display|PLA:Prospero|INV:GumGum|TEC:N/A|PHA…" at bounding box center [273, 97] width 427 height 20
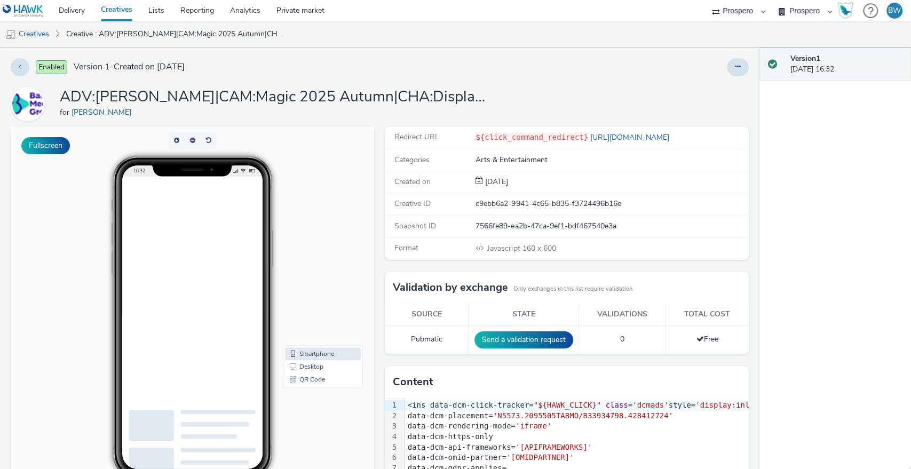
click at [470, 80] on div "Enabled Version 1 - Created on 08 September 2025 ADV:Bauer|CAM:Magic 2025 Autum…" at bounding box center [380, 259] width 760 height 422
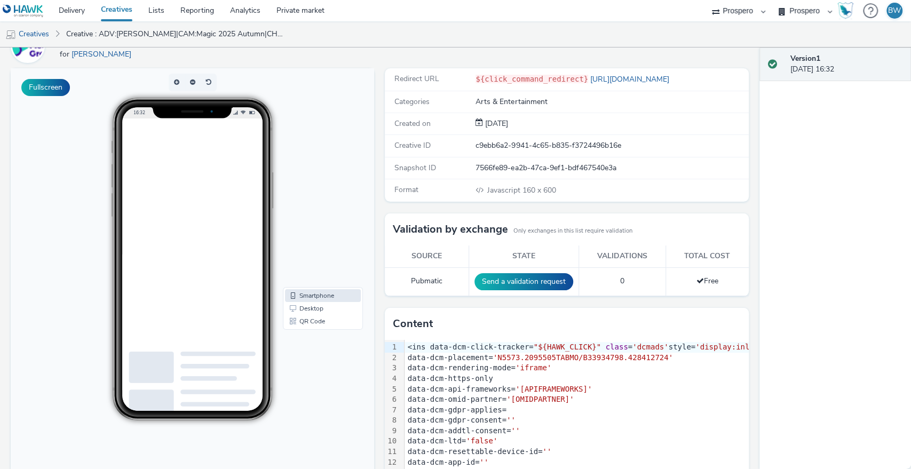
scroll to position [107, 0]
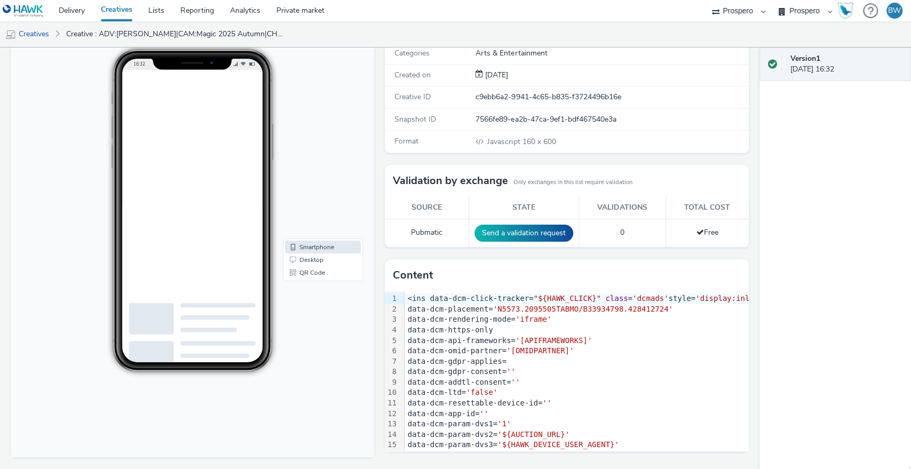
click at [380, 283] on div "Redirect URL ${click_command_redirect} https://www.bauermedia.co.uk/ Categories…" at bounding box center [564, 245] width 369 height 450
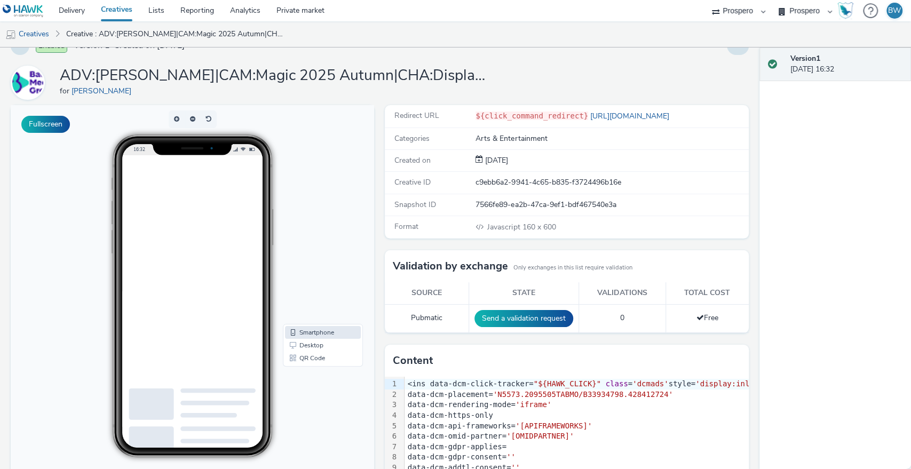
scroll to position [0, 0]
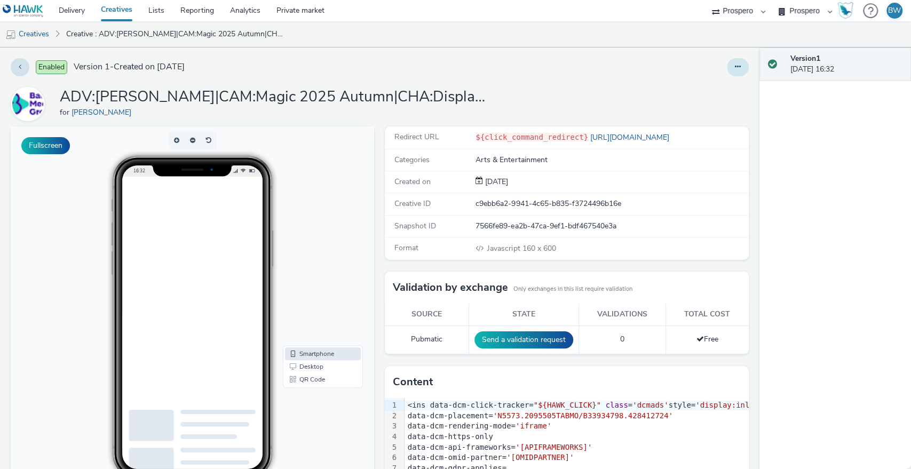
click at [737, 67] on button at bounding box center [738, 67] width 22 height 18
click at [704, 85] on link "Edit" at bounding box center [709, 88] width 80 height 21
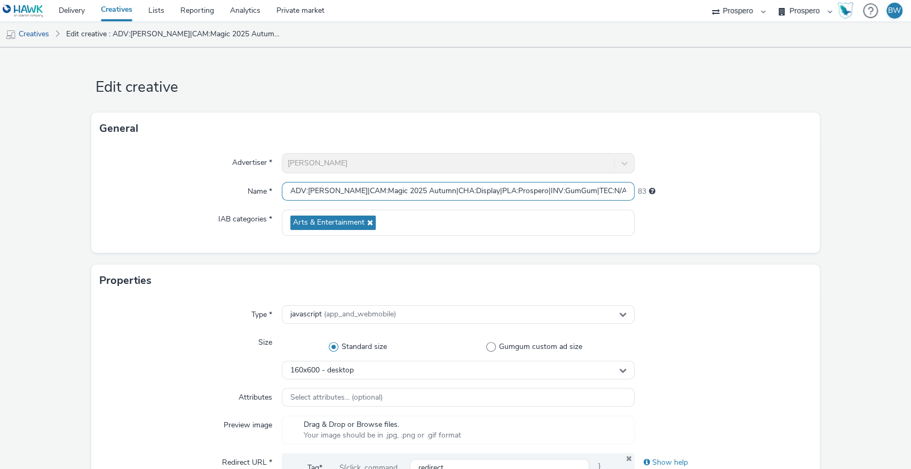
click at [355, 183] on input "ADV:Bauer|CAM:Magic 2025 Autumn|CHA:Display|PLA:Prospero|INV:GumGum|TEC:N/A|PHA…" at bounding box center [458, 191] width 353 height 19
click at [374, 192] on input "ADV:Bauer|CAM:Magic 2025 Autumn|CHA:Display|PLA:Prospero|INV:GumGum|TEC:N/A|PHA…" at bounding box center [458, 191] width 353 height 19
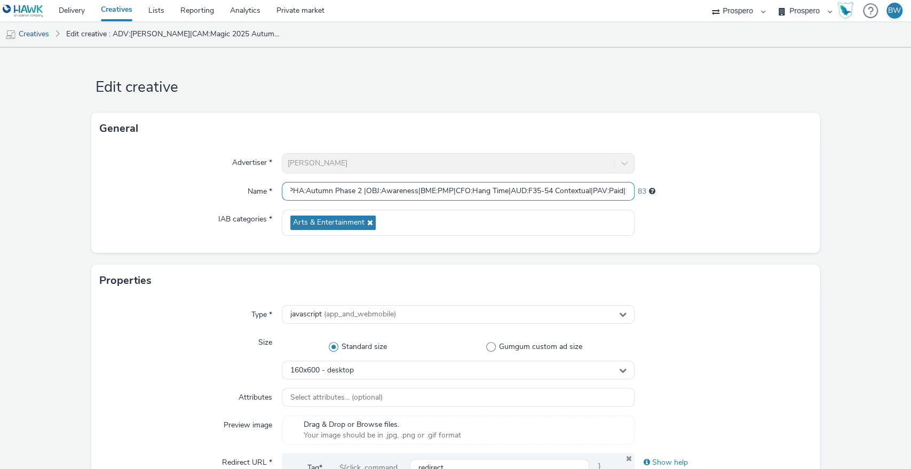
drag, startPoint x: 376, startPoint y: 193, endPoint x: 698, endPoint y: 195, distance: 322.0
click at [698, 195] on div "Name * ADV:Bauer|CAM:Magic 2025 Autumn|CHA:Display|PLA:Prospero|INV:GumGum|TEC:…" at bounding box center [456, 191] width 712 height 19
click at [563, 192] on input "ADV:Bauer|CAM:Magic 2025 Autumn|CHA:Display|PLA:Prospero|INV:GumGum|TEC:N/A|PHA…" at bounding box center [458, 191] width 353 height 19
click at [483, 191] on input "ADV:Bauer|CAM:Magic 2025 Autumn|CHA:Display|PLA:Prospero|INV:GumGum|TEC:N/A|PHA…" at bounding box center [458, 191] width 353 height 19
click at [412, 191] on input "ADV:Bauer|CAM:Magic 2025 Autumn|CHA:Display|PLA:Prospero|INV:GumGum|TEC:N/A|PHA…" at bounding box center [458, 191] width 353 height 19
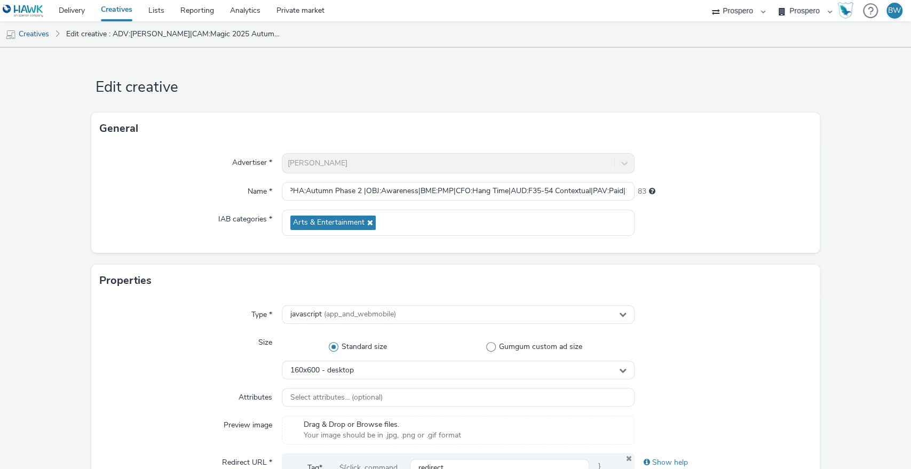
click at [75, 14] on link "Delivery" at bounding box center [72, 10] width 42 height 21
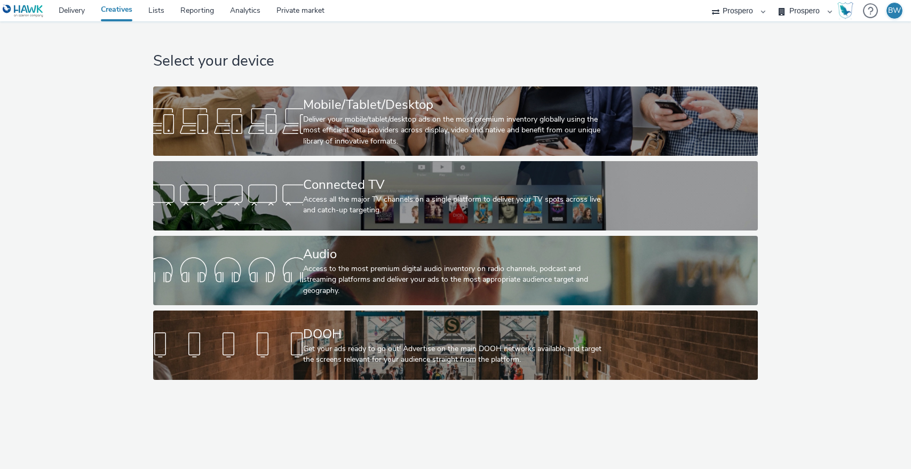
select select "b1b940d3-d05b-48b5-821e-f328c33b988b"
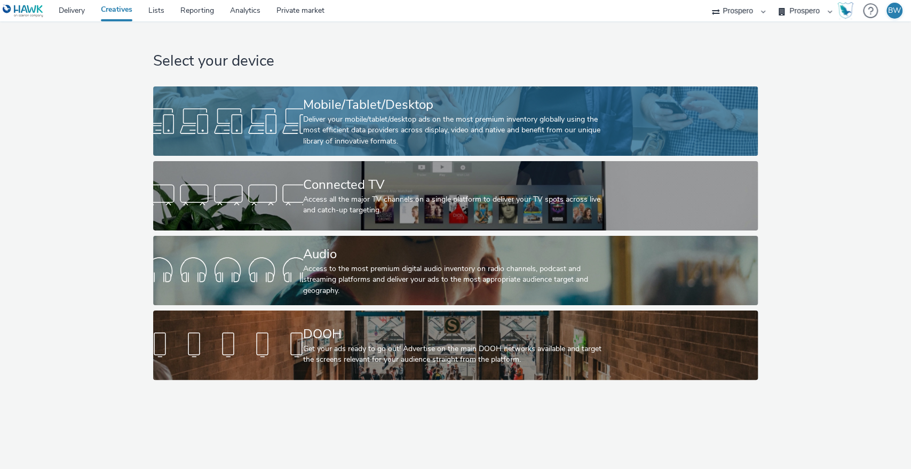
click at [282, 119] on div at bounding box center [228, 121] width 150 height 34
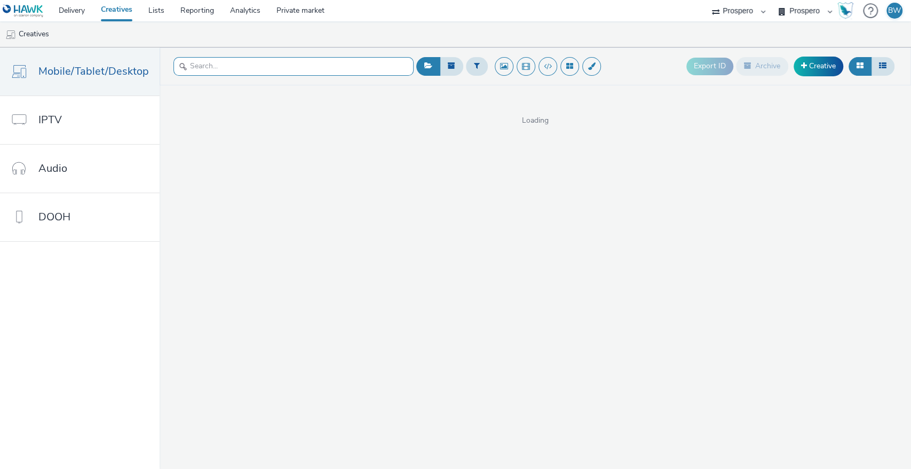
click at [239, 73] on input "text" at bounding box center [294, 66] width 240 height 19
paste input "ADV:[PERSON_NAME]|CAM:Magic 2025 Autumn|CHA:Display|PLA:Prospero|INV:GumGum|TEC…"
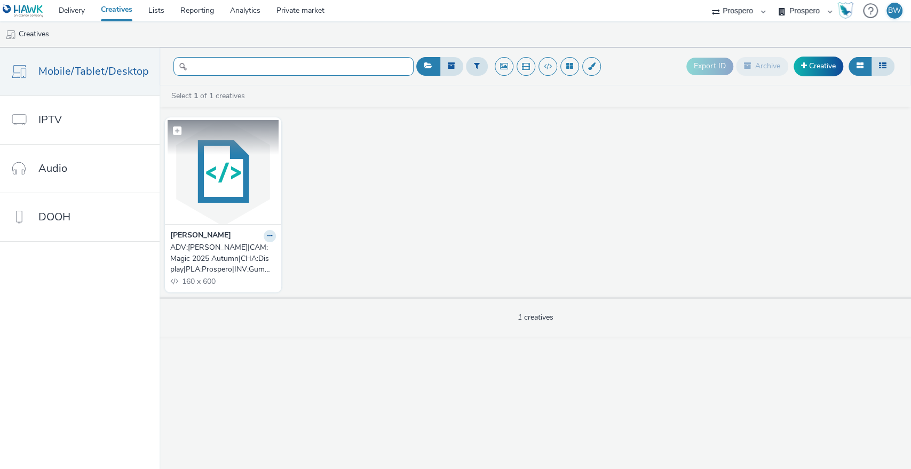
type input "ADV:[PERSON_NAME]|CAM:Magic 2025 Autumn|CHA:Display|PLA:Prospero|INV:GumGum|TEC…"
click at [250, 163] on img at bounding box center [223, 172] width 111 height 104
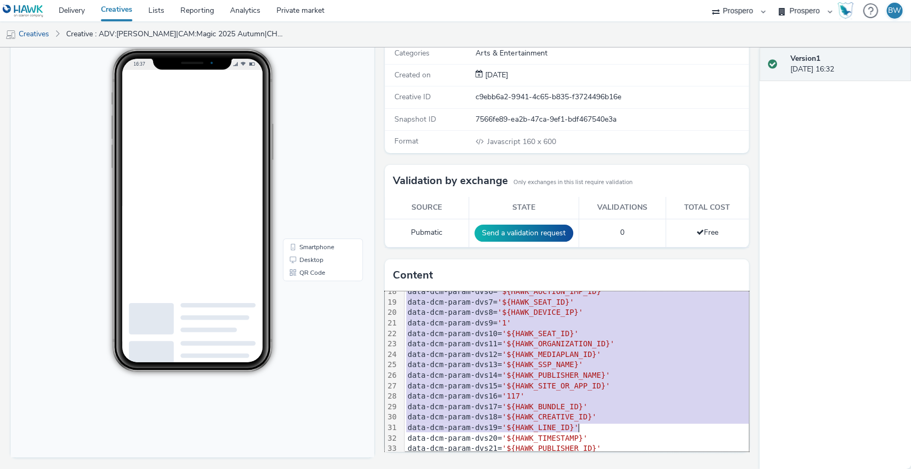
scroll to position [250, 0]
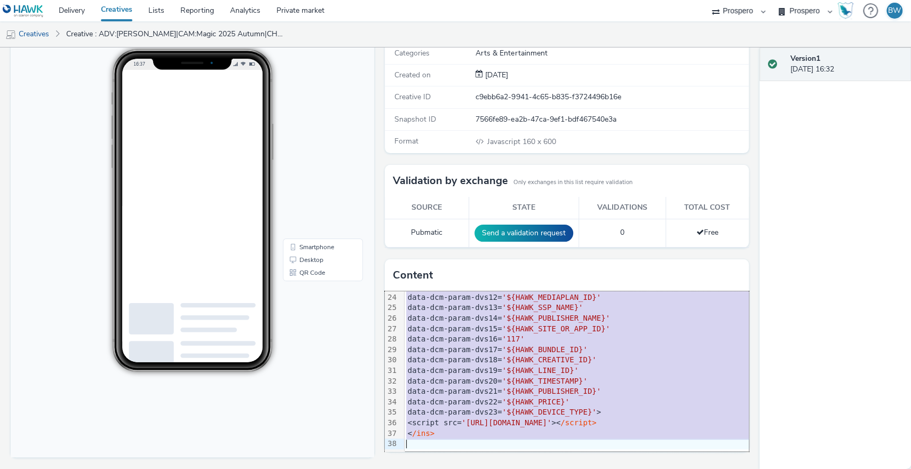
drag, startPoint x: 402, startPoint y: 295, endPoint x: 729, endPoint y: 497, distance: 384.8
click at [729, 469] on html "Delivery Creatives Lists Reporting Analytics Private market Prospero Bountiful …" at bounding box center [455, 234] width 911 height 469
copy div "<ins data-dcm-click-tracker= "${HAWK_CLICK}" class = 'dcmads' style= 'display:i…"
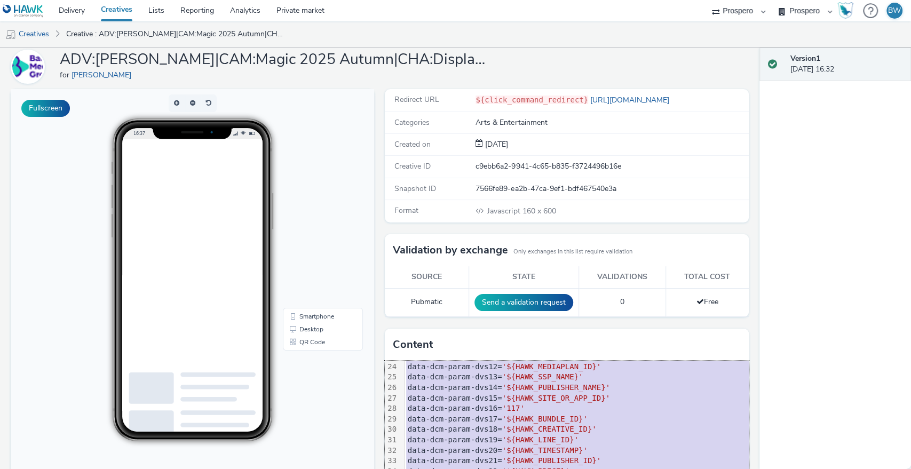
scroll to position [0, 0]
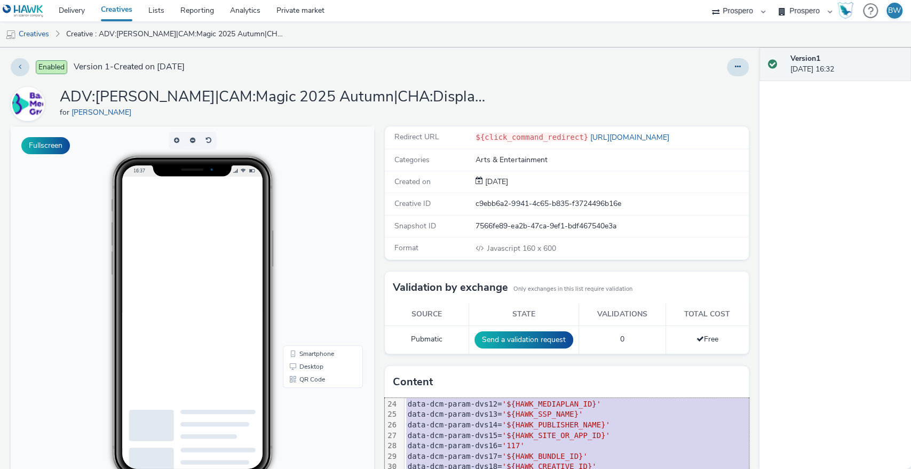
click at [427, 144] on div "Redirect URL ${click_command_redirect} https://www.bauermedia.co.uk/" at bounding box center [567, 138] width 364 height 22
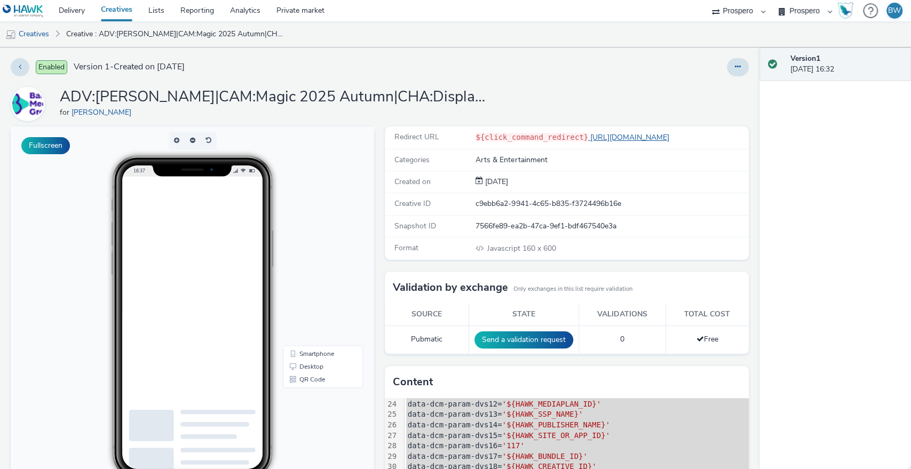
click at [617, 132] on link "[URL][DOMAIN_NAME]" at bounding box center [630, 137] width 85 height 10
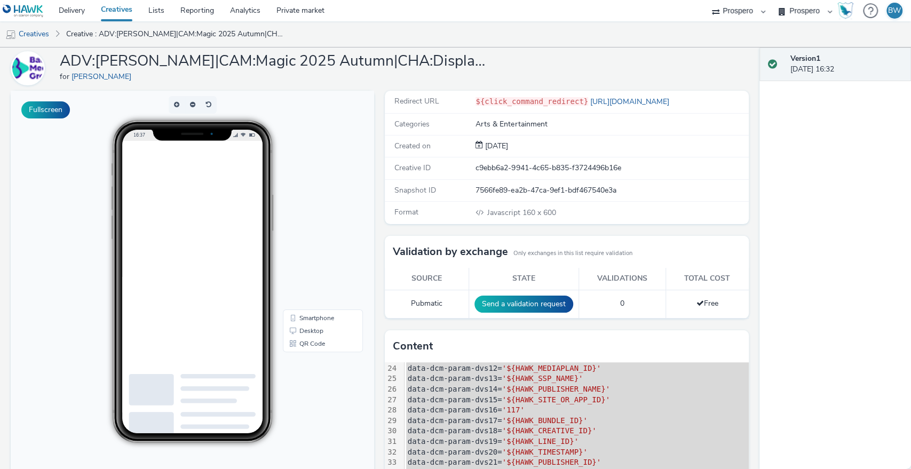
scroll to position [107, 0]
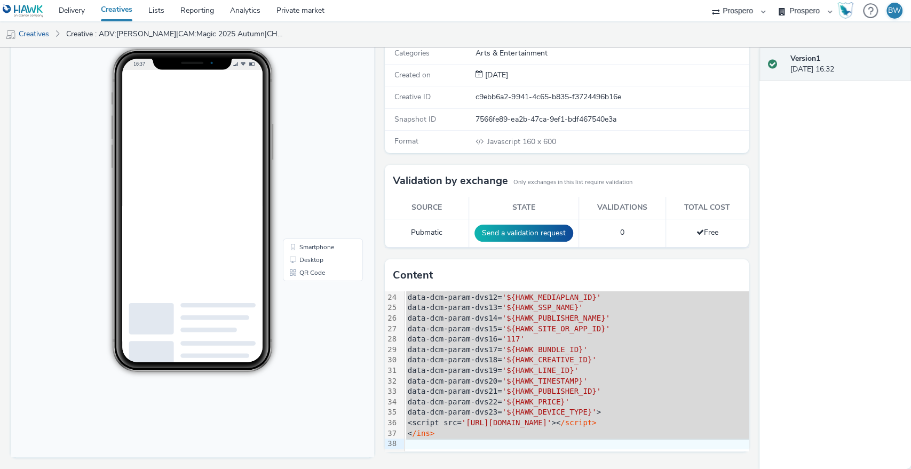
click at [449, 313] on div "data-dcm-param-dvs14= '${HAWK_PUBLISHER_NAME}'" at bounding box center [657, 318] width 504 height 11
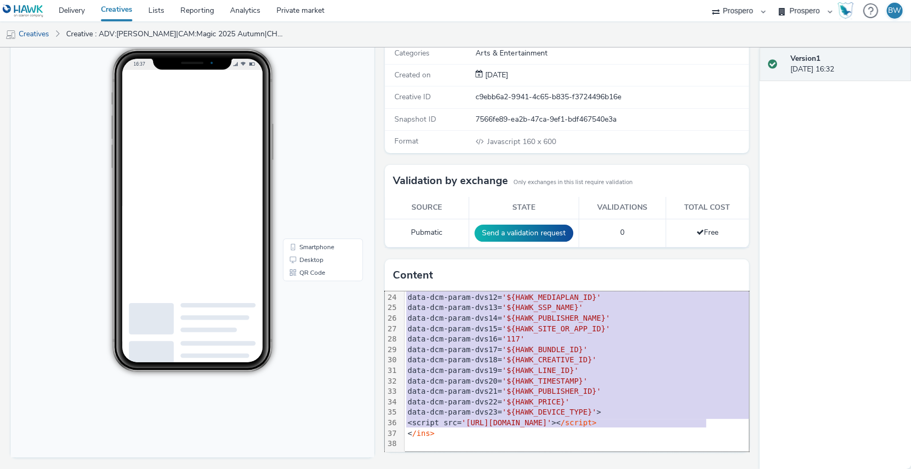
scroll to position [0, 0]
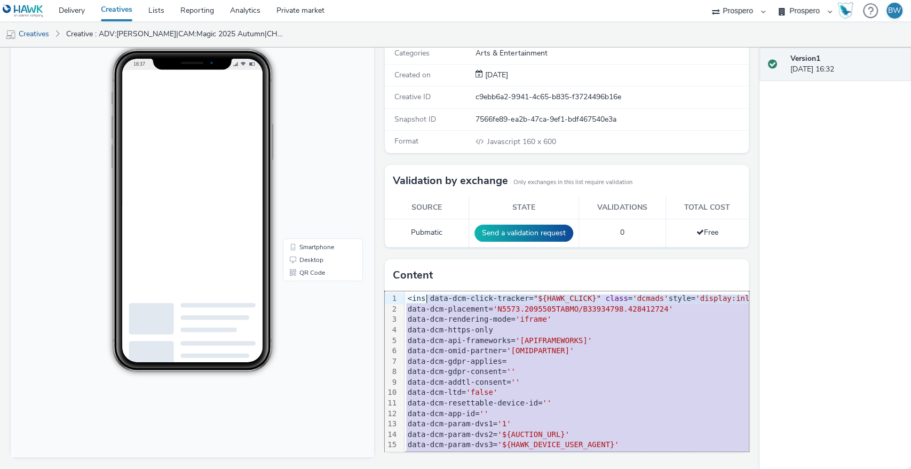
drag, startPoint x: 713, startPoint y: 412, endPoint x: 423, endPoint y: 296, distance: 312.2
copy div "data-dcm-click-tracker= "${HAWK_CLICK}" class = 'dcmads' style= 'display:inline…"
click at [409, 305] on div "data-dcm-placement= 'N5573.2095505TABMO/B33934798.428412724'" at bounding box center [657, 309] width 504 height 11
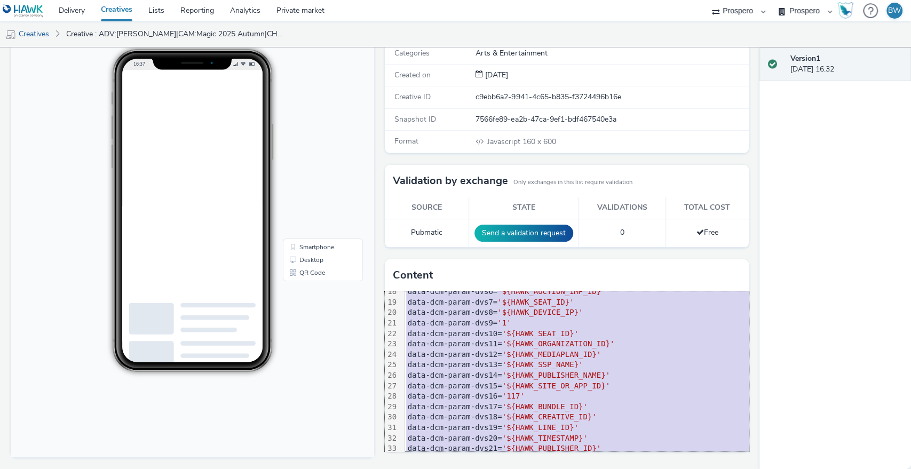
scroll to position [250, 0]
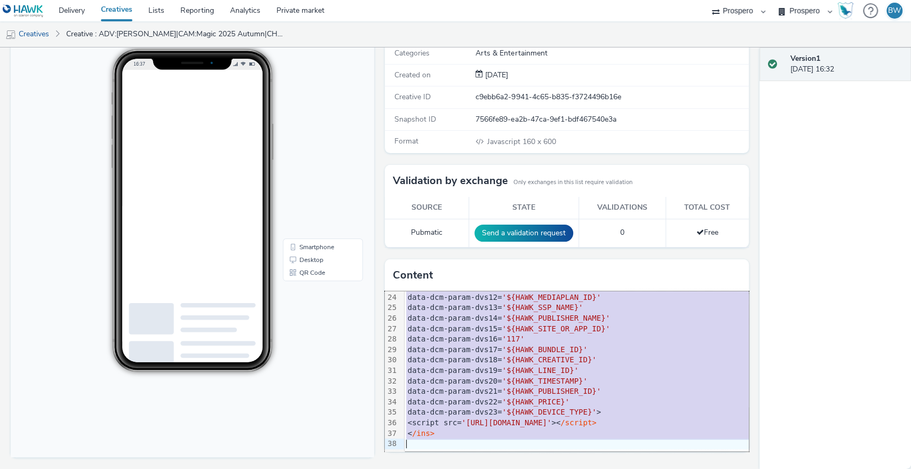
drag, startPoint x: 402, startPoint y: 296, endPoint x: 726, endPoint y: 497, distance: 381.6
click at [726, 469] on html "Delivery Creatives Lists Reporting Analytics Private market Prospero Bountiful …" at bounding box center [455, 234] width 911 height 469
copy div "<ins data-dcm-click-tracker= "${HAWK_CLICK}" class = 'dcmads' style= 'display:i…"
click at [388, 189] on div "Validation by exchange Only exchanges in this list require validation" at bounding box center [567, 181] width 364 height 32
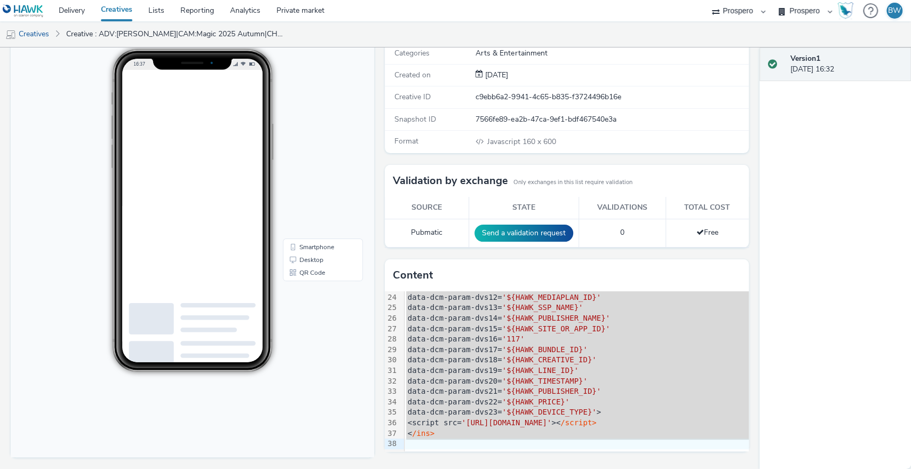
scroll to position [0, 0]
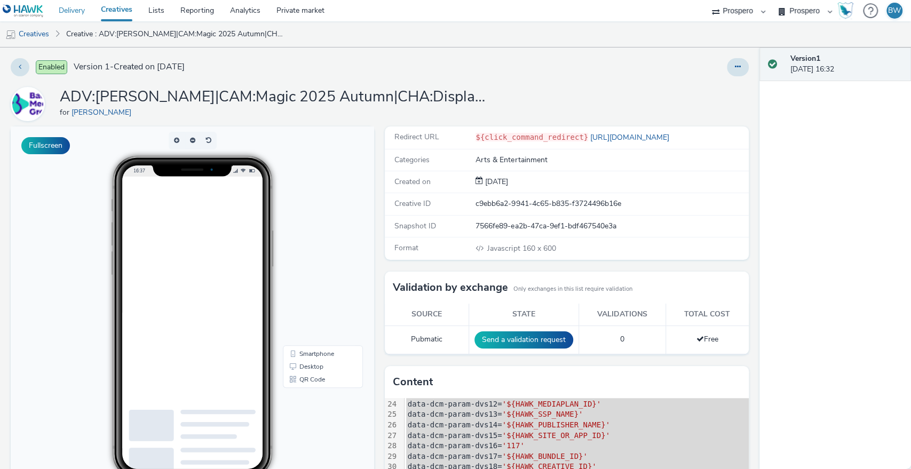
click at [64, 7] on link "Delivery" at bounding box center [72, 10] width 42 height 21
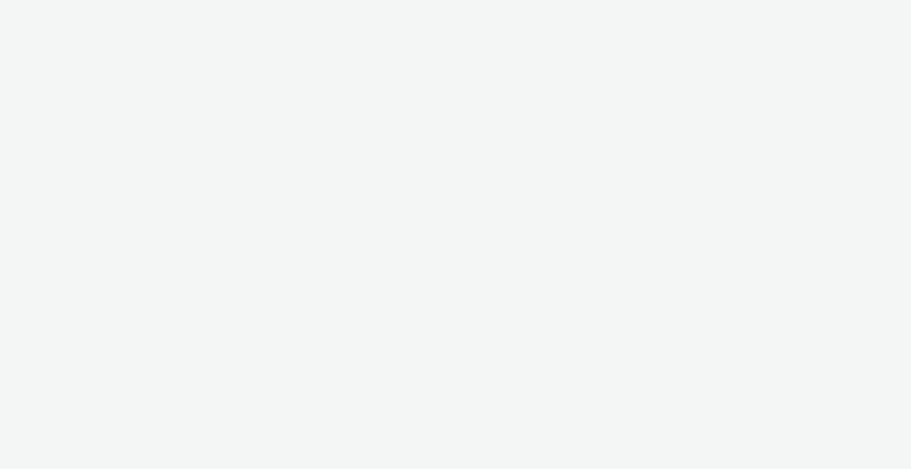
select select "b1b940d3-d05b-48b5-821e-f328c33b988b"
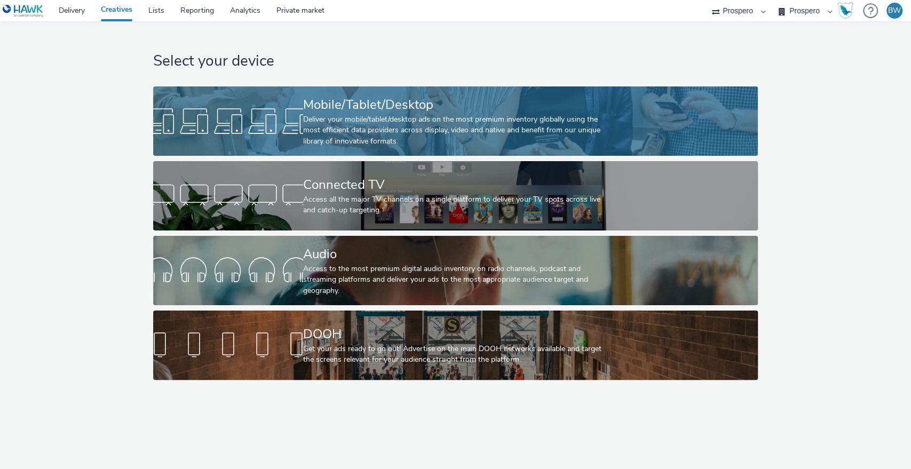
click at [353, 122] on div "Deliver your mobile/tablet/desktop ads on the most premium inventory globally u…" at bounding box center [453, 130] width 301 height 33
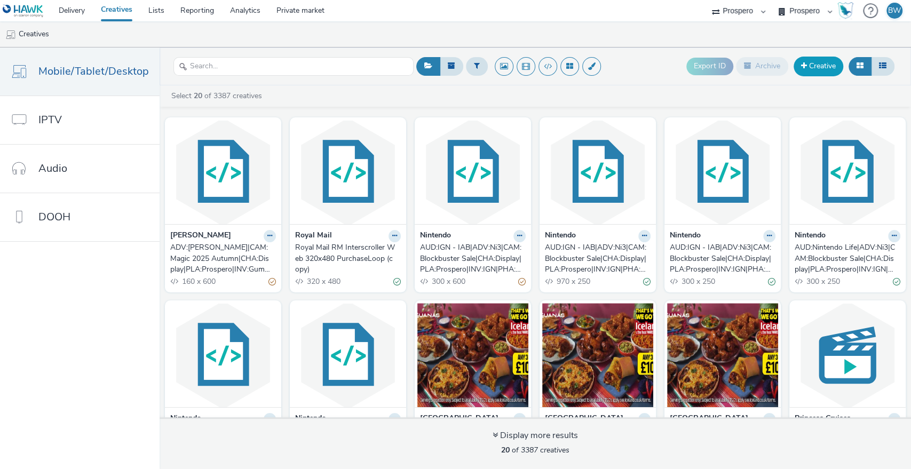
click at [822, 66] on link "Creative" at bounding box center [819, 66] width 50 height 19
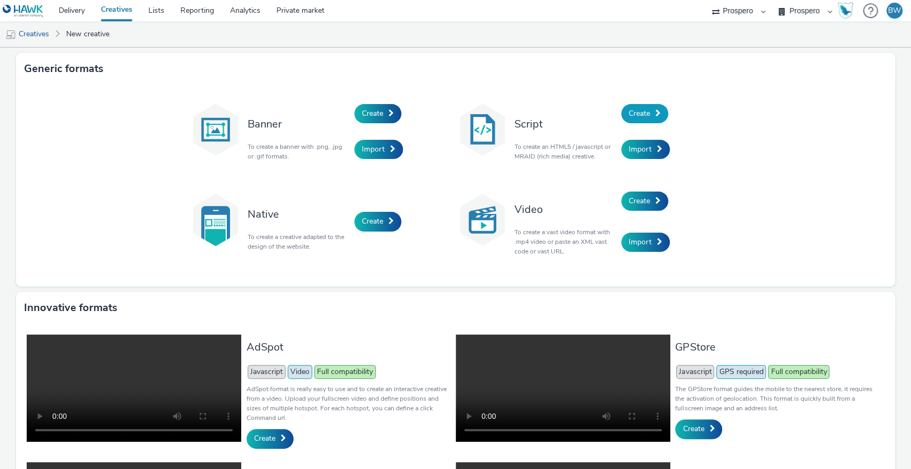
click at [622, 118] on link "Create" at bounding box center [645, 113] width 47 height 19
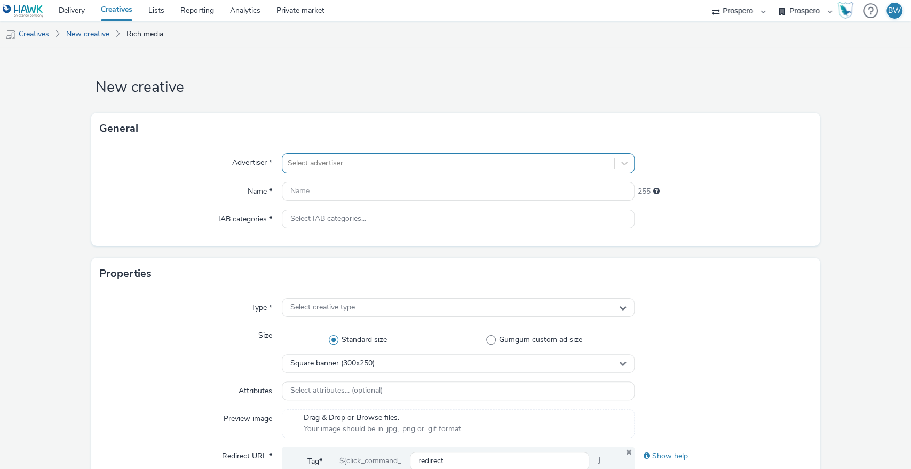
click at [336, 159] on div at bounding box center [449, 163] width 322 height 13
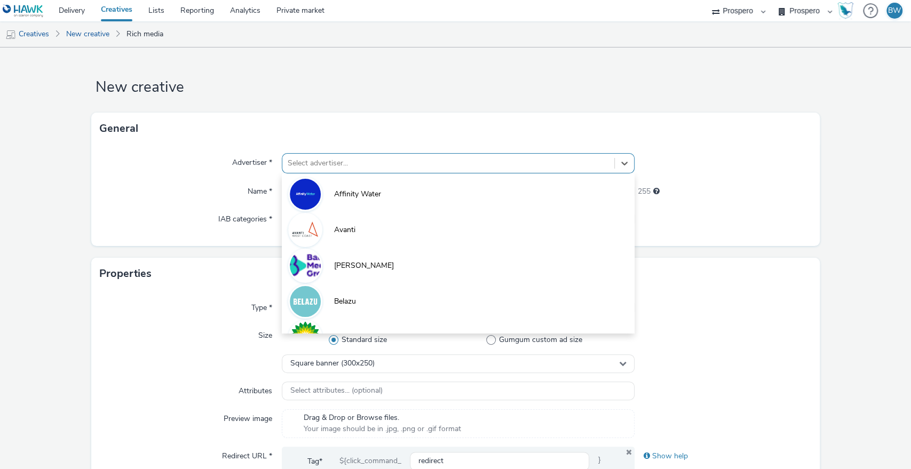
type input "b"
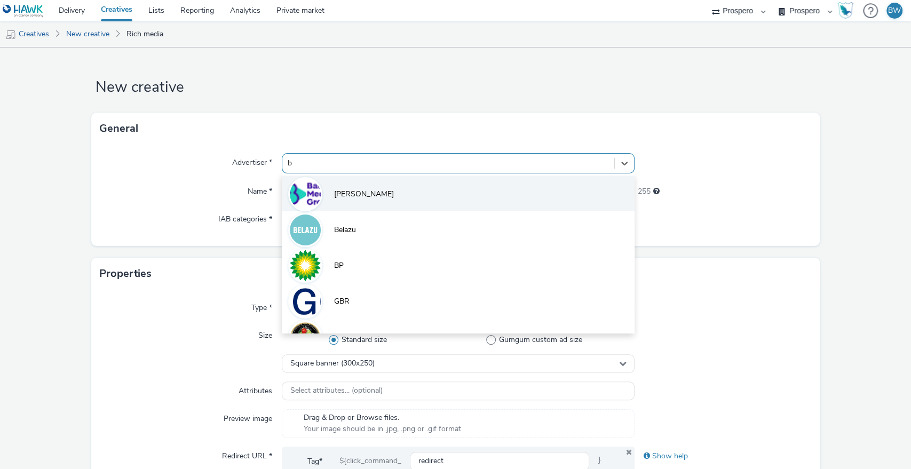
click at [375, 195] on li "[PERSON_NAME]" at bounding box center [458, 194] width 353 height 36
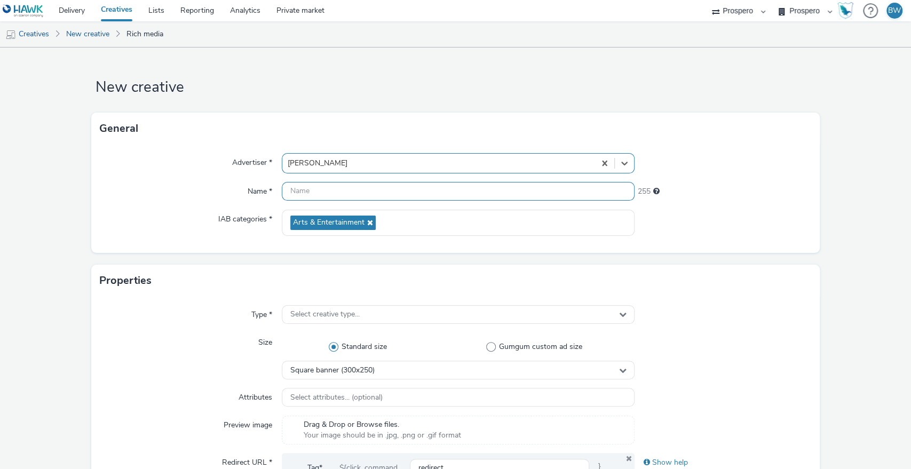
click at [375, 195] on input "text" at bounding box center [458, 191] width 353 height 19
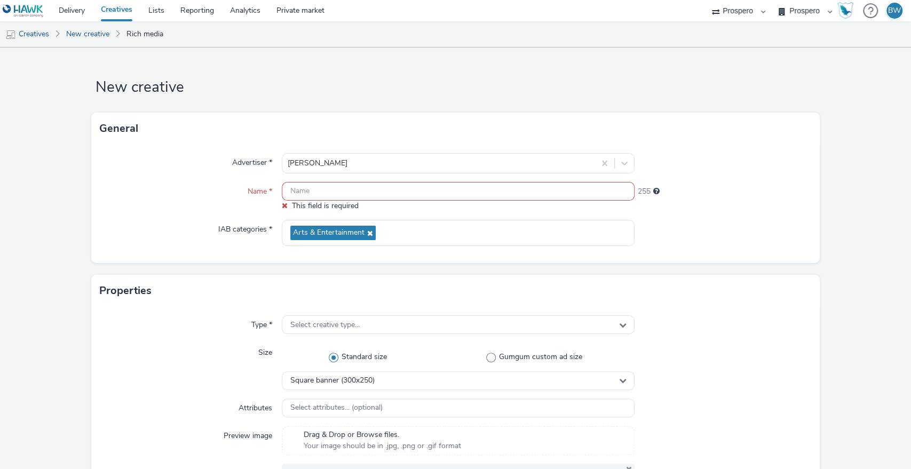
paste input "ADV:Bauer|CAM:Magic 2025 Autumn|CHA:Display|PLA:Prospero|INV:GumGum|TEC:N/A|PHA…"
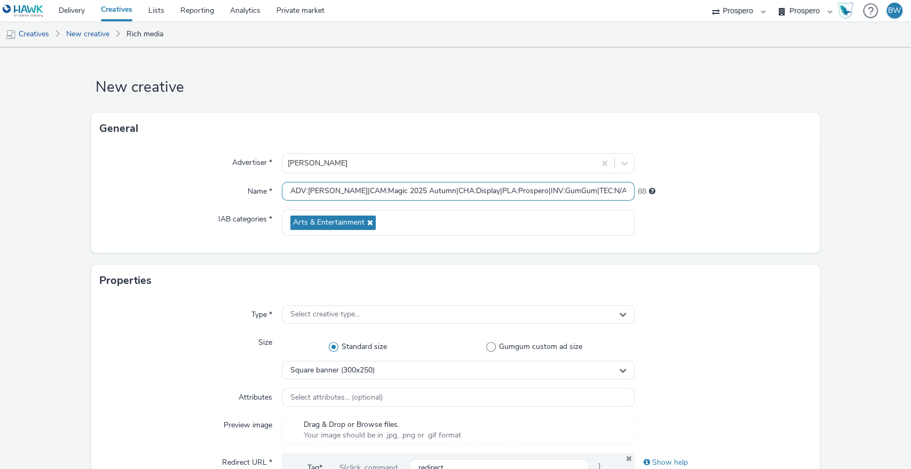
scroll to position [0, 319]
drag, startPoint x: 445, startPoint y: 187, endPoint x: 517, endPoint y: 202, distance: 73.2
click at [675, 180] on div "Advertiser * Bauer Name * ADV:Bauer|CAM:Magic 2025 Autumn|CHA:Display|PLA:Prosp…" at bounding box center [455, 199] width 729 height 108
click at [505, 194] on input "ADV:Bauer|CAM:Magic 2025 Autumn|CHA:Display|PLA:Prospero|INV:GumGum|TEC:N/A|PHA…" at bounding box center [458, 191] width 353 height 19
drag, startPoint x: 469, startPoint y: 189, endPoint x: 551, endPoint y: 193, distance: 82.3
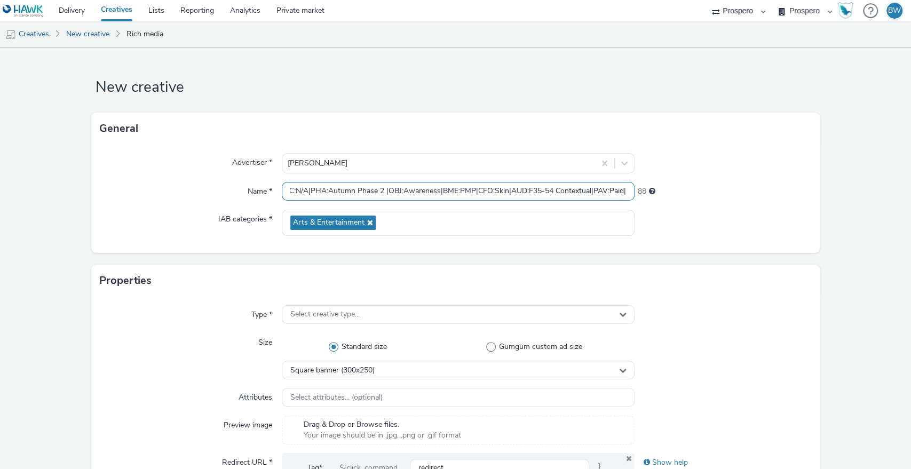
click at [551, 193] on input "ADV:Bauer|CAM:Magic 2025 Autumn|CHA:Display|PLA:Prospero|INV:GumGum|TEC:N/A|PHA…" at bounding box center [458, 191] width 353 height 19
drag, startPoint x: 476, startPoint y: 187, endPoint x: 128, endPoint y: 191, distance: 348.7
click at [286, 191] on input "ADV:Bauer|CAM:Magic 2025 Autumn|CHA:Display|PLA:Prospero|INV:GumGum|TEC:N/A|PHA…" at bounding box center [458, 191] width 353 height 19
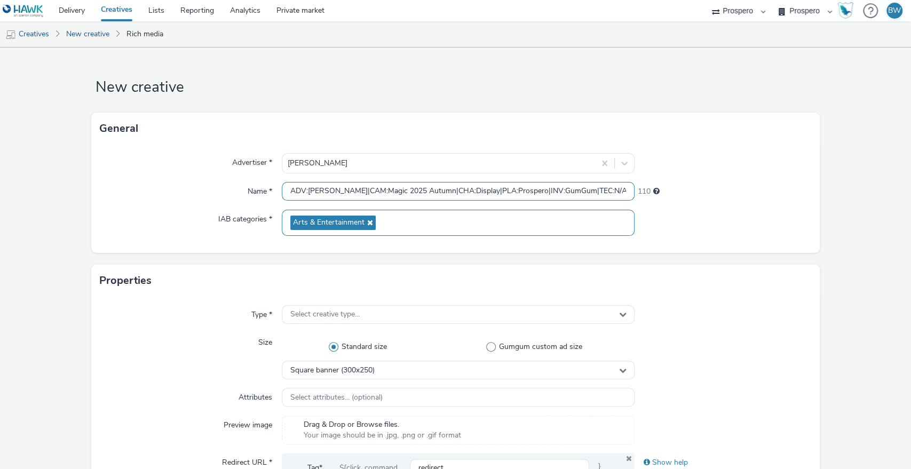
paste input "AUD:F35-54 Contextual|"
type input "AUD:F35-54 Contextual|ADV:Bauer|CAM:Magic 2025 Autumn|CHA:Display|PLA:Prospero|…"
click at [229, 195] on div "Name *" at bounding box center [191, 191] width 182 height 19
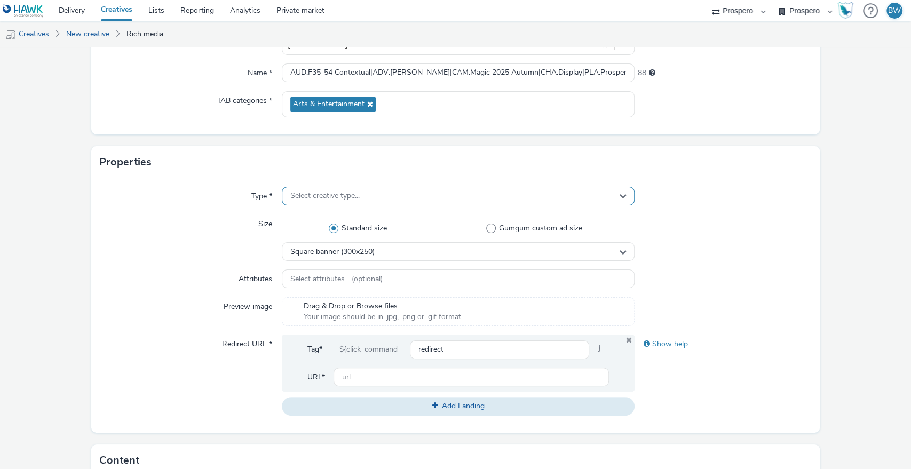
click at [389, 191] on div "Select creative type..." at bounding box center [458, 196] width 353 height 19
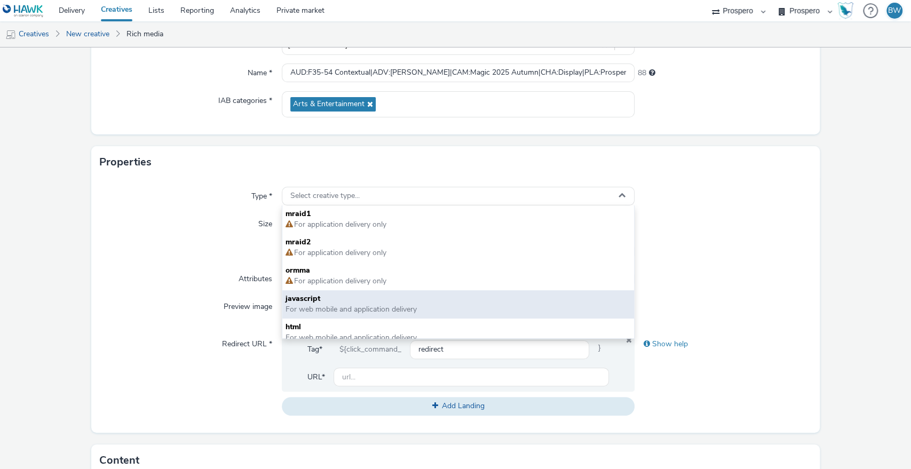
click at [332, 308] on span "For web mobile and application delivery" at bounding box center [351, 309] width 131 height 10
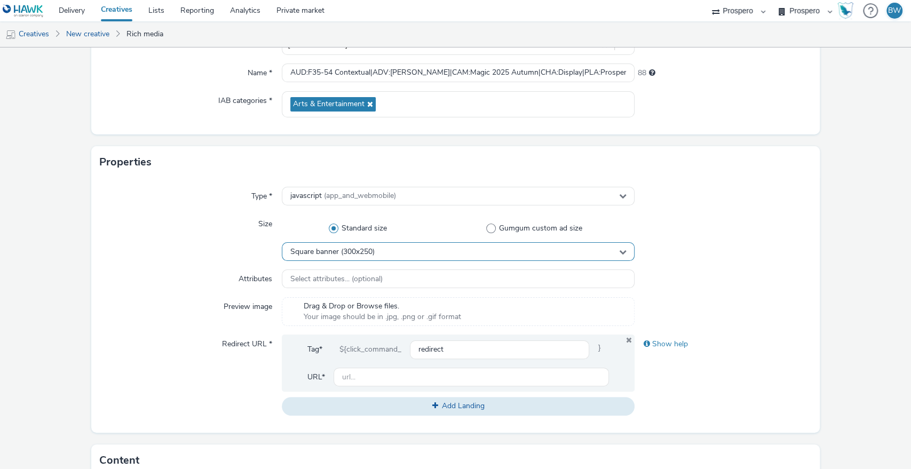
click at [384, 254] on div "Square banner (300x250)" at bounding box center [458, 251] width 353 height 19
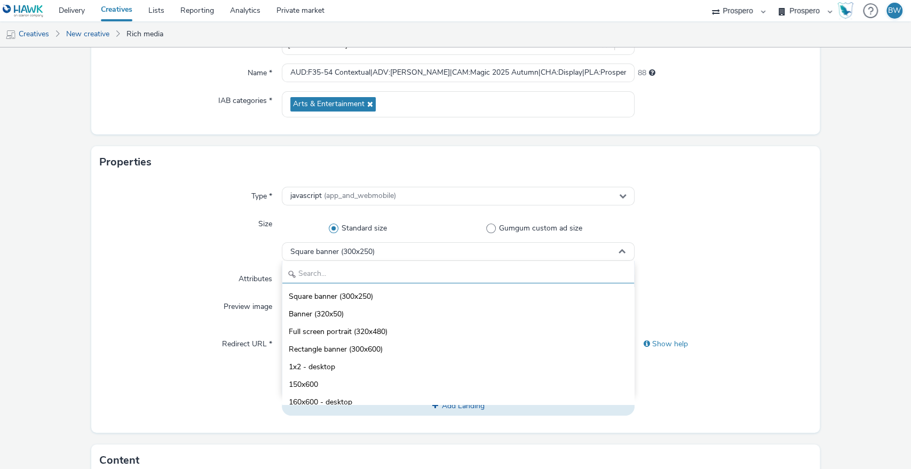
click at [314, 277] on input "text" at bounding box center [458, 274] width 352 height 19
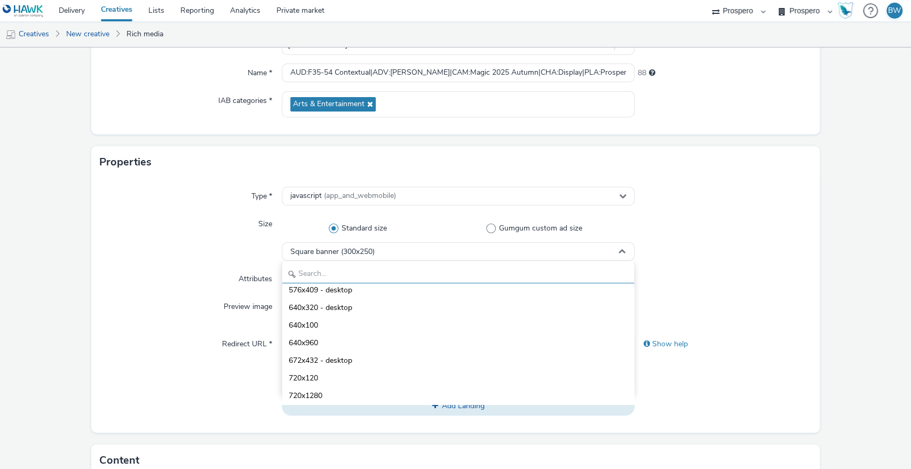
scroll to position [237, 0]
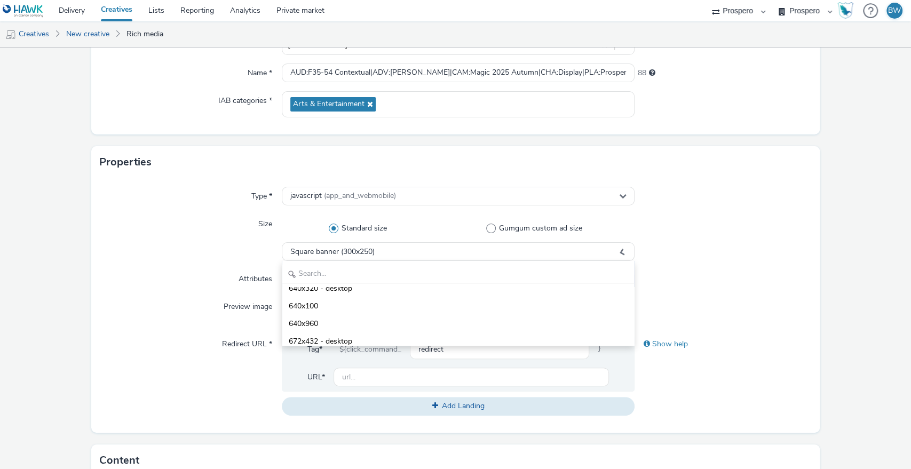
click at [143, 233] on div "Size" at bounding box center [191, 238] width 182 height 46
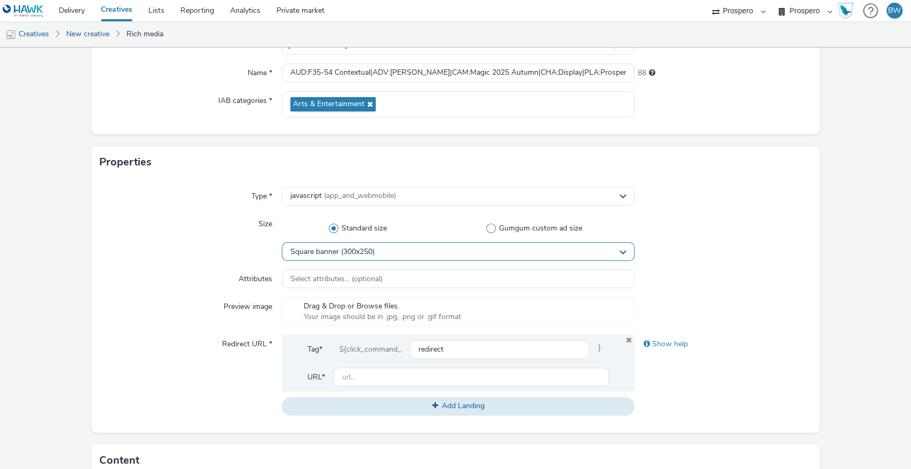
click at [352, 249] on span "Square banner (300x250)" at bounding box center [332, 252] width 84 height 9
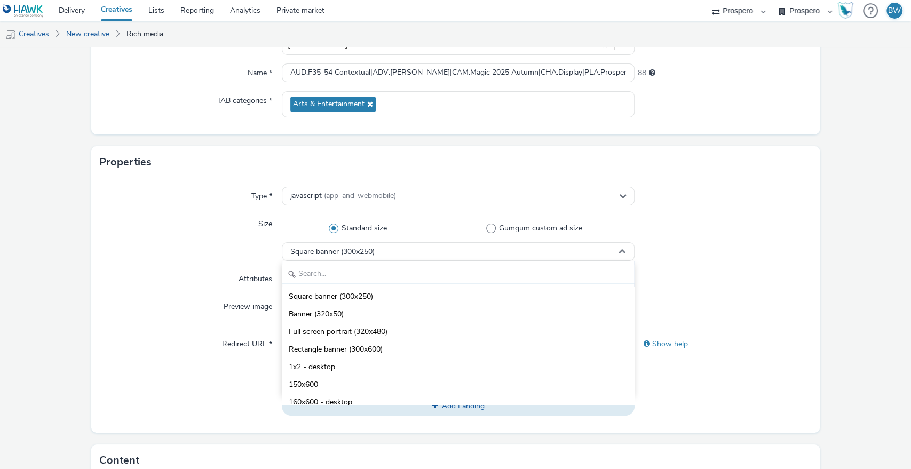
click at [350, 279] on input "text" at bounding box center [458, 274] width 352 height 19
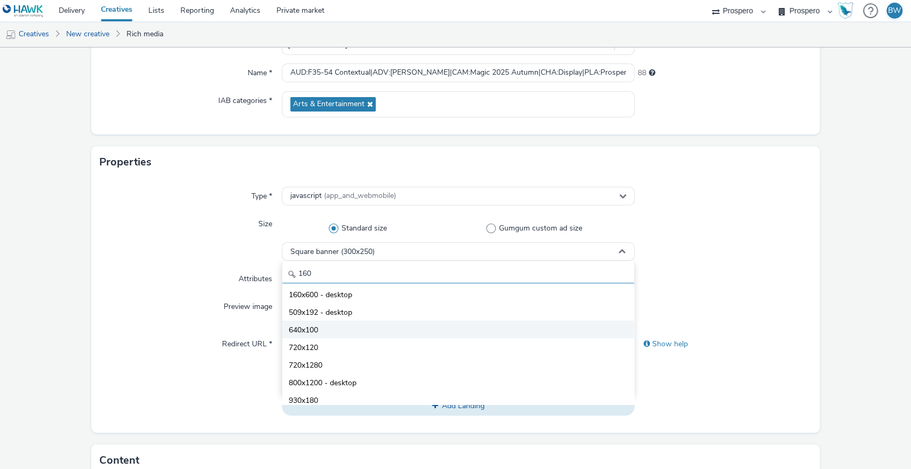
scroll to position [0, 0]
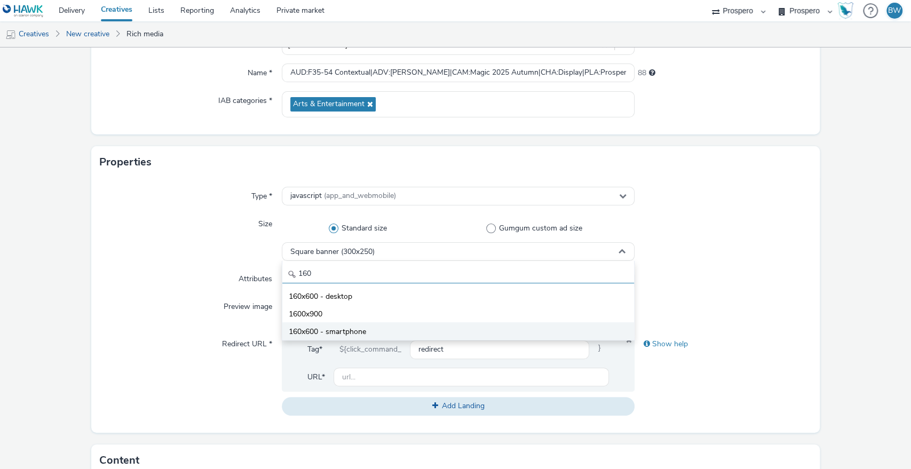
type input "160"
click at [384, 335] on li "160x600 - smartphone" at bounding box center [458, 332] width 352 height 18
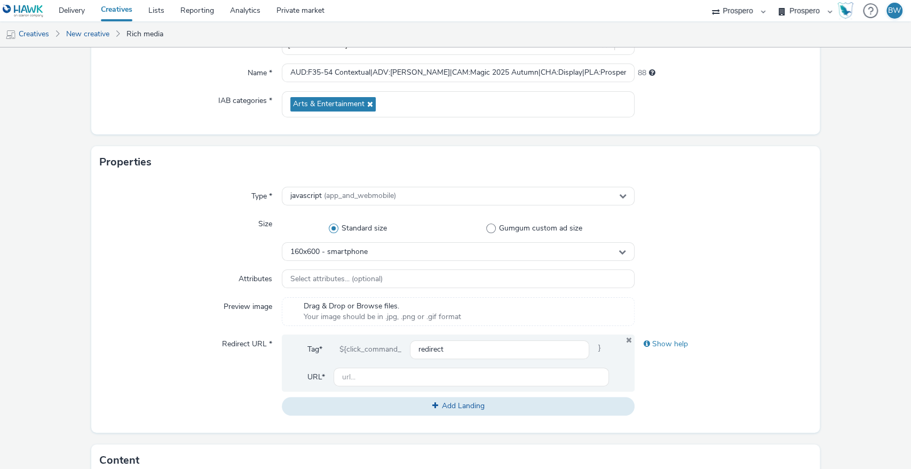
click at [193, 272] on div "Attributes" at bounding box center [191, 279] width 182 height 19
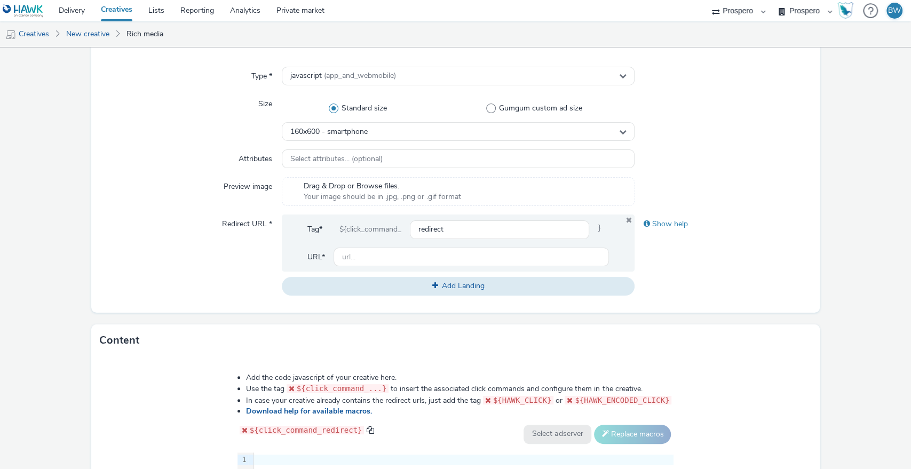
scroll to position [237, 0]
click at [442, 254] on input "text" at bounding box center [472, 258] width 276 height 19
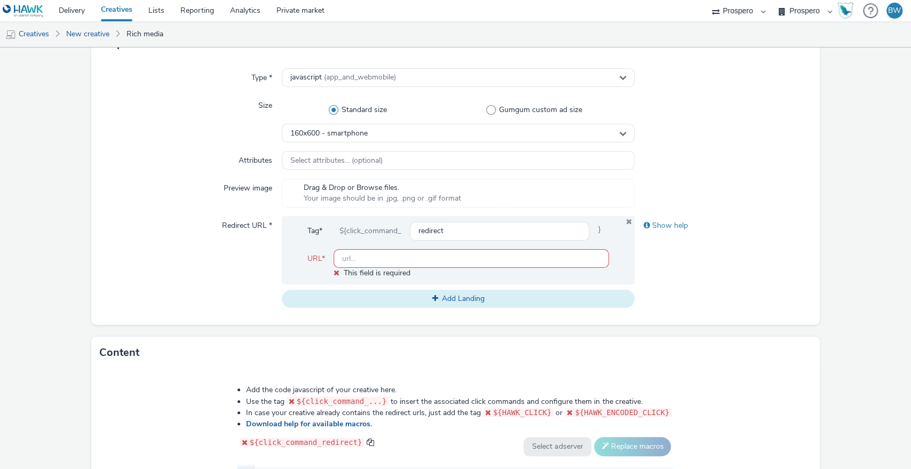
paste input "https://www.bauermedia.co.uk/"
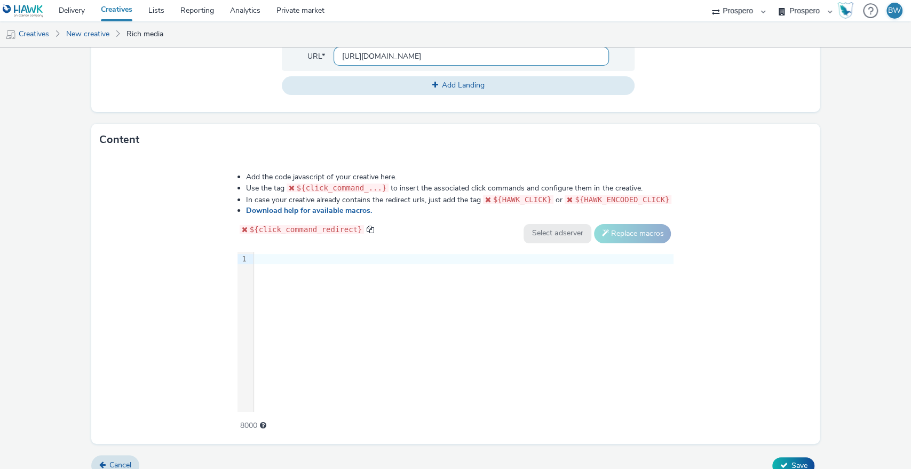
scroll to position [453, 0]
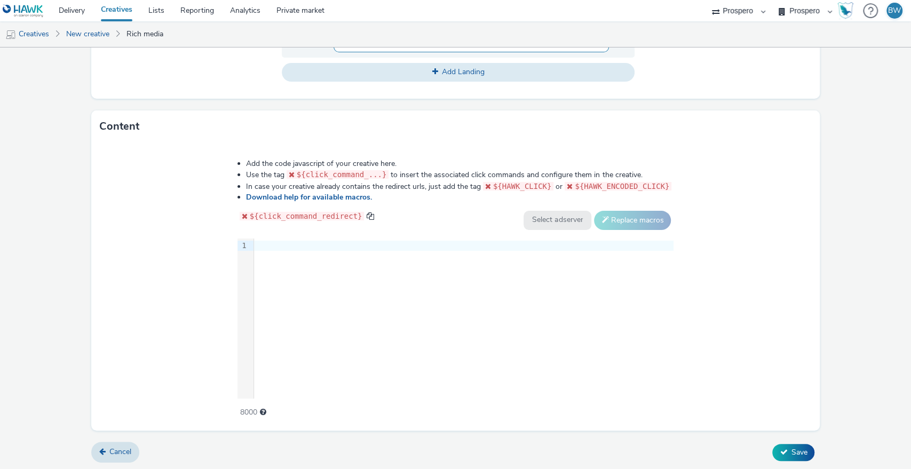
type input "https://www.bauermedia.co.uk/"
click at [299, 299] on div "9 1 ›" at bounding box center [456, 319] width 437 height 160
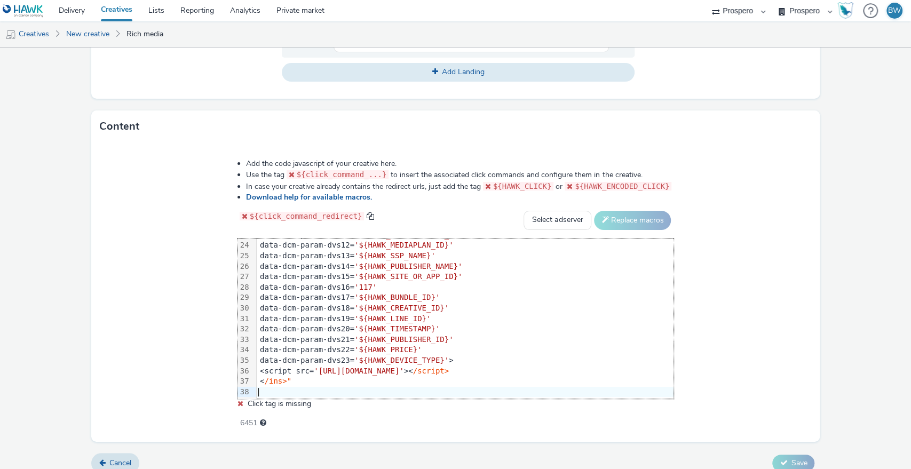
scroll to position [462, 0]
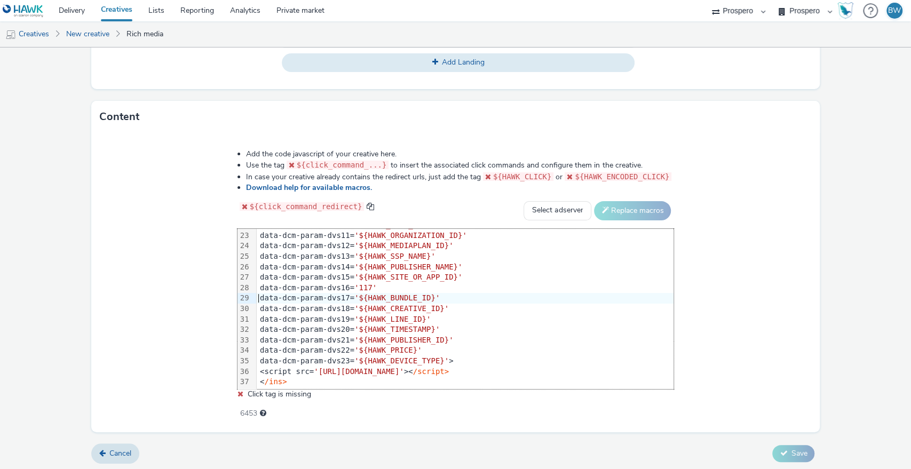
click at [262, 298] on div "data-dcm-param-dvs17= '${HAWK_BUNDLE_ID}'" at bounding box center [465, 298] width 417 height 11
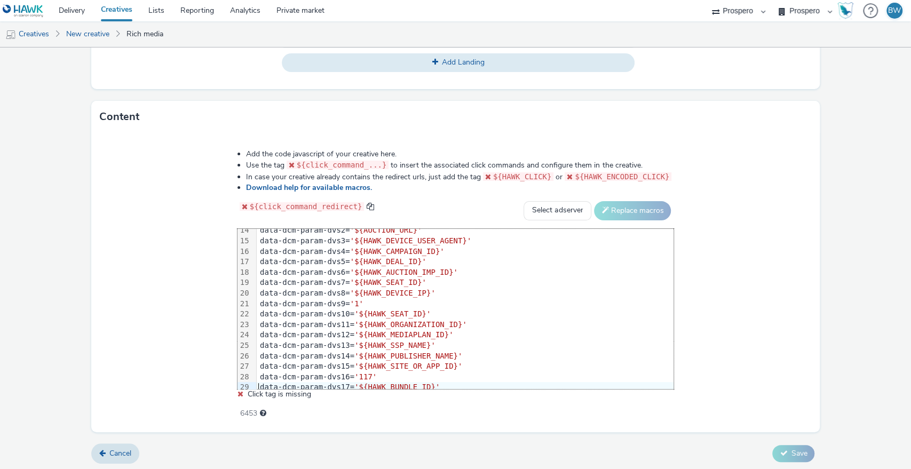
scroll to position [0, 0]
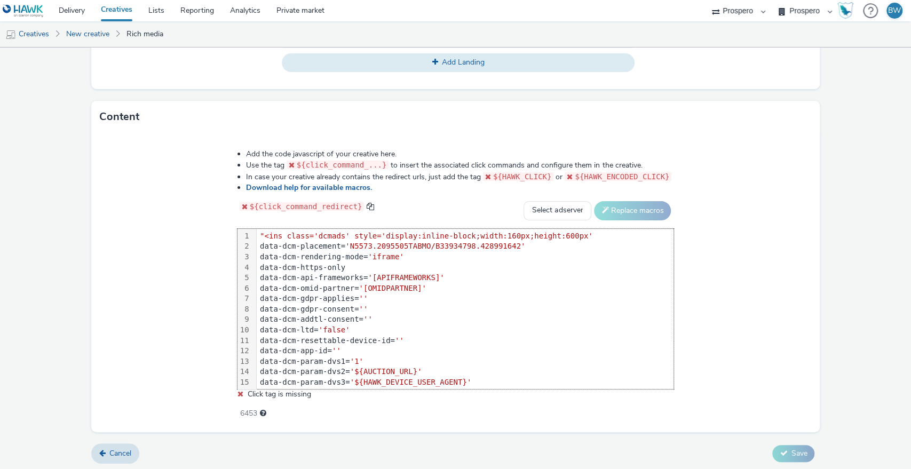
click at [265, 232] on span ""<ins class='dcmads' style='display:inline-block;width:160px;height:600px'" at bounding box center [426, 236] width 333 height 9
click at [168, 266] on div "Add the code javascript of your creative here. Use the tag ${click_command_...}…" at bounding box center [455, 283] width 729 height 300
click at [339, 304] on div "data-dcm-gdpr-consent= ''" at bounding box center [465, 308] width 417 height 11
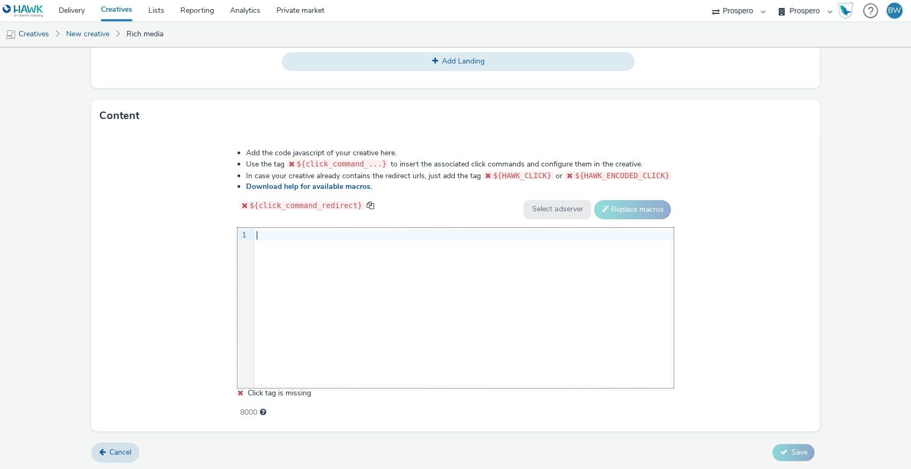
scroll to position [0, 0]
click at [317, 321] on div "9 1 ›" at bounding box center [456, 308] width 437 height 160
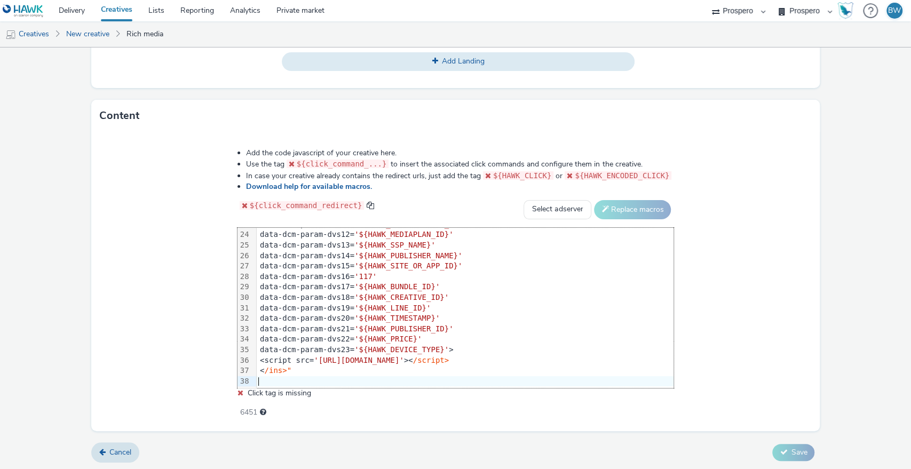
scroll to position [241, 0]
click at [290, 370] on span "/ins>"" at bounding box center [277, 370] width 27 height 9
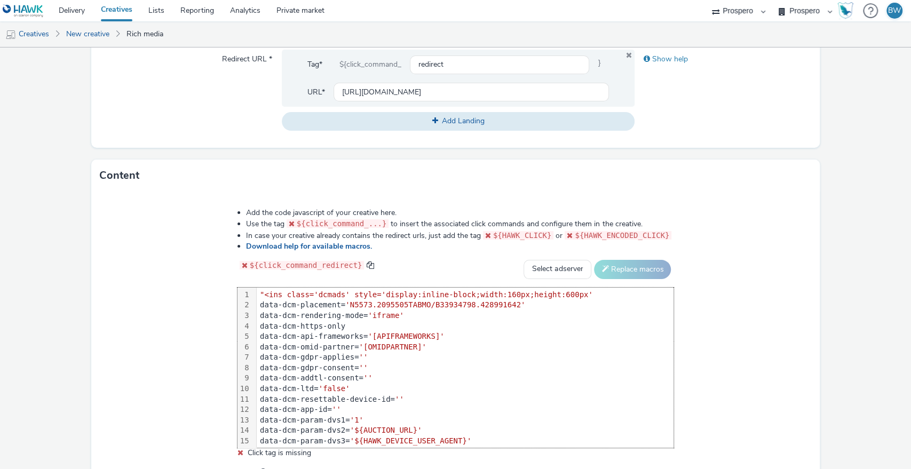
scroll to position [404, 0]
drag, startPoint x: 264, startPoint y: 293, endPoint x: 265, endPoint y: 307, distance: 14.4
click at [264, 293] on span ""<ins class='dcmads' style='display:inline-block;width:160px;height:600px'" at bounding box center [426, 294] width 333 height 9
click at [178, 306] on div "Add the code javascript of your creative here. Use the tag ${click_command_...}…" at bounding box center [455, 341] width 729 height 300
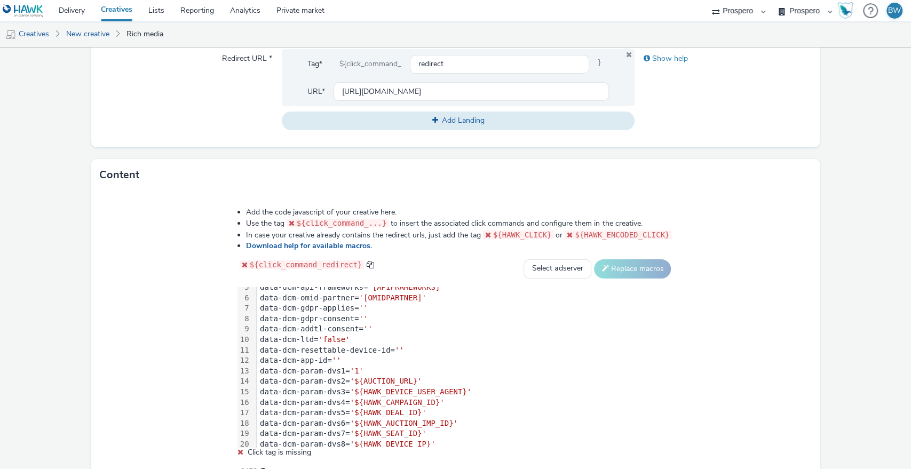
scroll to position [119, 0]
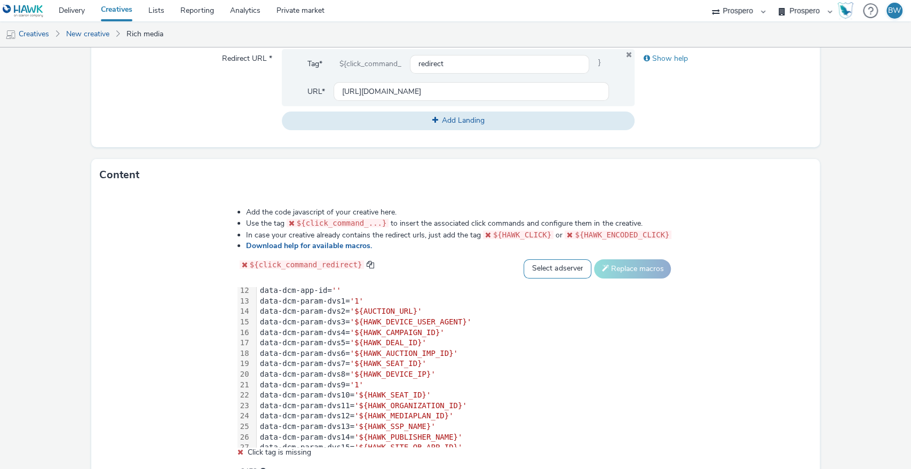
click at [525, 268] on select "Select adserver Sizmek DCM Adform Sting" at bounding box center [558, 269] width 68 height 19
select select "dcm"
click at [524, 260] on select "Select adserver Sizmek DCM Adform Sting" at bounding box center [558, 269] width 68 height 19
click at [602, 263] on button "Replace macros" at bounding box center [632, 269] width 77 height 19
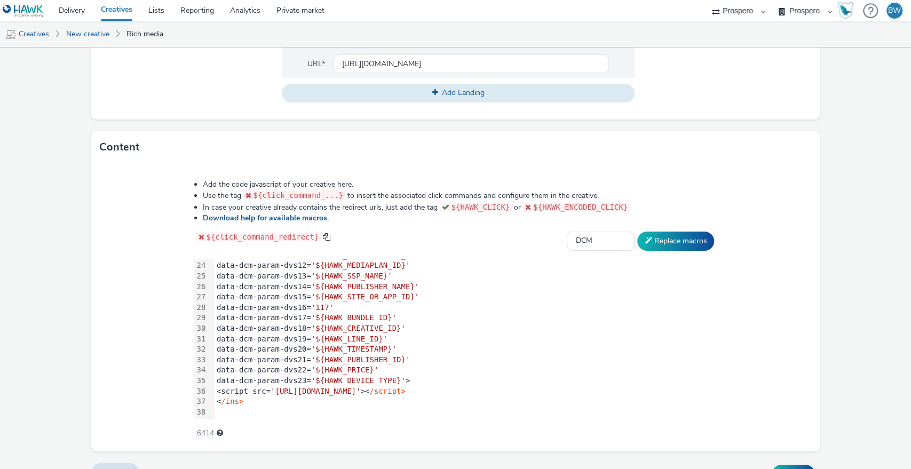
scroll to position [453, 0]
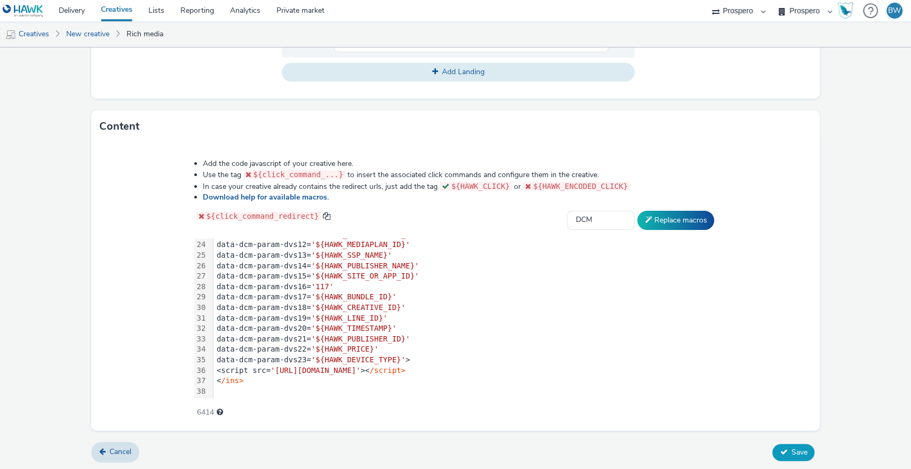
click at [779, 446] on button "Save" at bounding box center [794, 452] width 42 height 17
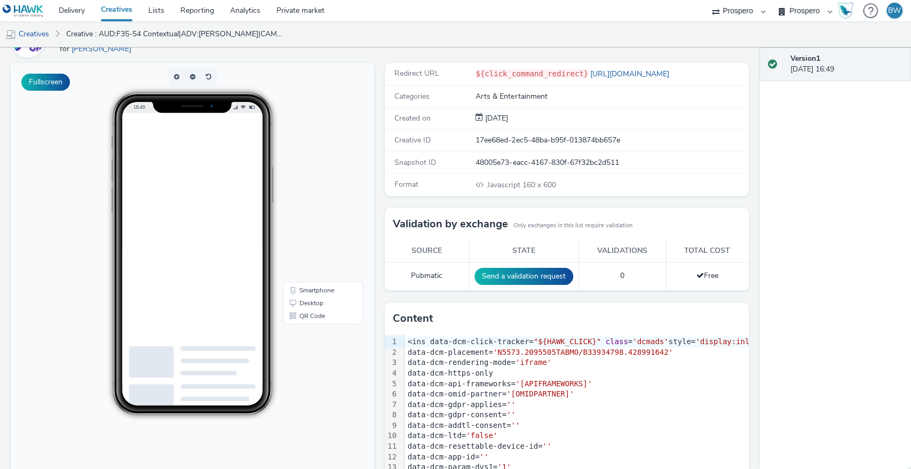
scroll to position [107, 0]
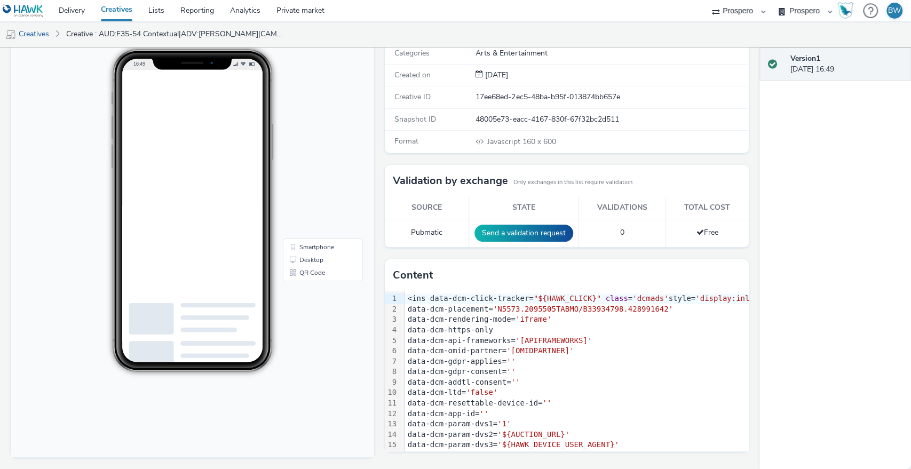
click at [420, 304] on div "data-dcm-placement= 'N5573.2095505TABMO/B33934798.428991642'" at bounding box center [657, 309] width 504 height 11
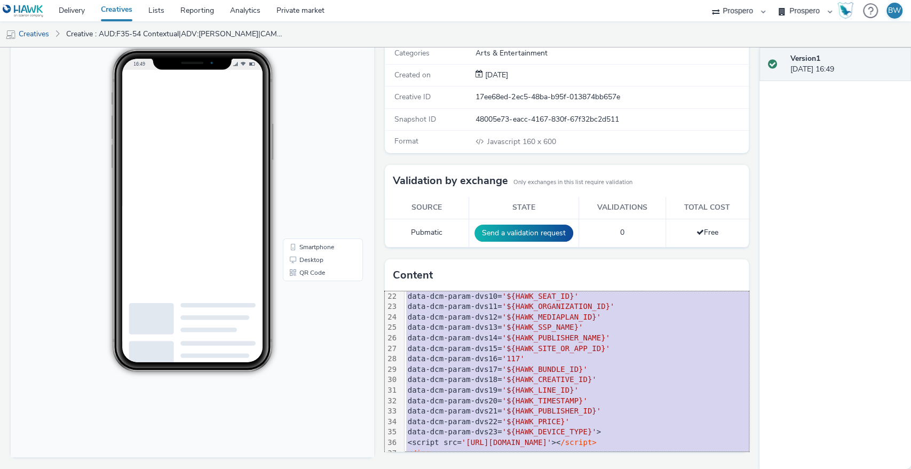
scroll to position [250, 0]
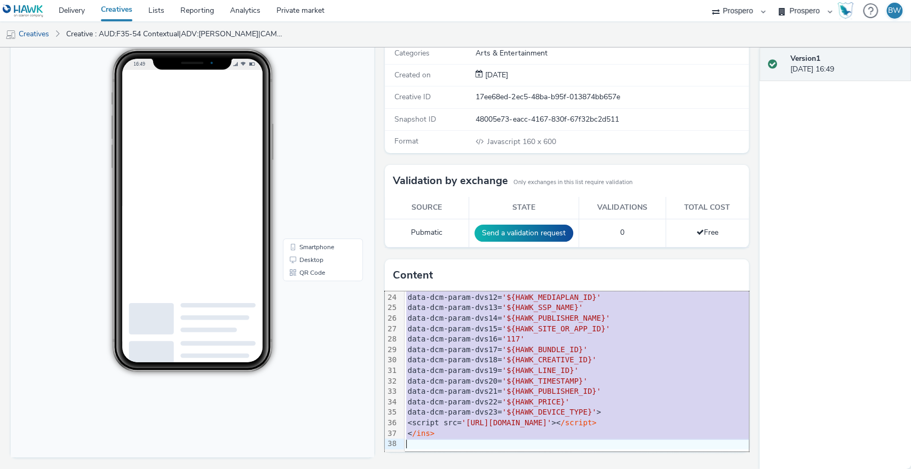
drag, startPoint x: 402, startPoint y: 296, endPoint x: 678, endPoint y: 497, distance: 341.7
click at [678, 469] on html "Delivery Creatives Lists Reporting Analytics Private market Prospero Bountiful …" at bounding box center [455, 234] width 911 height 469
copy div "<ins data-dcm-click-tracker= "${HAWK_CLICK}" class = 'dcmads' style= 'display:i…"
click at [439, 313] on div "data-dcm-param-dvs14= '${HAWK_PUBLISHER_NAME}'" at bounding box center [657, 318] width 504 height 11
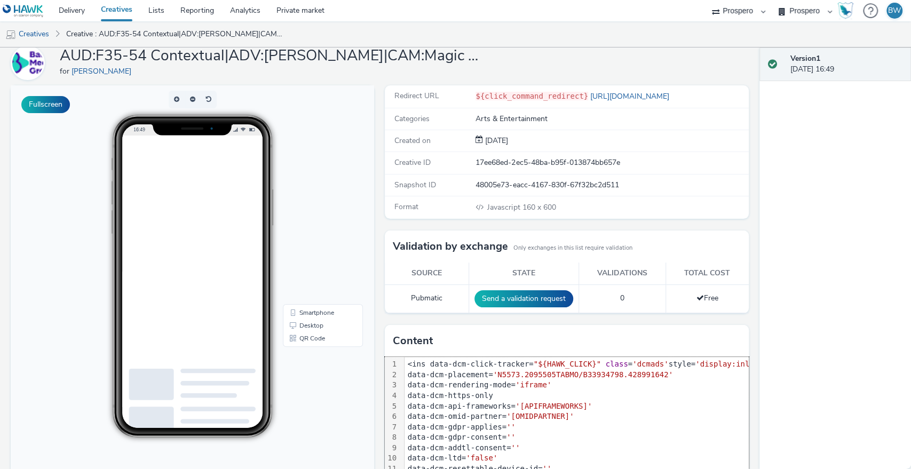
scroll to position [0, 0]
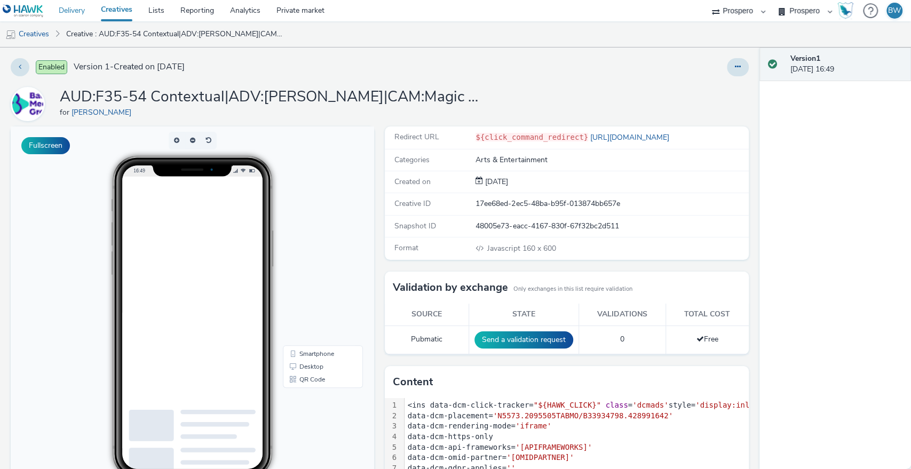
click at [75, 9] on link "Delivery" at bounding box center [72, 10] width 42 height 21
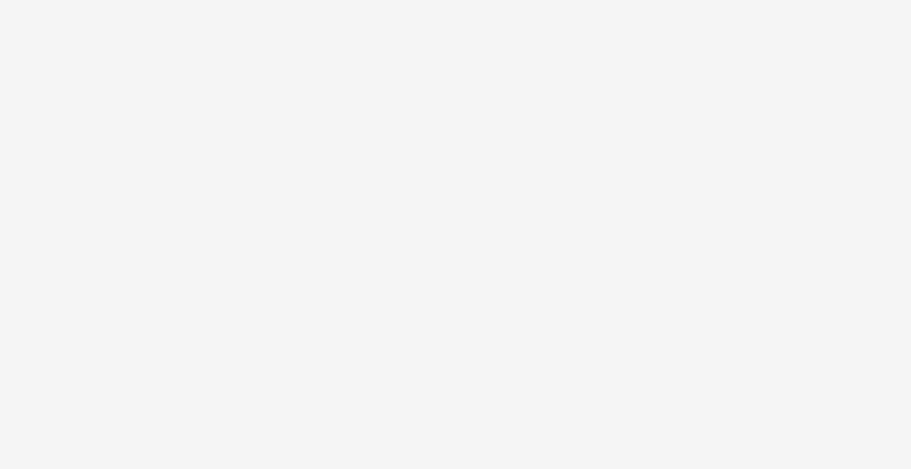
select select "b1b940d3-d05b-48b5-821e-f328c33b988b"
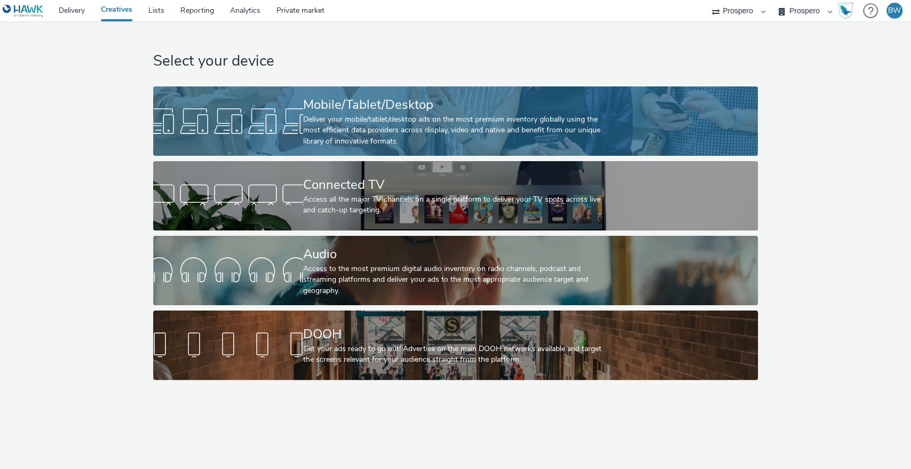
click at [350, 113] on div "Mobile/Tablet/Desktop" at bounding box center [453, 105] width 301 height 19
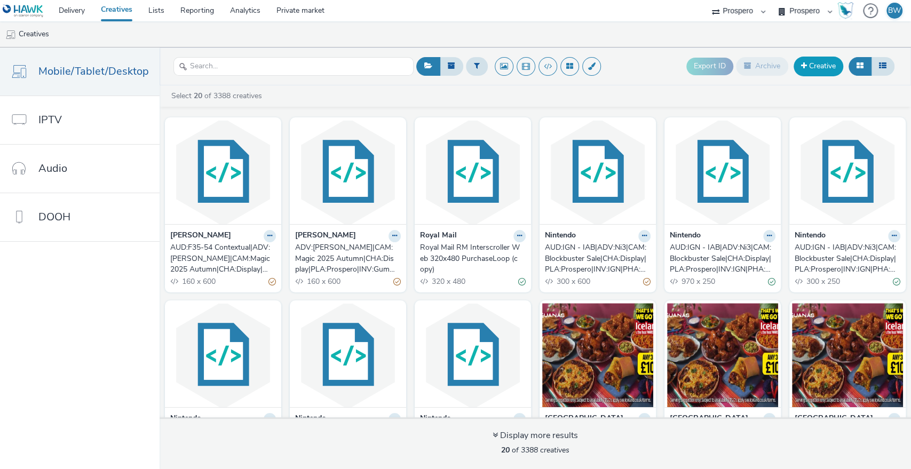
click at [810, 64] on link "Creative" at bounding box center [819, 66] width 50 height 19
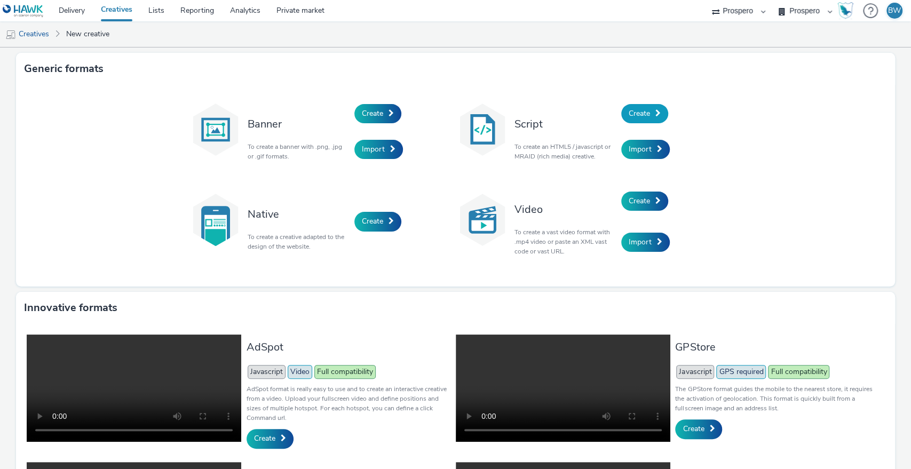
click at [635, 115] on span "Create" at bounding box center [639, 113] width 21 height 10
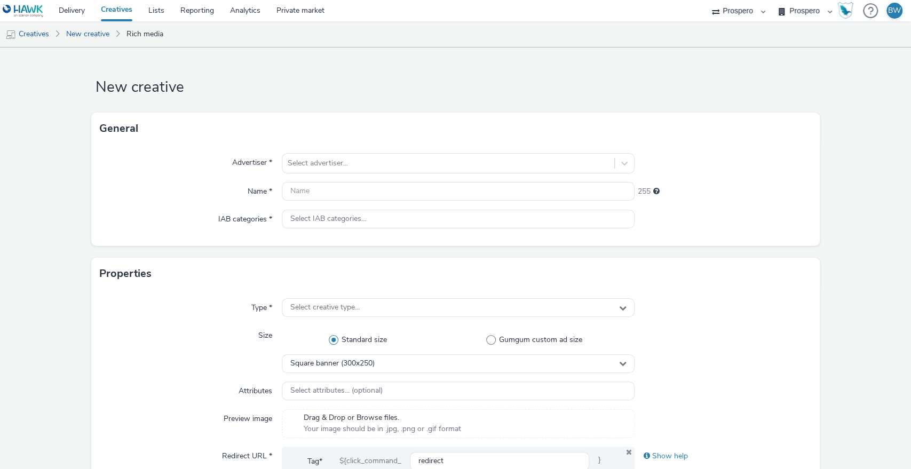
click at [319, 151] on div "Advertiser * Select advertiser... Name * 255 IAB categories * Select IAB catego…" at bounding box center [455, 195] width 729 height 101
click at [320, 153] on div "Select advertiser..." at bounding box center [458, 163] width 353 height 20
type input "b"
click at [324, 163] on div "b" at bounding box center [449, 163] width 322 height 13
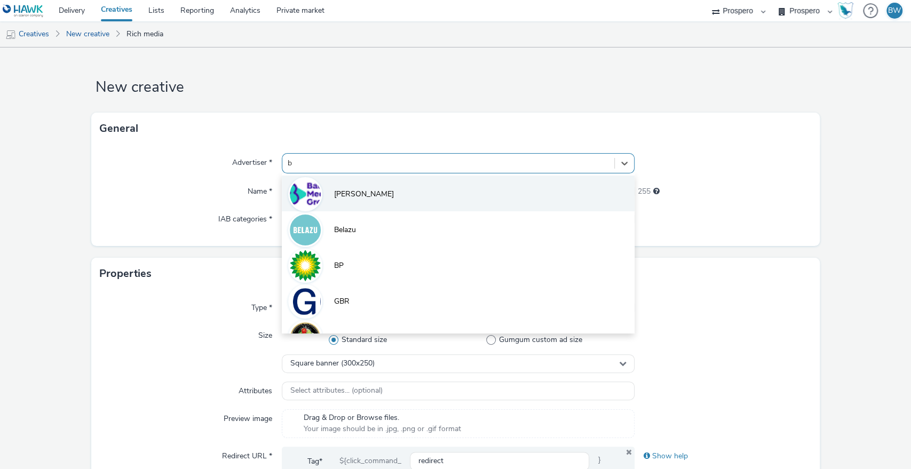
click at [329, 202] on li "[PERSON_NAME]" at bounding box center [458, 194] width 353 height 36
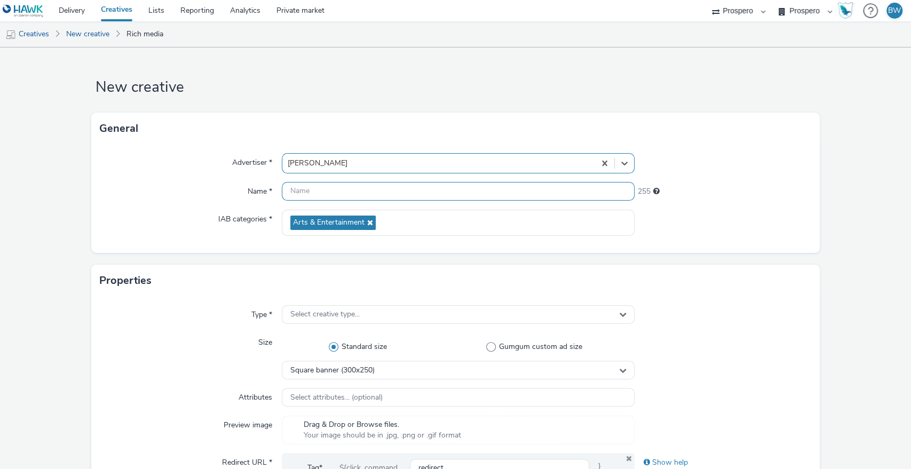
click at [328, 196] on input "text" at bounding box center [458, 191] width 353 height 19
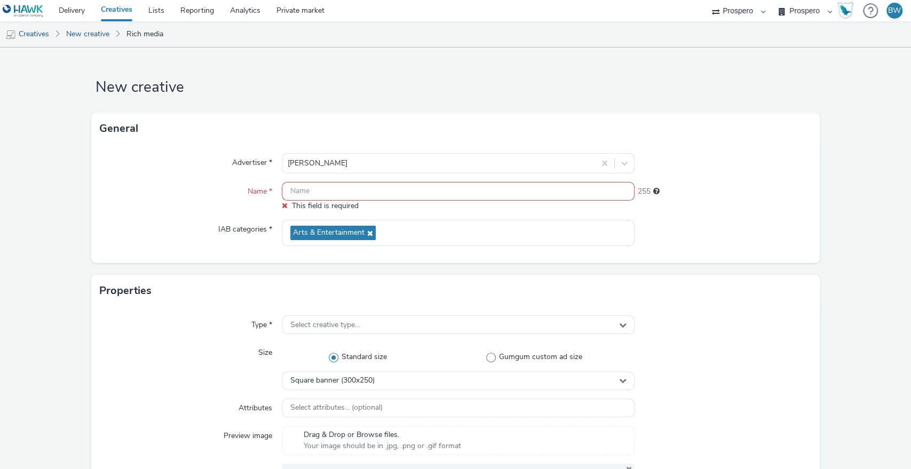
paste input "ADV:[PERSON_NAME]|CAM:Magic 2025 Autumn|CHA:Display|PLA:Prospero|INV:GumGum|TEC…"
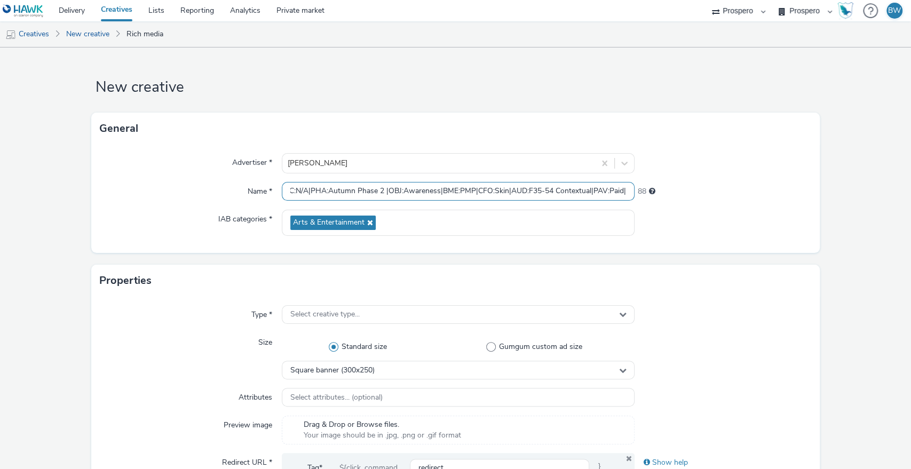
scroll to position [0, 319]
drag, startPoint x: 469, startPoint y: 191, endPoint x: 551, endPoint y: 201, distance: 81.8
click at [551, 201] on div "Advertiser * [PERSON_NAME] Name * ADV:[PERSON_NAME]|CAM:Magic 2025 Autumn|CHA:D…" at bounding box center [455, 199] width 729 height 108
drag, startPoint x: 493, startPoint y: 195, endPoint x: 0, endPoint y: 233, distance: 494.8
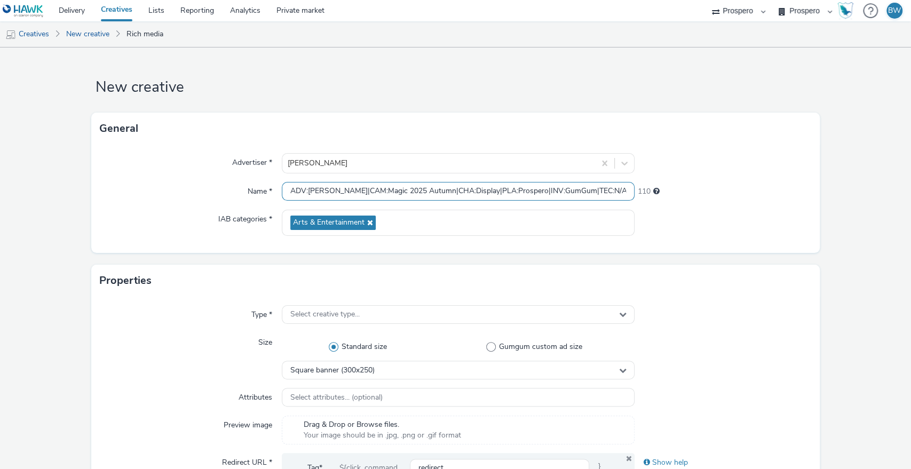
click at [290, 195] on input "ADV:[PERSON_NAME]|CAM:Magic 2025 Autumn|CHA:Display|PLA:Prospero|INV:GumGum|TEC…" at bounding box center [458, 191] width 353 height 19
click at [290, 193] on input "ADV:[PERSON_NAME]|CAM:Magic 2025 Autumn|CHA:Display|PLA:Prospero|INV:GumGum|TEC…" at bounding box center [458, 191] width 353 height 19
click at [289, 191] on input "ADV:[PERSON_NAME]|CAM:Magic 2025 Autumn|CHA:Display|PLA:Prospero|INV:GumGum|TEC…" at bounding box center [458, 191] width 353 height 19
paste input "AUD:F35-54 Contextual|"
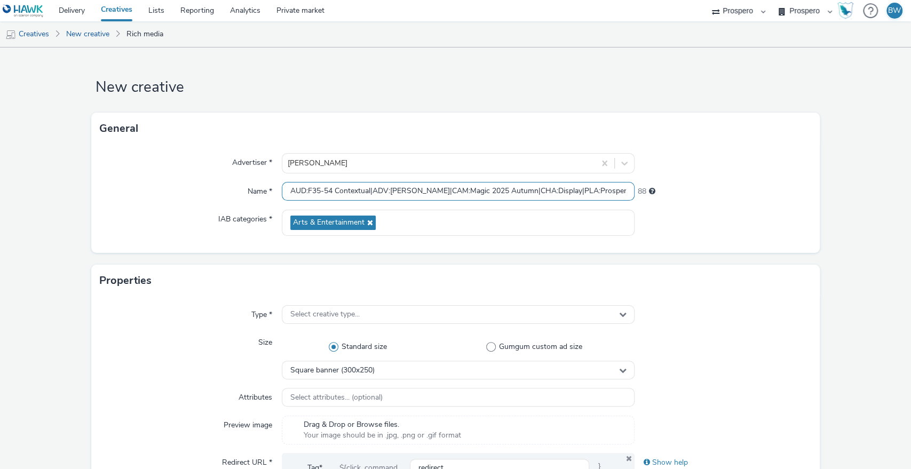
type input "AUD:F35-54 Contextual|ADV:[PERSON_NAME]|CAM:Magic 2025 Autumn|CHA:Display|PLA:P…"
click at [206, 210] on div "IAB categories *" at bounding box center [191, 223] width 182 height 26
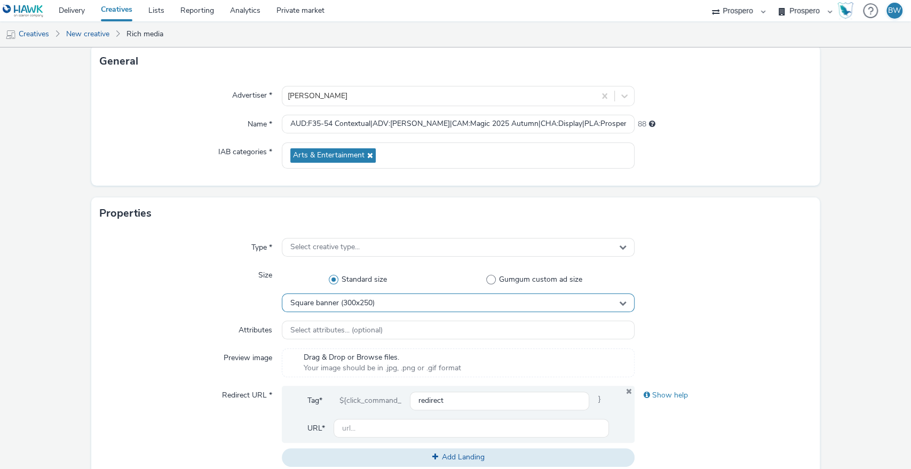
scroll to position [119, 0]
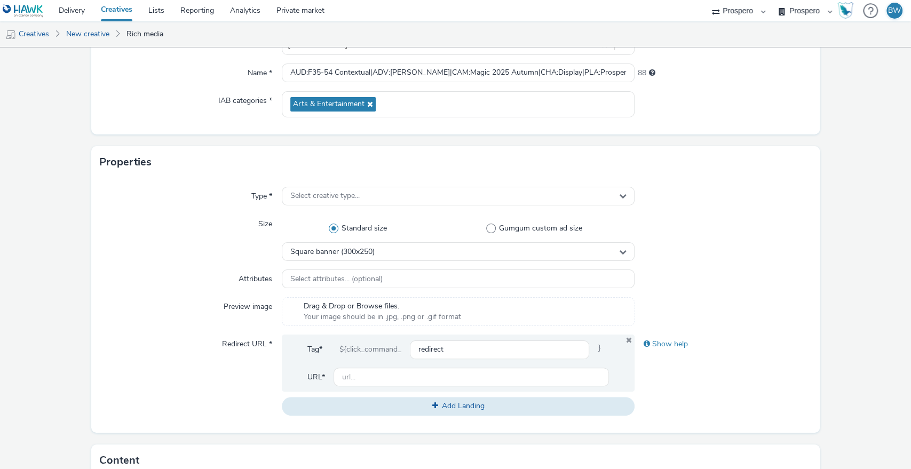
click at [392, 185] on div "Type * Select creative type... Size Standard size Gumgum custom ad size Square …" at bounding box center [455, 305] width 729 height 255
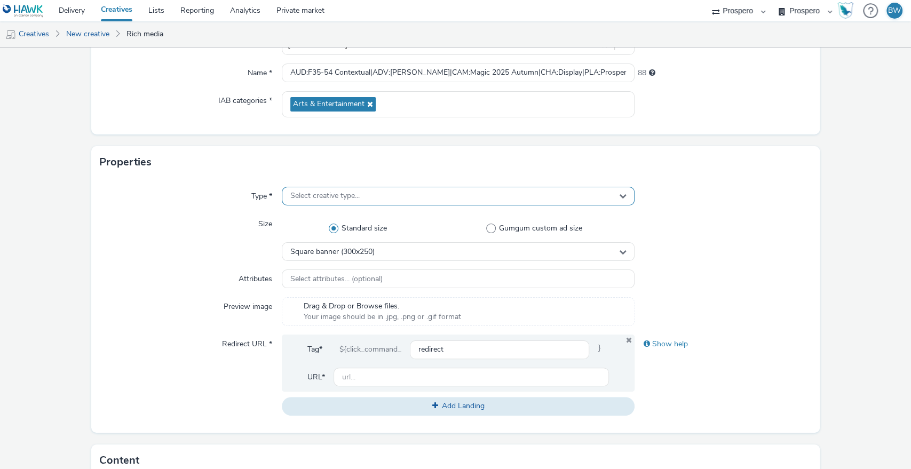
click at [387, 187] on div "Select creative type..." at bounding box center [458, 196] width 353 height 19
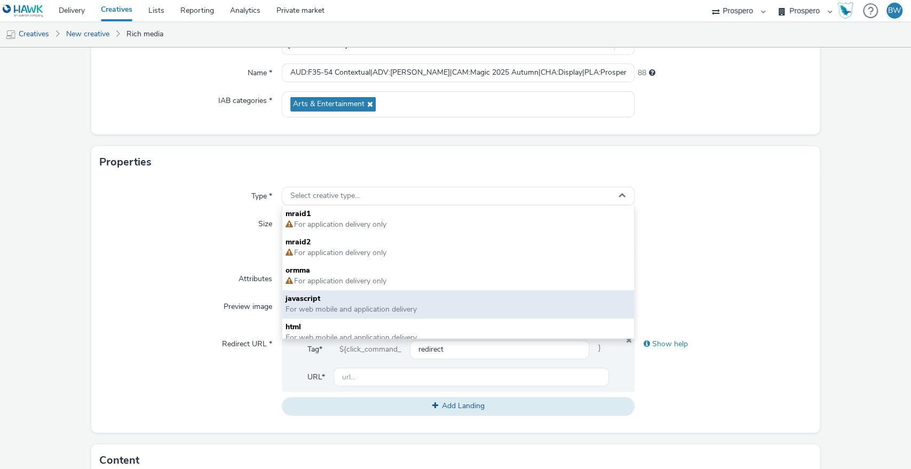
click at [363, 292] on div "javascript For web mobile and application delivery" at bounding box center [458, 304] width 352 height 28
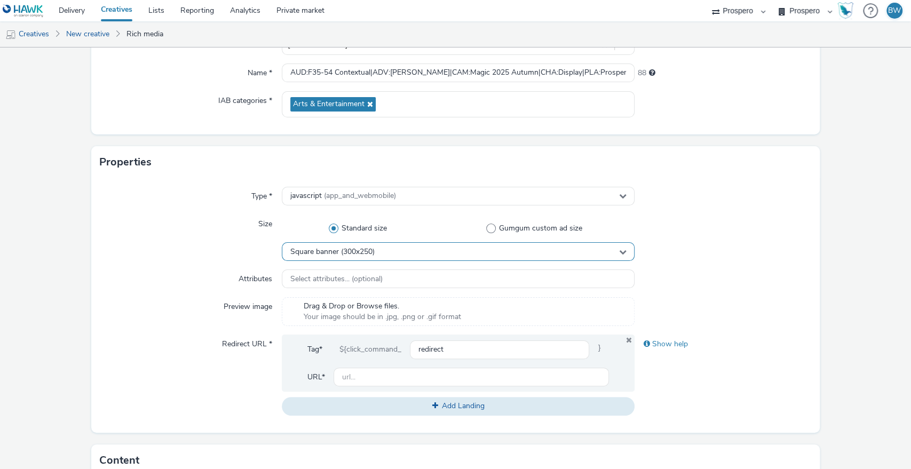
click at [367, 249] on span "Square banner (300x250)" at bounding box center [332, 252] width 84 height 9
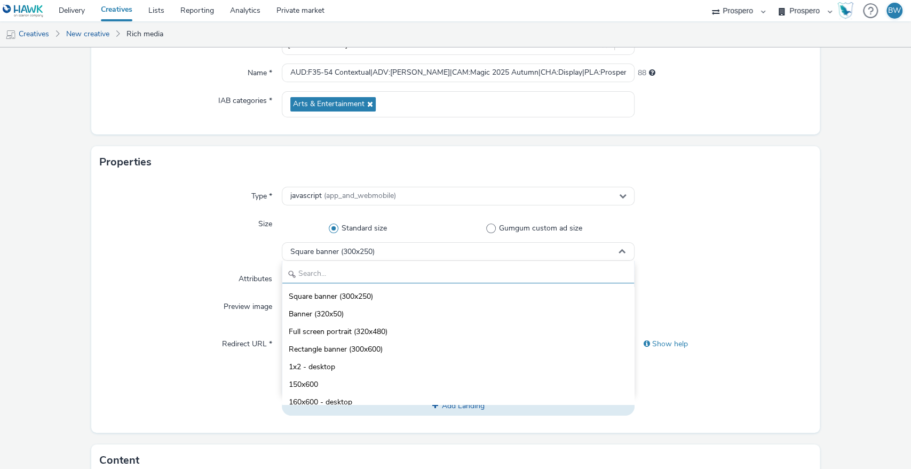
click at [367, 278] on input "text" at bounding box center [458, 274] width 352 height 19
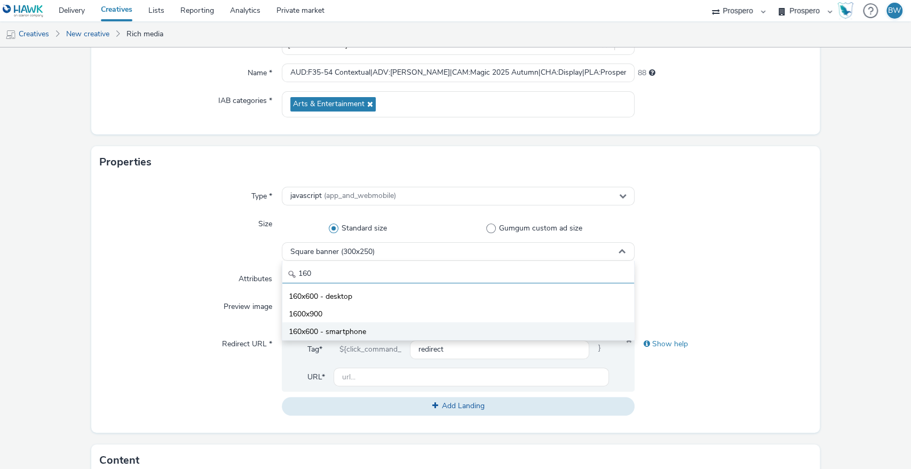
type input "160"
click at [331, 329] on span "160x600 - smartphone" at bounding box center [327, 332] width 77 height 11
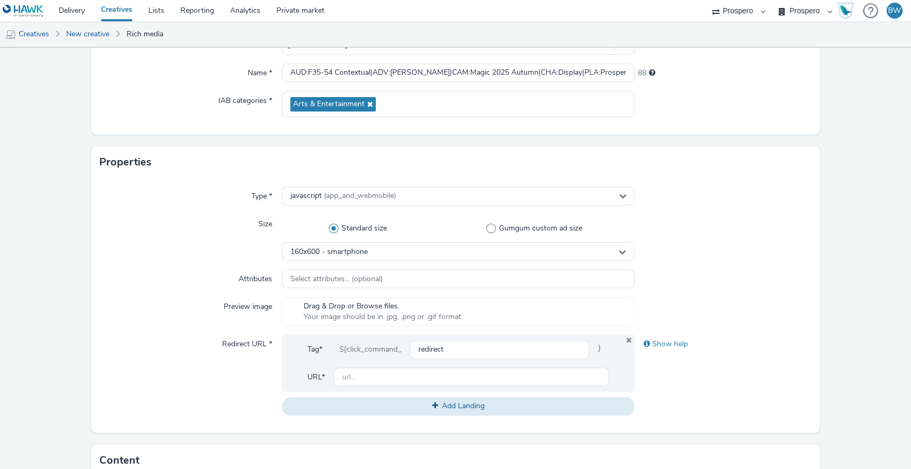
click at [170, 223] on div "Size" at bounding box center [191, 238] width 182 height 46
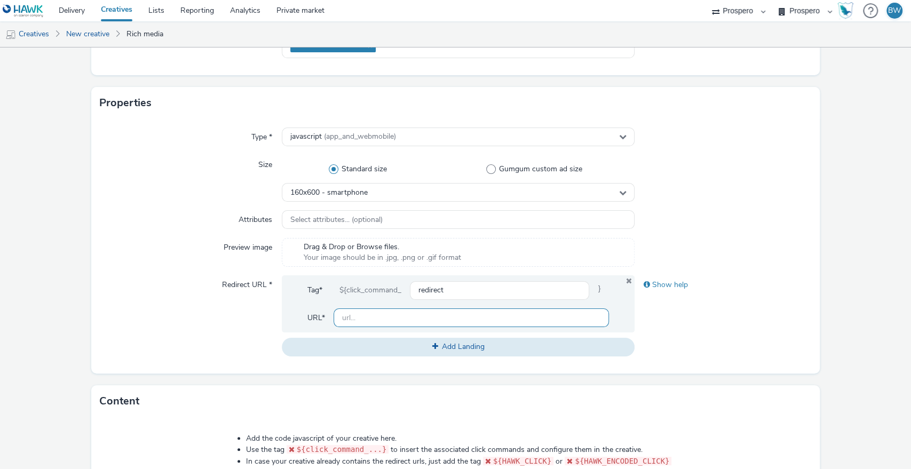
click at [379, 320] on input "text" at bounding box center [472, 318] width 276 height 19
paste input "[URL][DOMAIN_NAME]"
type input "[URL][DOMAIN_NAME]"
click at [150, 258] on div "Preview image" at bounding box center [191, 252] width 182 height 29
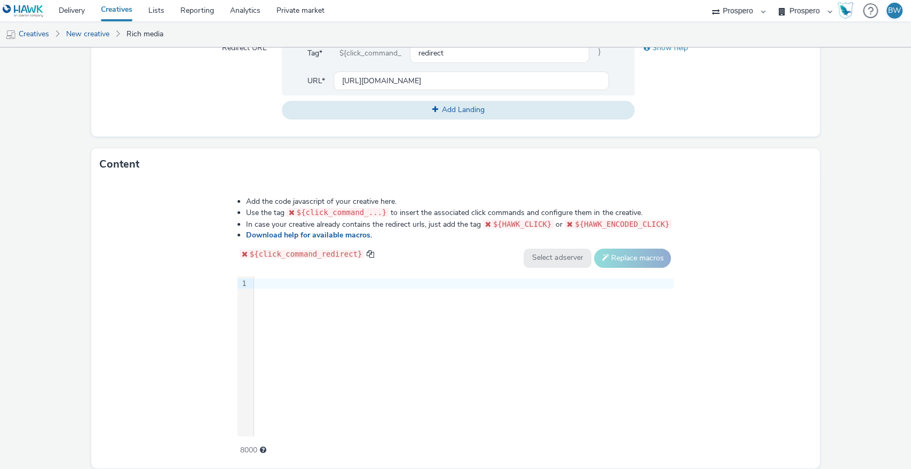
scroll to position [453, 0]
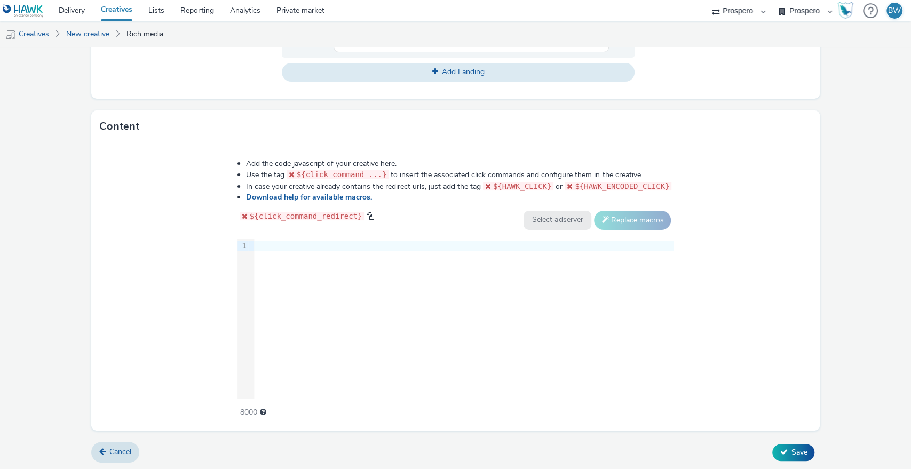
click at [370, 329] on div "9 1 ›" at bounding box center [456, 319] width 437 height 160
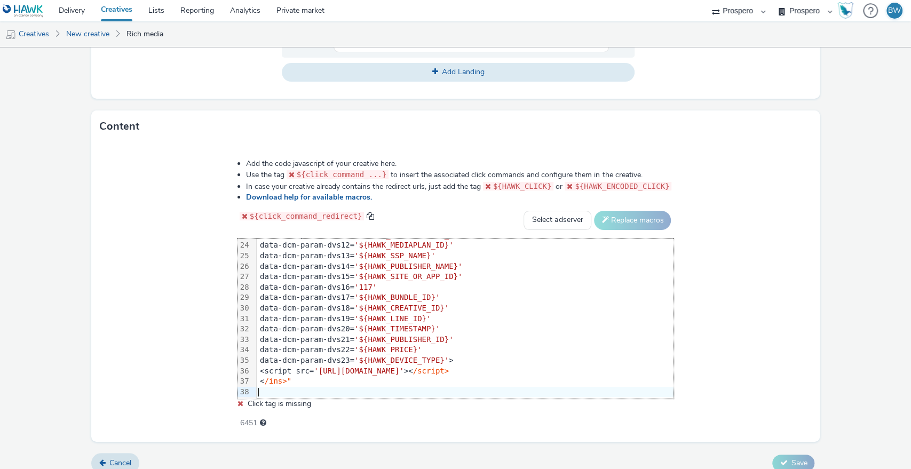
click at [299, 381] on div "< /ins>"" at bounding box center [465, 381] width 417 height 11
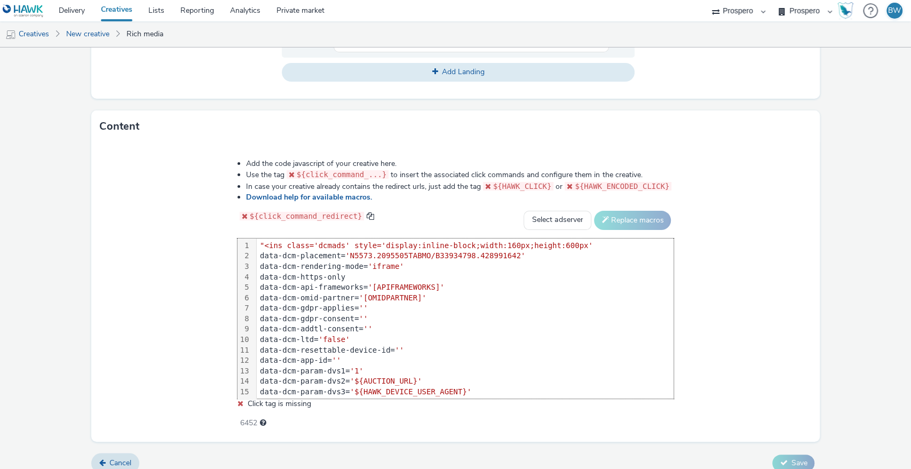
scroll to position [274, 0]
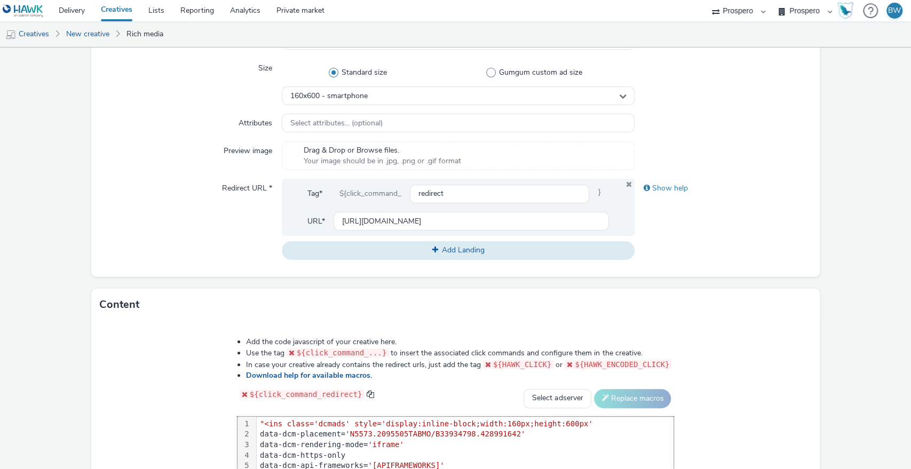
click at [265, 420] on span ""<ins class='dcmads' style='display:inline-block;width:160px;height:600px'" at bounding box center [426, 424] width 333 height 9
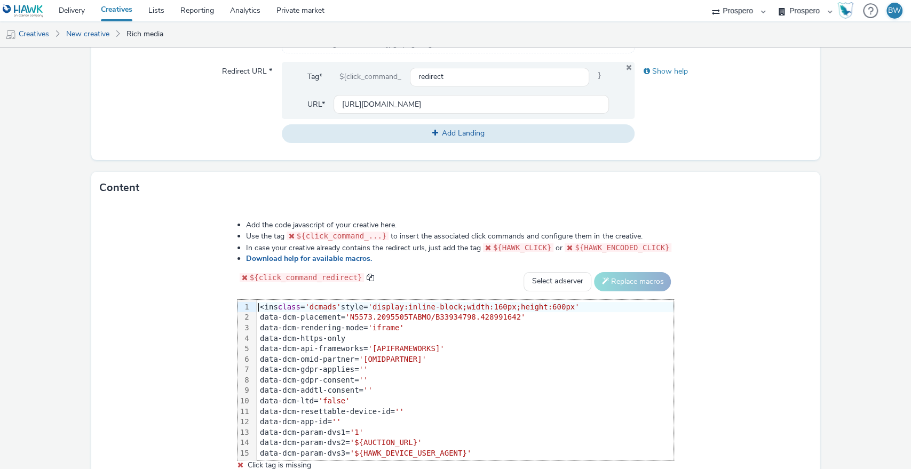
scroll to position [393, 0]
click at [544, 272] on select "Select adserver Sizmek DCM Adform Sting" at bounding box center [558, 280] width 68 height 19
select select "dcm"
click at [524, 271] on select "Select adserver Sizmek DCM Adform Sting" at bounding box center [558, 280] width 68 height 19
click at [602, 277] on span at bounding box center [605, 279] width 7 height 7
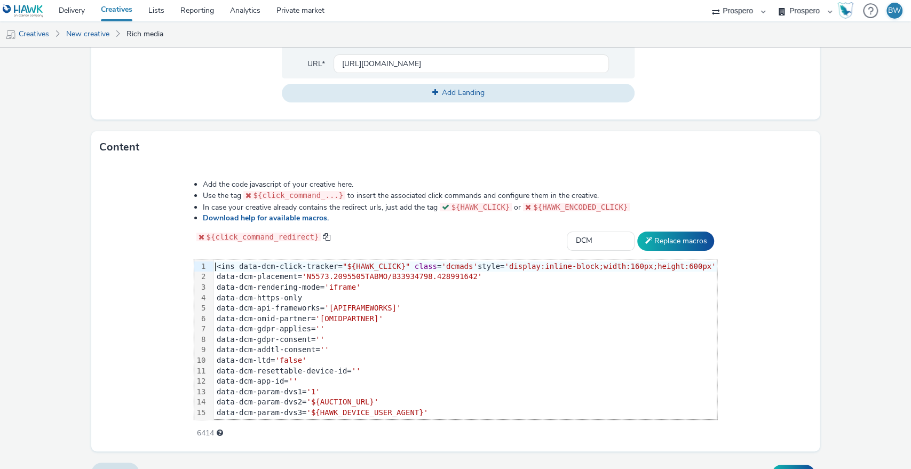
scroll to position [453, 0]
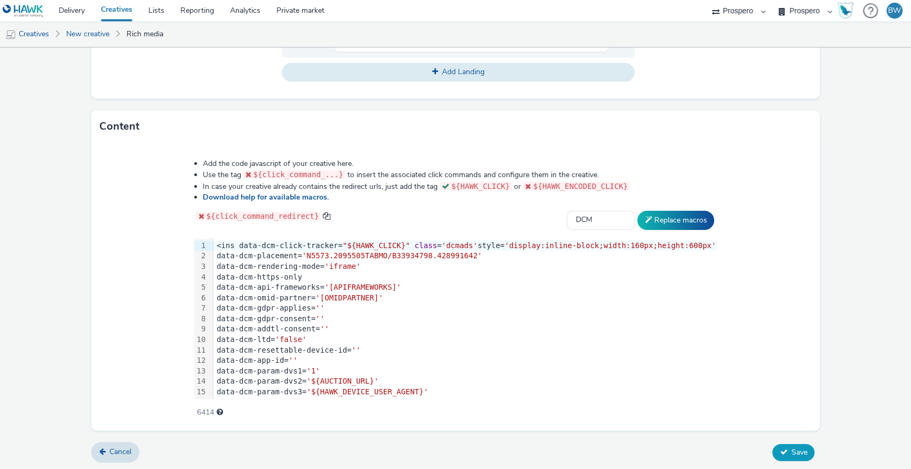
click at [780, 449] on icon at bounding box center [783, 452] width 7 height 7
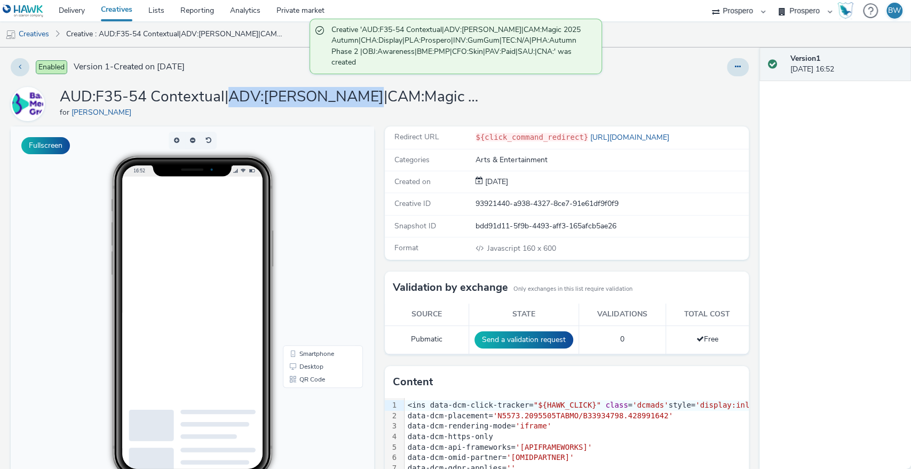
drag, startPoint x: 230, startPoint y: 90, endPoint x: 372, endPoint y: 91, distance: 141.5
click at [371, 92] on h1 "AUD:F35-54 Contextual|ADV:[PERSON_NAME]|CAM:Magic 2025 Autumn|CHA:Display|PLA:P…" at bounding box center [273, 97] width 427 height 20
click at [372, 91] on h1 "AUD:F35-54 Contextual|ADV:[PERSON_NAME]|CAM:Magic 2025 Autumn|CHA:Display|PLA:P…" at bounding box center [273, 97] width 427 height 20
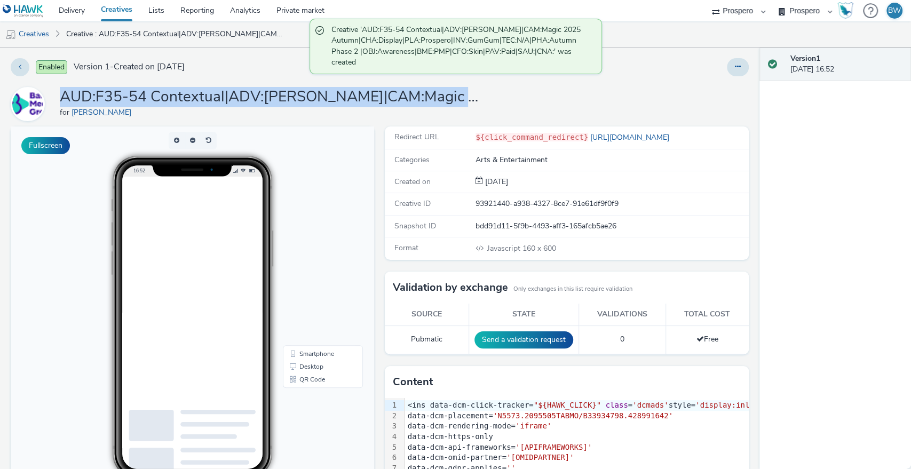
click at [372, 91] on h1 "AUD:F35-54 Contextual|ADV:[PERSON_NAME]|CAM:Magic 2025 Autumn|CHA:Display|PLA:P…" at bounding box center [273, 97] width 427 height 20
click at [279, 101] on h1 "AUD:F35-54 Contextual|ADV:[PERSON_NAME]|CAM:Magic 2025 Autumn|CHA:Display|PLA:P…" at bounding box center [273, 97] width 427 height 20
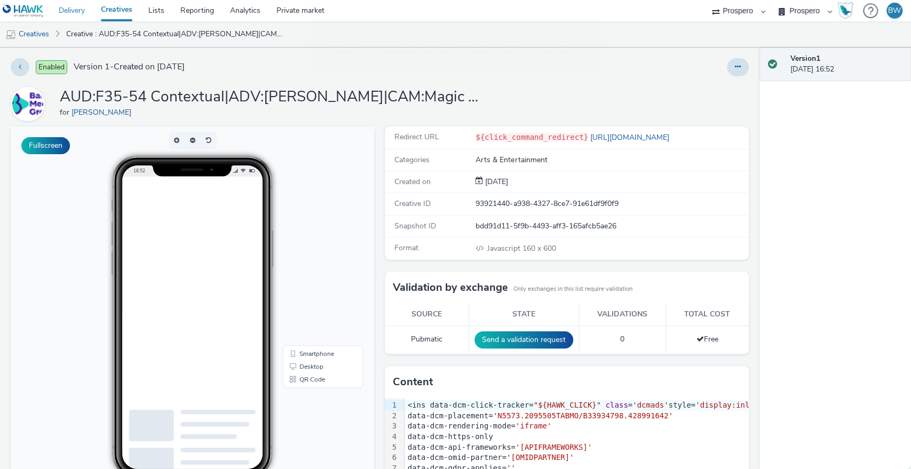
click at [62, 13] on link "Delivery" at bounding box center [72, 10] width 42 height 21
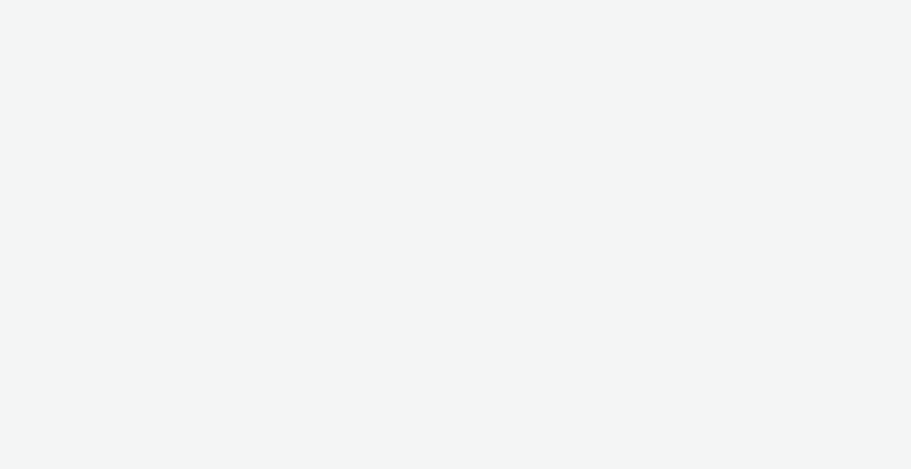
select select "b1b940d3-d05b-48b5-821e-f328c33b988b"
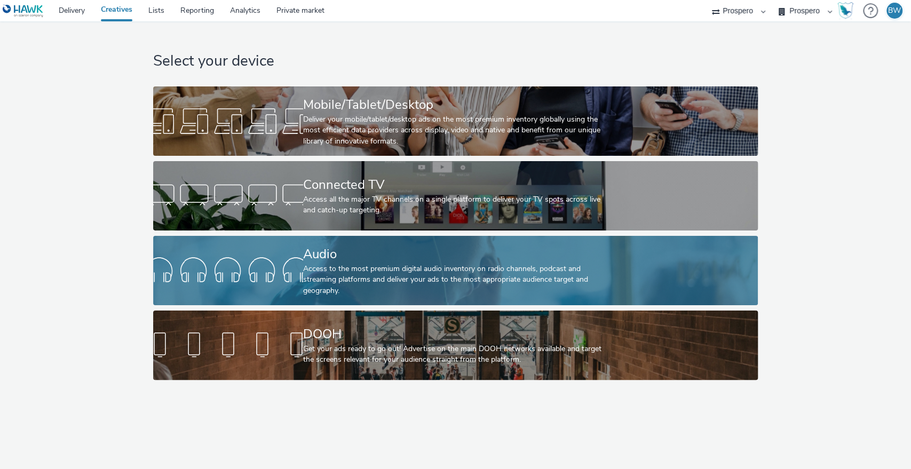
click at [308, 273] on div "Access to the most premium digital audio inventory on radio channels, podcast a…" at bounding box center [453, 280] width 301 height 33
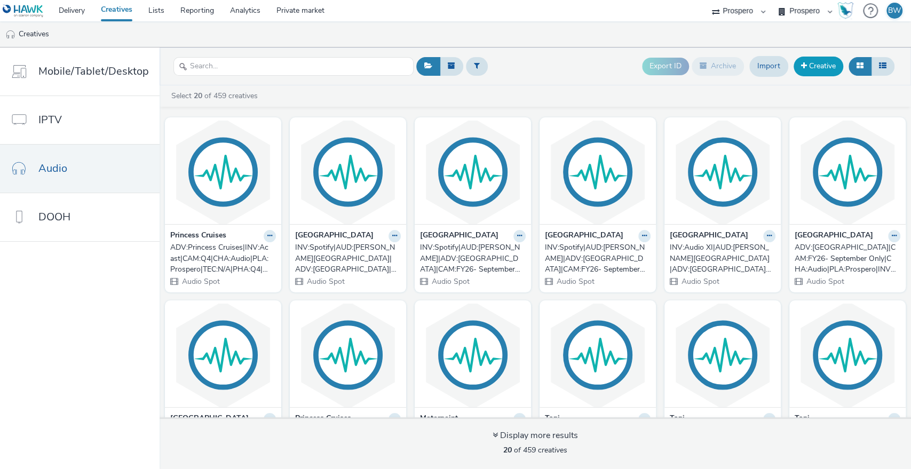
click at [807, 65] on link "Creative" at bounding box center [819, 66] width 50 height 19
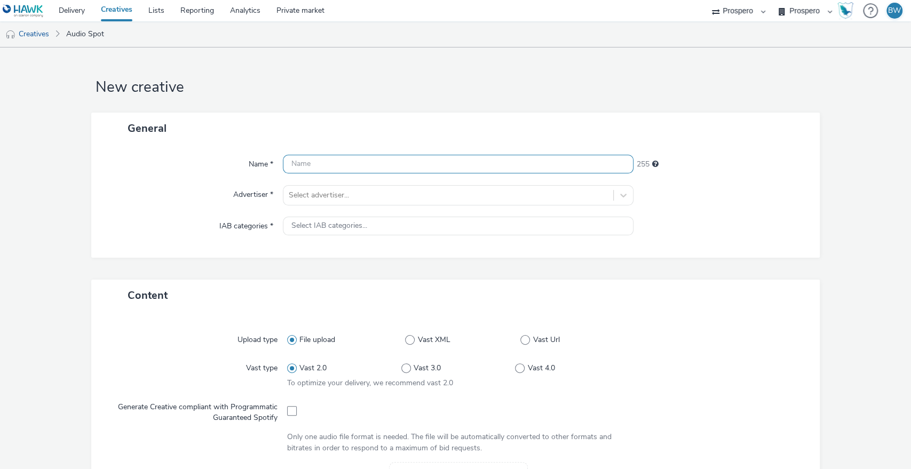
click at [360, 162] on input "text" at bounding box center [458, 164] width 351 height 19
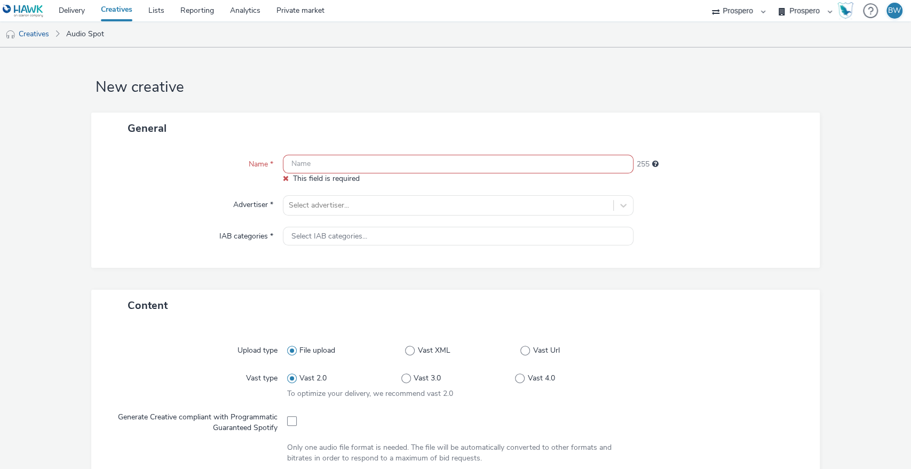
paste input "ADV:[PERSON_NAME]|CAM:Magic 2025 Autumn|CHA:Audio|PLA:Prospero|INV:Acast|TEC:N/…"
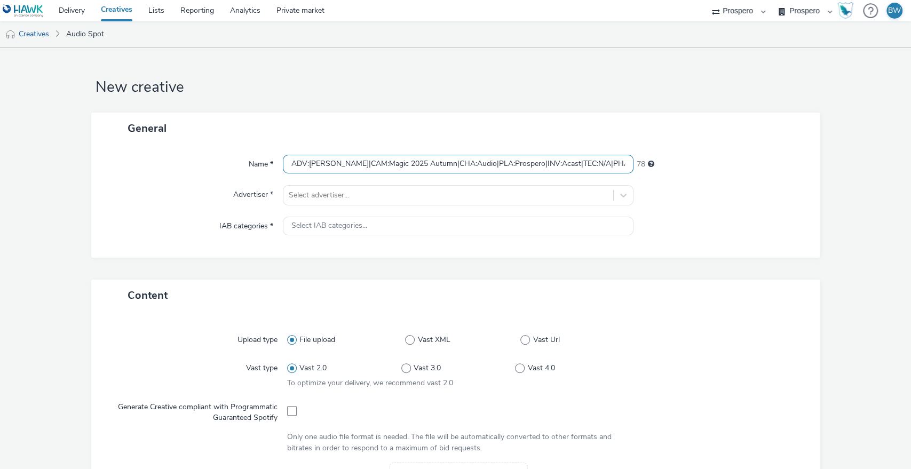
click at [81, 161] on form "New creative General Name * ADV:[PERSON_NAME]|CAM:Magic 2025 Autumn|CHA:Audio|P…" at bounding box center [455, 445] width 911 height 795
click at [445, 158] on input "ADV:[PERSON_NAME]|CAM:Magic 2025 Autumn|CHA:Audio|PLA:Prospero|INV:Acast|TEC:N/…" at bounding box center [458, 164] width 351 height 19
drag, startPoint x: 642, startPoint y: 169, endPoint x: 0, endPoint y: 177, distance: 642.4
click at [0, 177] on form "New creative General Name * ADV:[PERSON_NAME]|CAM:Magic 2025 Autumn|CHA:Audio|P…" at bounding box center [455, 445] width 911 height 795
click at [375, 166] on input "ADV:[PERSON_NAME]|CAM:Magic 2025 Autumn|CHA:Audio|PLA:Prospero|INV:Acast|TEC:N/…" at bounding box center [458, 164] width 351 height 19
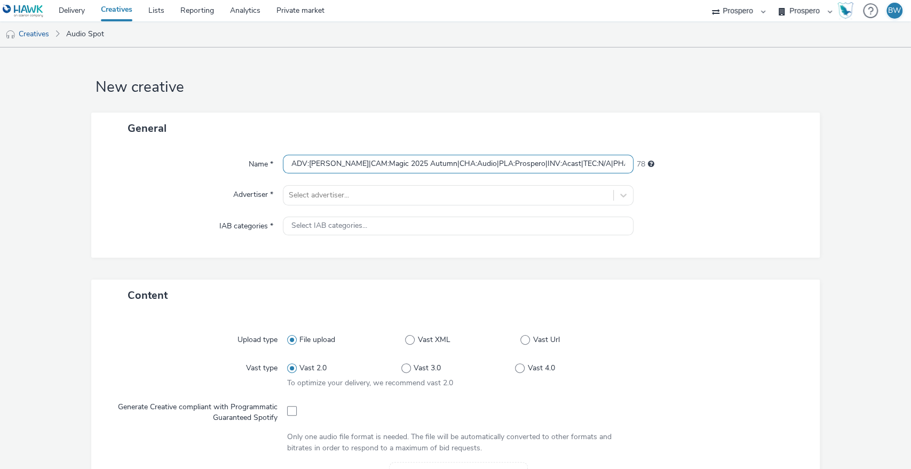
drag, startPoint x: 504, startPoint y: 163, endPoint x: 540, endPoint y: 170, distance: 37.4
click at [540, 170] on input "ADV:[PERSON_NAME]|CAM:Magic 2025 Autumn|CHA:Audio|PLA:Prospero|INV:Acast|TEC:N/…" at bounding box center [458, 164] width 351 height 19
drag, startPoint x: 460, startPoint y: 160, endPoint x: 10, endPoint y: 153, distance: 450.2
click at [0, 154] on form "New creative General Name * ADV:[PERSON_NAME]|CAM:Magic 2025 Autumn|CHA:Audio|P…" at bounding box center [455, 445] width 911 height 795
click at [290, 161] on input "ADV:[PERSON_NAME]|CAM:Magic 2025 Autumn|CHA:Audio|PLA:Prospero|TEC:N/A|PHA:Autu…" at bounding box center [458, 164] width 351 height 19
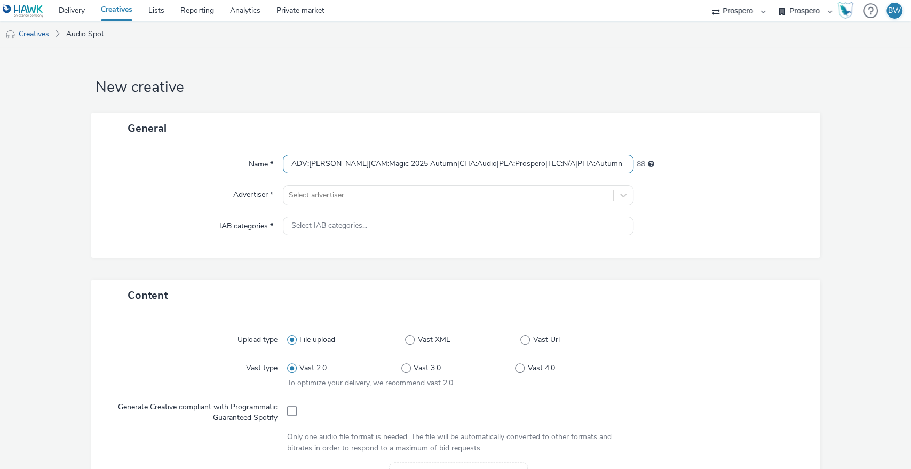
paste input "INV:Acast|"
type input "INV:Acast|ADV:[PERSON_NAME]|CAM:Magic 2025 Autumn|CHA:Audio|PLA:Prospero|TEC:N/…"
click at [200, 174] on div "Name * INV:Acast|ADV:[PERSON_NAME]|CAM:Magic 2025 Autumn|CHA:Audio|PLA:Prospero…" at bounding box center [455, 201] width 729 height 114
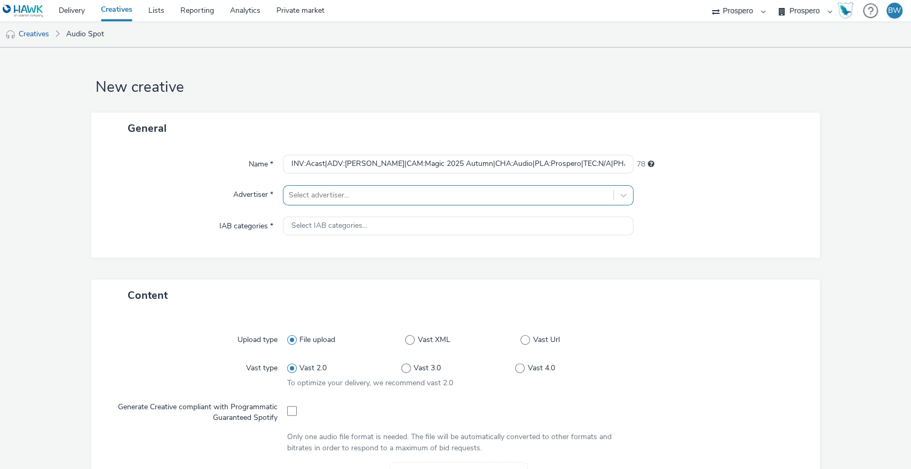
click at [341, 198] on div at bounding box center [449, 195] width 320 height 13
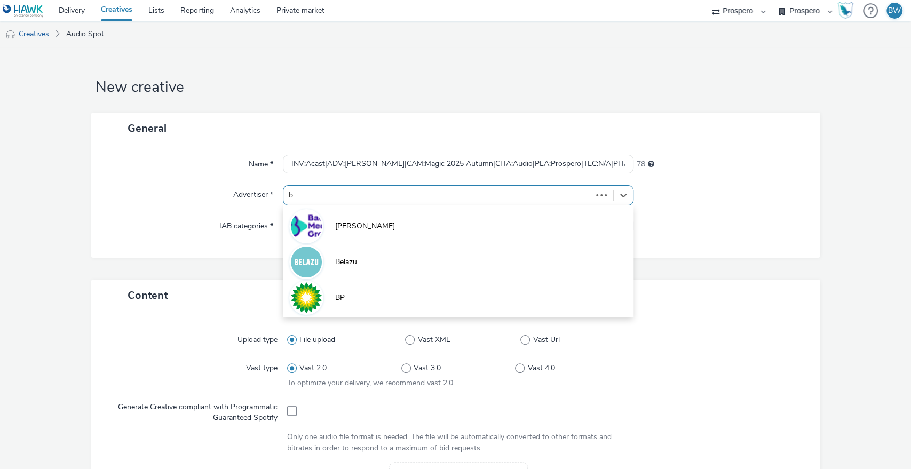
type input "ba"
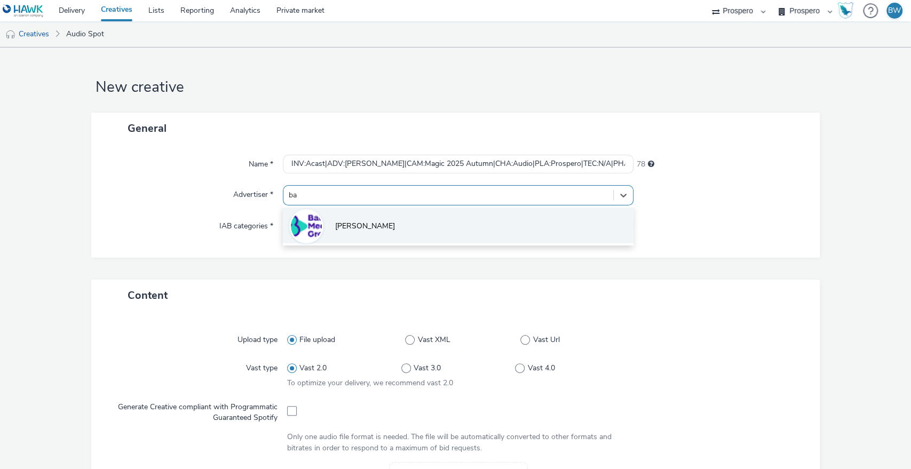
click at [318, 221] on img at bounding box center [306, 226] width 31 height 31
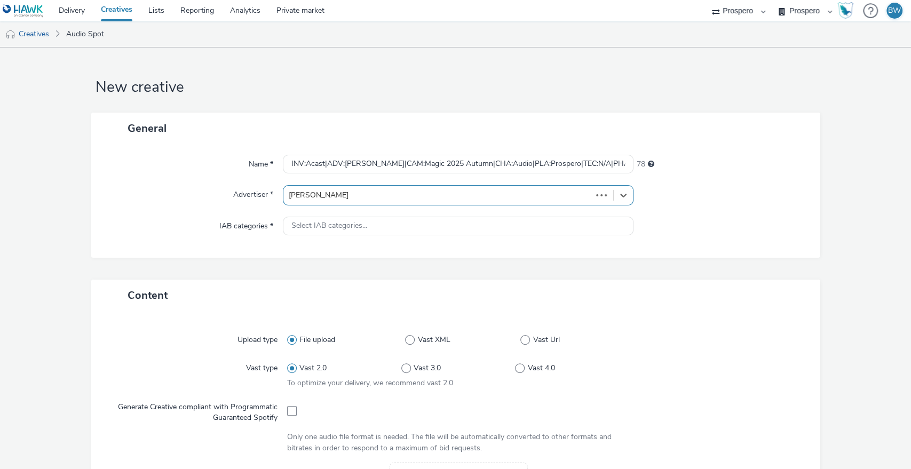
type input "[URL][DOMAIN_NAME]"
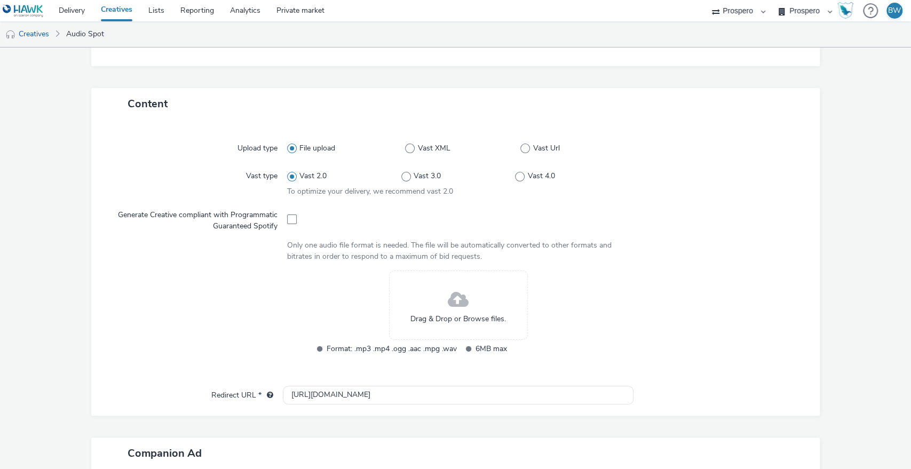
scroll to position [178, 0]
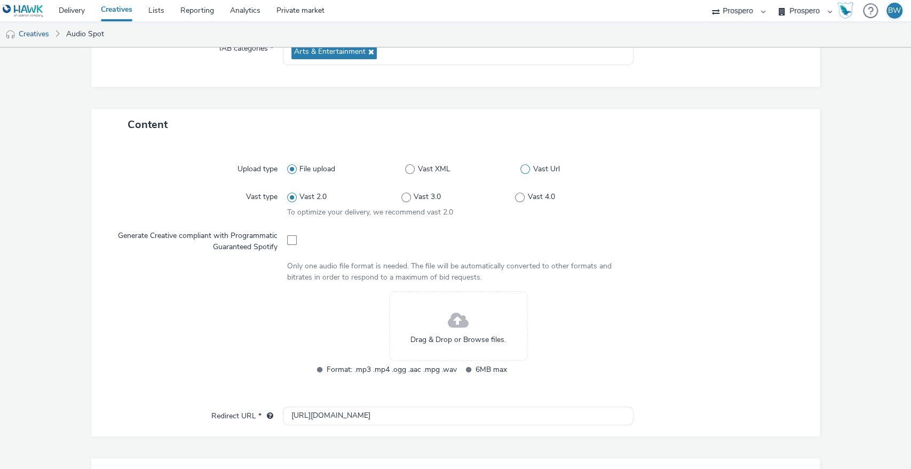
click at [523, 170] on span at bounding box center [526, 169] width 10 height 10
click at [523, 170] on input "Vast Url" at bounding box center [524, 169] width 7 height 7
radio input "false"
radio input "true"
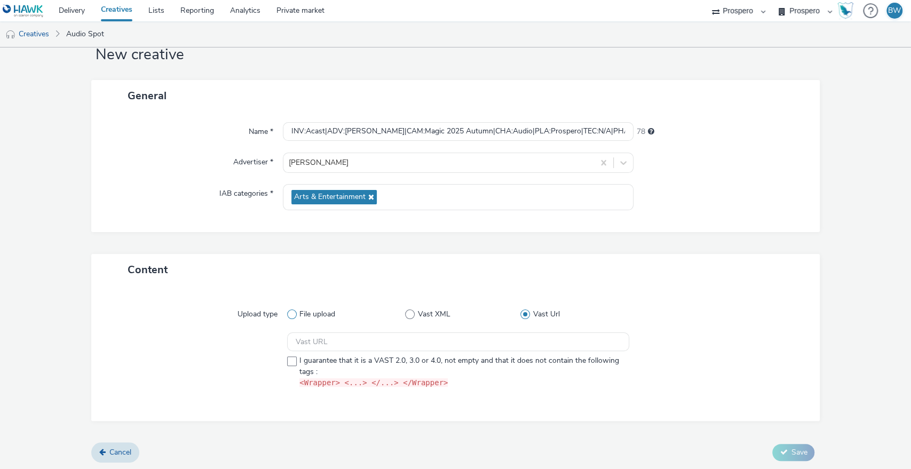
click at [292, 314] on span at bounding box center [292, 315] width 10 height 10
click at [292, 314] on input "File upload" at bounding box center [290, 314] width 7 height 7
radio input "true"
radio input "false"
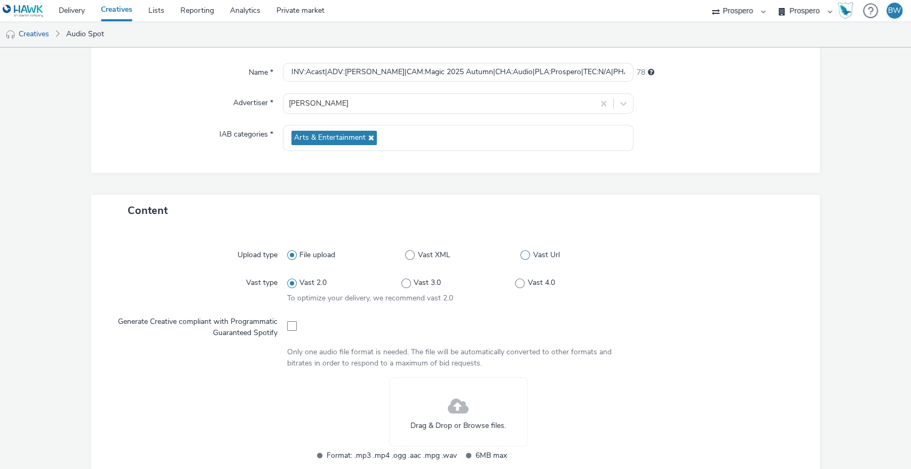
click at [521, 258] on span at bounding box center [526, 255] width 10 height 10
click at [521, 258] on input "Vast Url" at bounding box center [524, 255] width 7 height 7
radio input "false"
radio input "true"
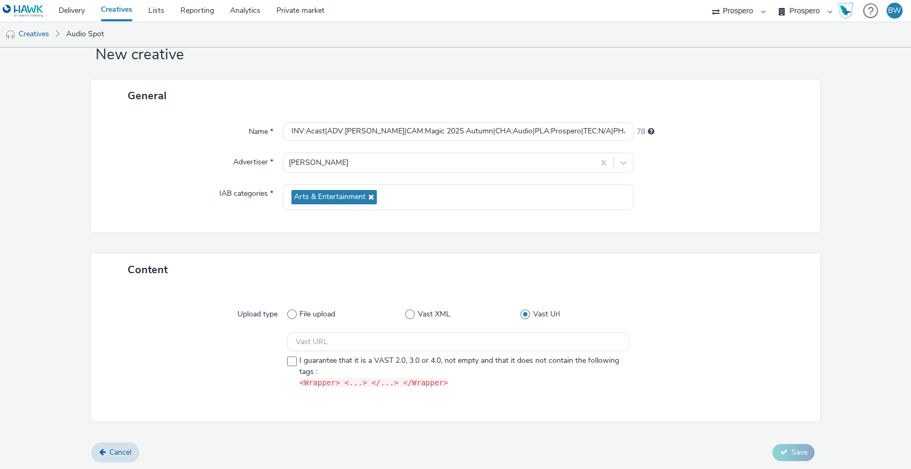
click at [281, 364] on div at bounding box center [199, 363] width 177 height 60
click at [290, 364] on span at bounding box center [292, 362] width 10 height 10
checkbox input "true"
click at [310, 340] on input "text" at bounding box center [458, 342] width 343 height 19
click at [418, 347] on input "text" at bounding box center [458, 342] width 343 height 19
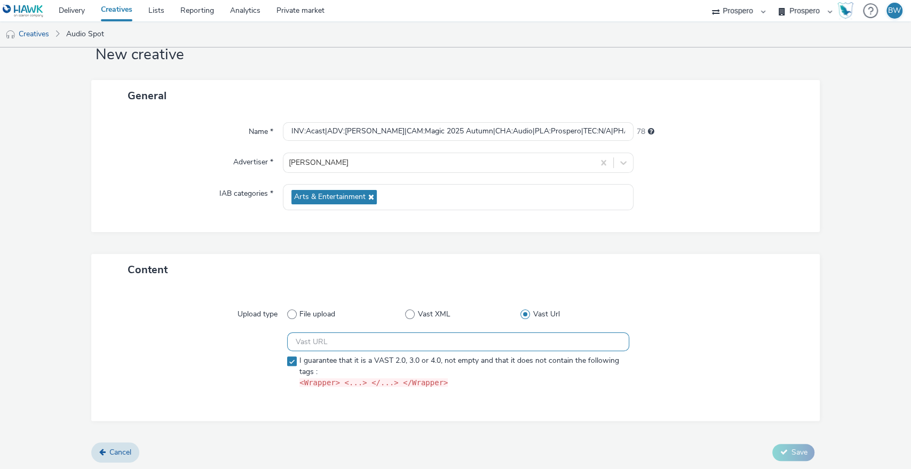
click at [466, 345] on input "text" at bounding box center [458, 342] width 343 height 19
paste input "https://[DOMAIN_NAME]/ddm/pfadx/N5573.2095505TABMO/B33934798.428412238;sz=0x0;o…"
type input "https://[DOMAIN_NAME]/ddm/pfadx/N5573.2095505TABMO/B33934798.428412238;sz=0x0;o…"
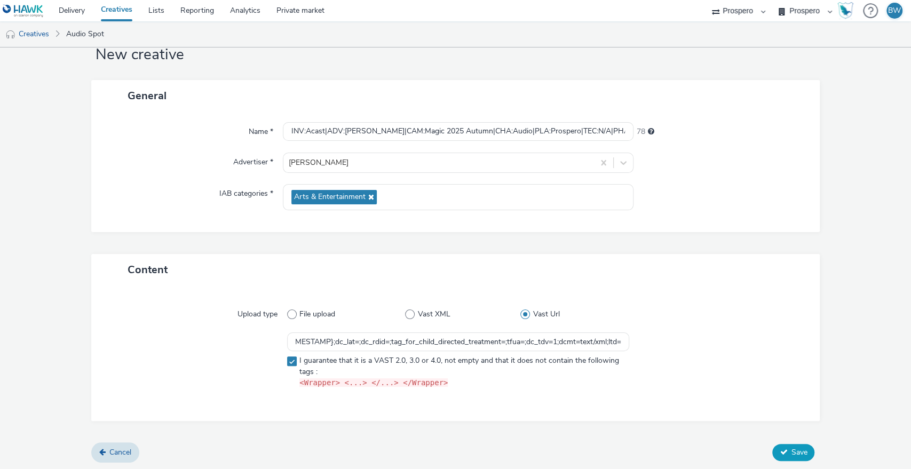
click at [791, 455] on span "Save" at bounding box center [799, 452] width 16 height 10
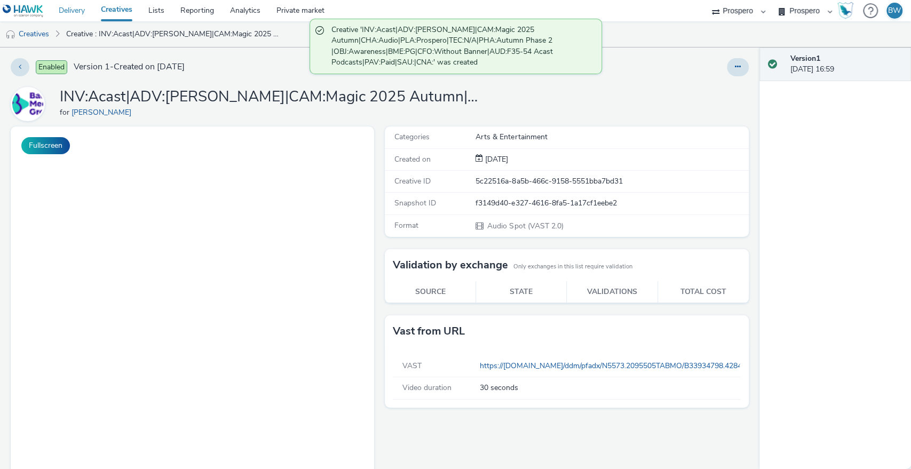
click at [80, 11] on link "Delivery" at bounding box center [72, 10] width 42 height 21
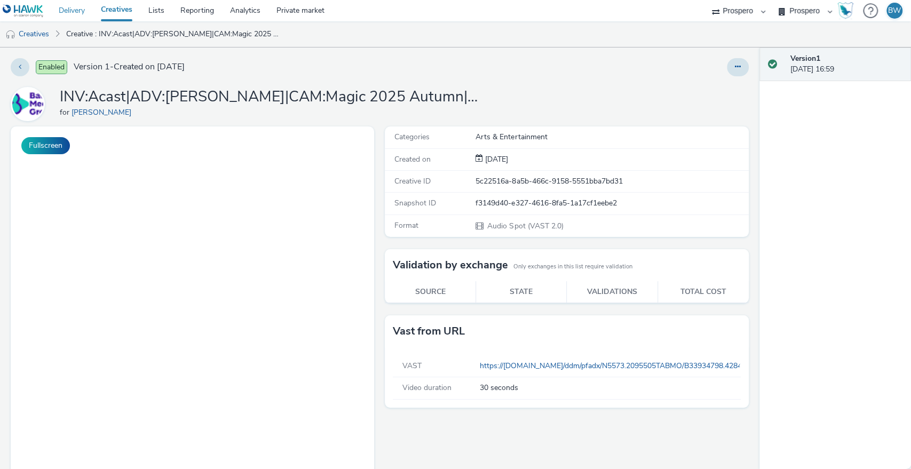
click at [77, 7] on link "Delivery" at bounding box center [72, 10] width 42 height 21
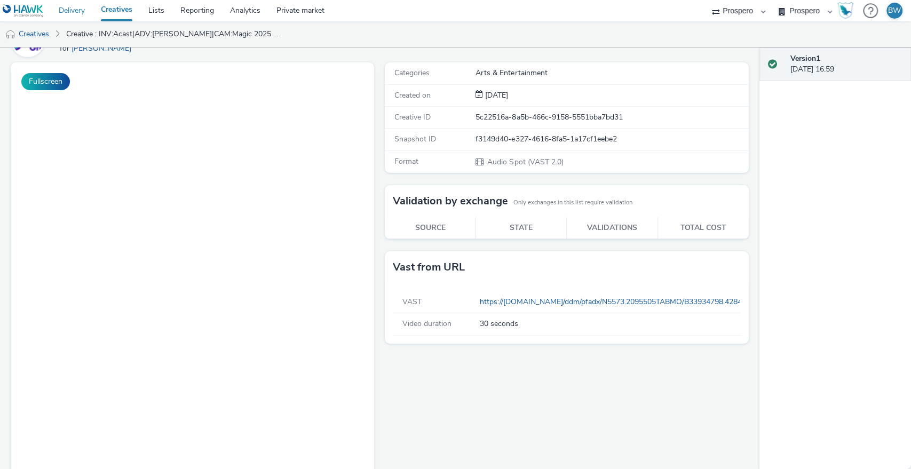
scroll to position [107, 0]
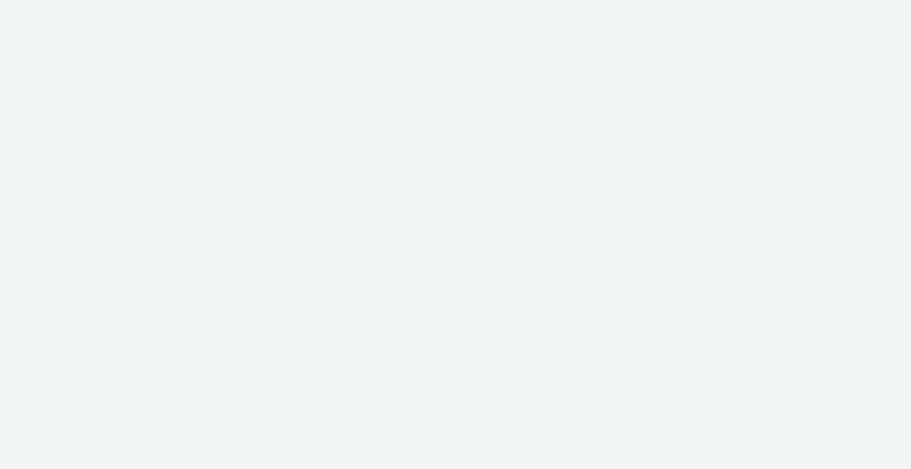
select select "b1b940d3-d05b-48b5-821e-f328c33b988b"
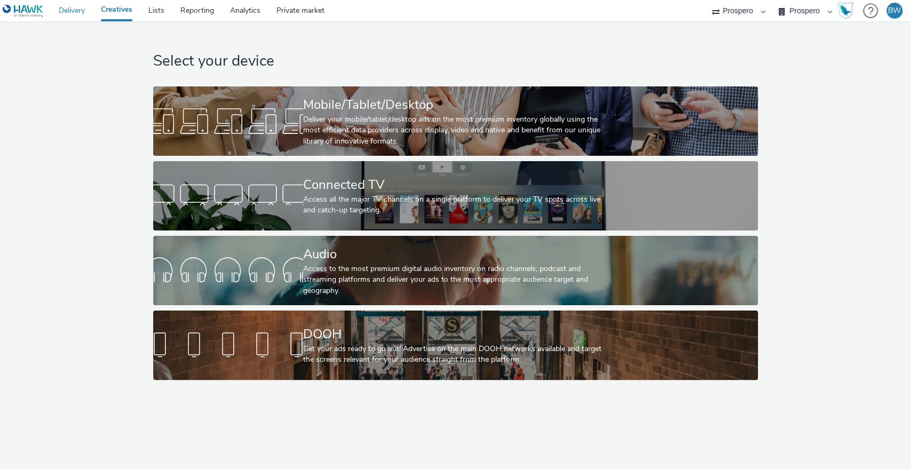
click at [64, 11] on link "Delivery" at bounding box center [72, 10] width 42 height 21
